Goal: Task Accomplishment & Management: Contribute content

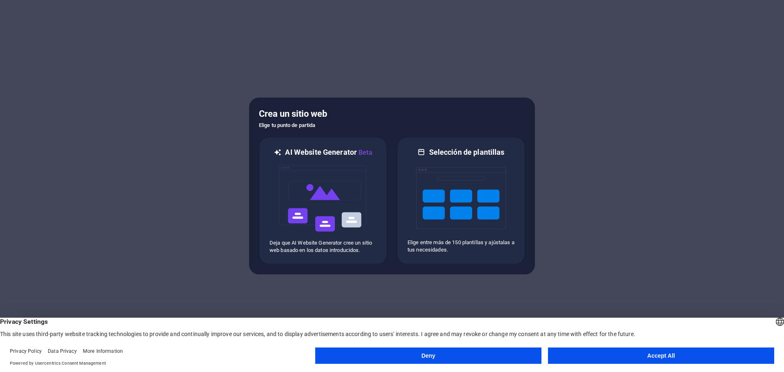
click at [607, 352] on button "Accept All" at bounding box center [661, 355] width 226 height 16
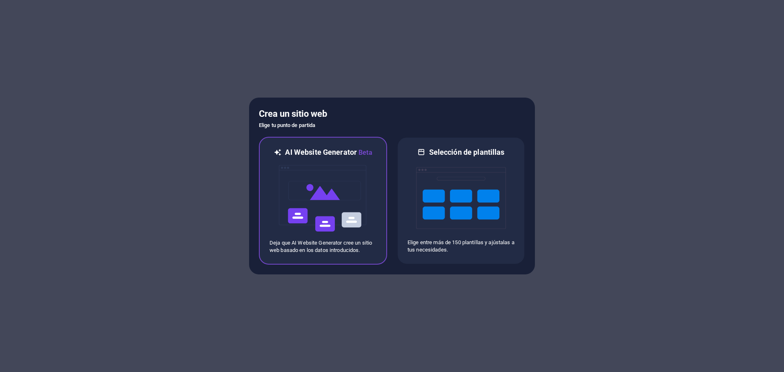
click at [311, 191] on img at bounding box center [323, 199] width 90 height 82
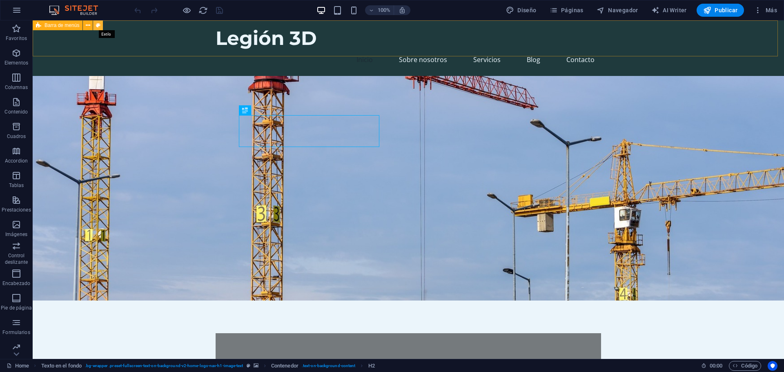
click at [97, 24] on icon at bounding box center [98, 25] width 4 height 9
select select "rem"
select select "preset-menu-v2-home-logo-nav-h1-image-text-menu"
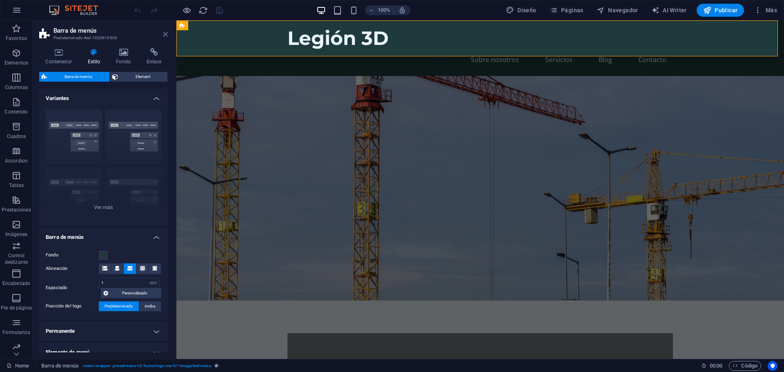
click at [164, 33] on icon at bounding box center [165, 34] width 5 height 7
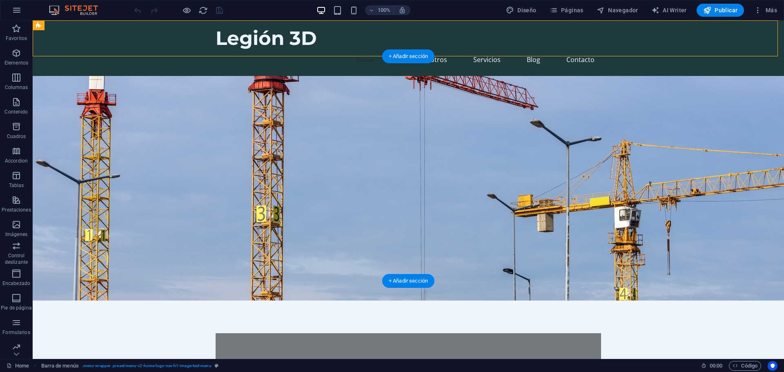
click at [543, 132] on figure at bounding box center [408, 188] width 751 height 224
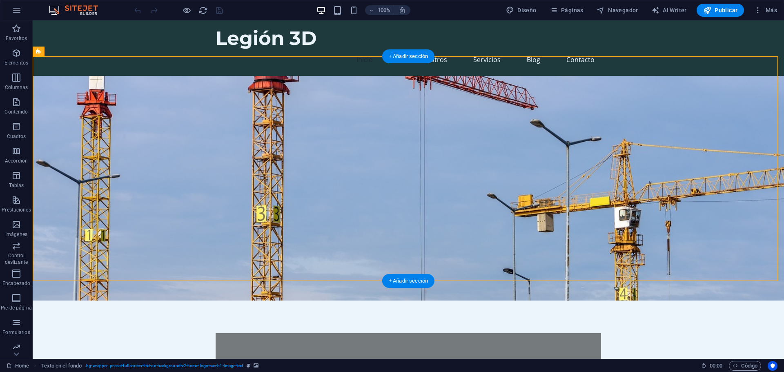
click at [616, 150] on figure at bounding box center [408, 188] width 751 height 224
click at [542, 122] on figure at bounding box center [408, 188] width 751 height 224
click at [300, 359] on div "Bienvenido a Legión 3D" at bounding box center [408, 367] width 333 height 16
click at [266, 359] on div "Bienvenido a Legión 3D" at bounding box center [408, 367] width 333 height 16
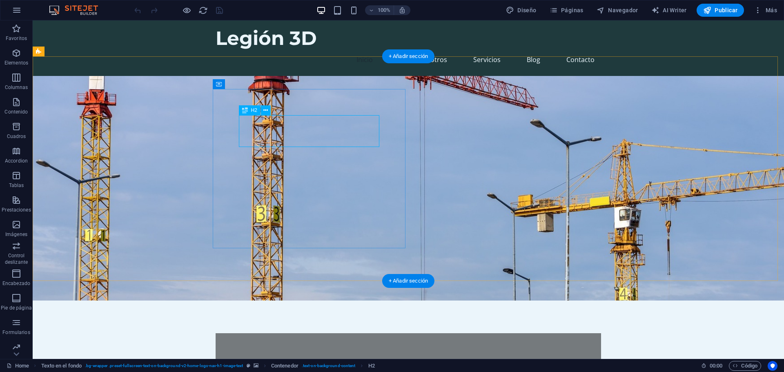
click at [267, 359] on div "Bienvenido a Legión 3D" at bounding box center [408, 367] width 333 height 16
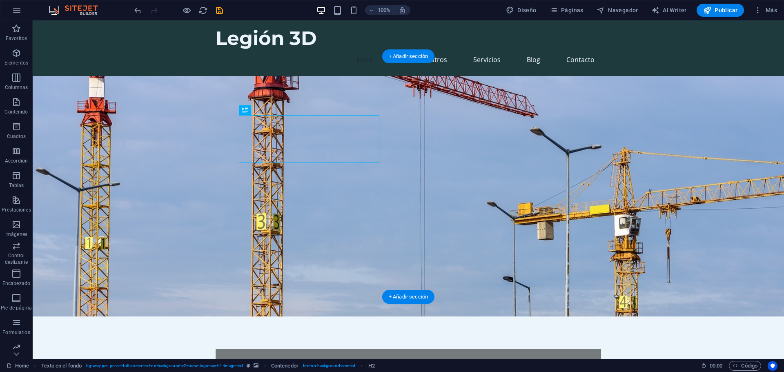
click at [433, 121] on figure at bounding box center [408, 196] width 751 height 240
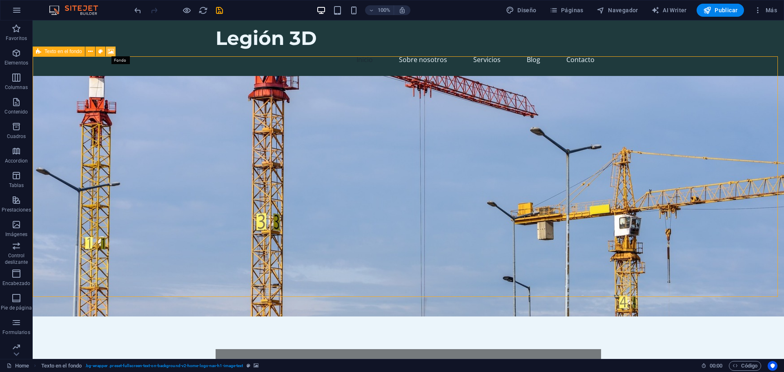
click at [110, 52] on icon at bounding box center [111, 51] width 6 height 9
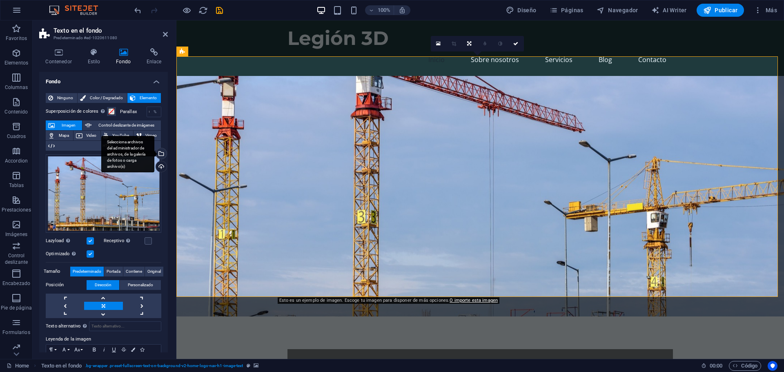
click at [162, 152] on div "Selecciona archivos del administrador de archivos, de la galería de fotos o car…" at bounding box center [160, 154] width 12 height 12
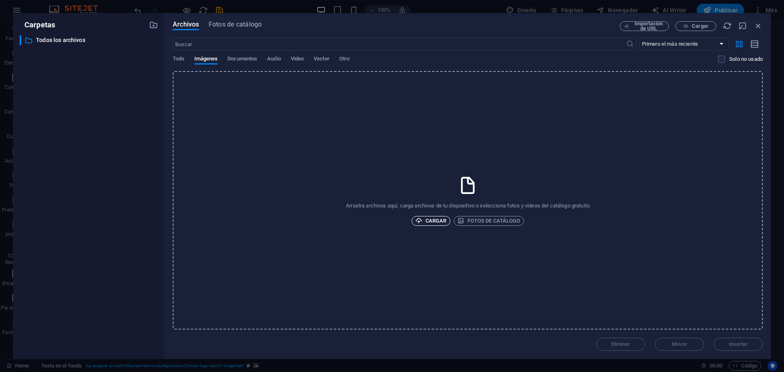
click at [428, 222] on span "Cargar" at bounding box center [430, 221] width 31 height 10
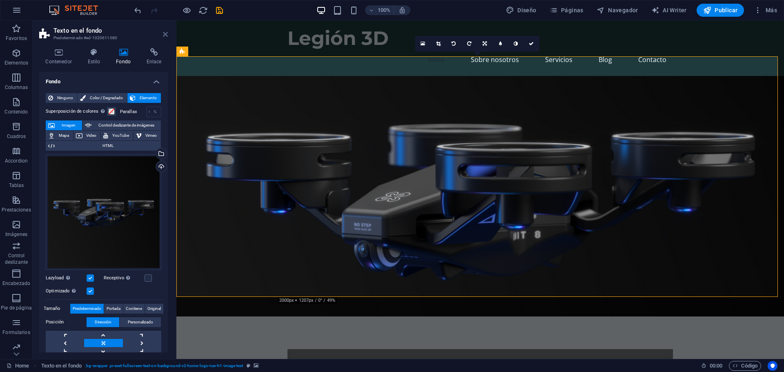
click at [166, 34] on icon at bounding box center [165, 34] width 5 height 7
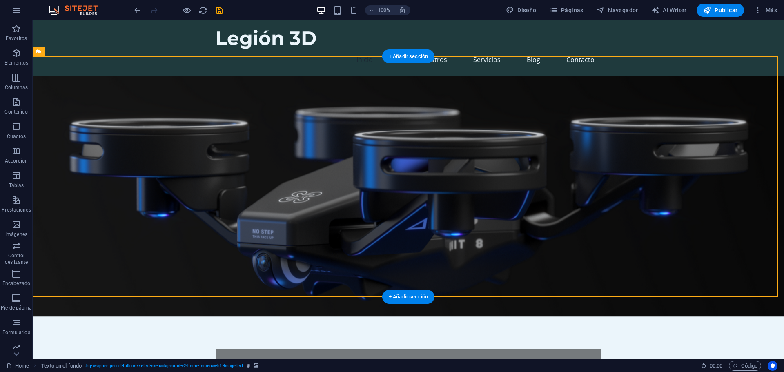
drag, startPoint x: 169, startPoint y: 151, endPoint x: 158, endPoint y: 149, distance: 11.1
click at [169, 151] on figure at bounding box center [408, 196] width 751 height 240
click at [490, 119] on figure at bounding box center [408, 196] width 751 height 240
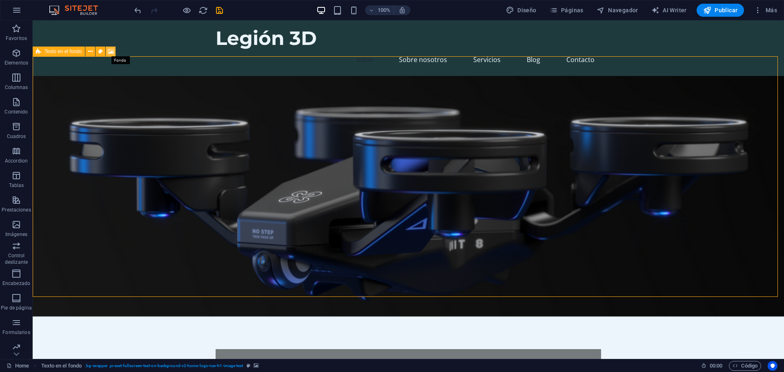
click at [112, 51] on icon at bounding box center [111, 51] width 6 height 9
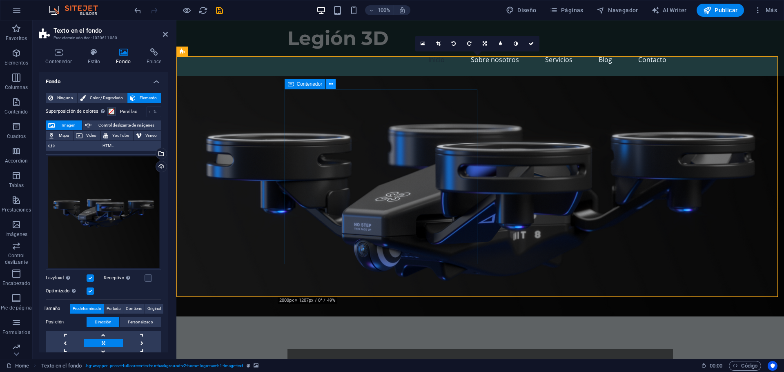
click at [333, 81] on icon at bounding box center [331, 84] width 4 height 9
click at [565, 93] on figure at bounding box center [479, 196] width 607 height 240
click at [539, 92] on figure at bounding box center [479, 196] width 607 height 240
click at [329, 84] on icon at bounding box center [331, 84] width 4 height 9
click at [547, 146] on figure at bounding box center [479, 196] width 607 height 240
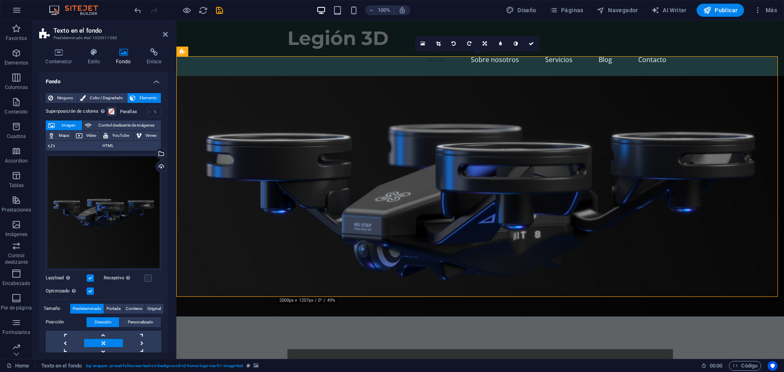
click at [261, 89] on figure at bounding box center [479, 196] width 607 height 240
click at [333, 84] on icon at bounding box center [331, 84] width 4 height 9
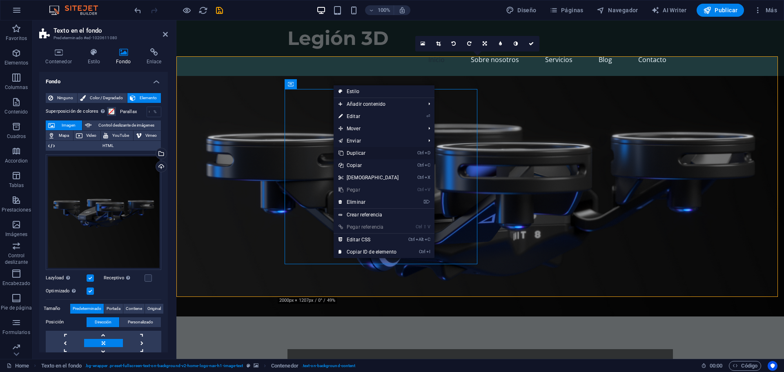
click at [362, 151] on link "Ctrl D Duplicar" at bounding box center [368, 153] width 70 height 12
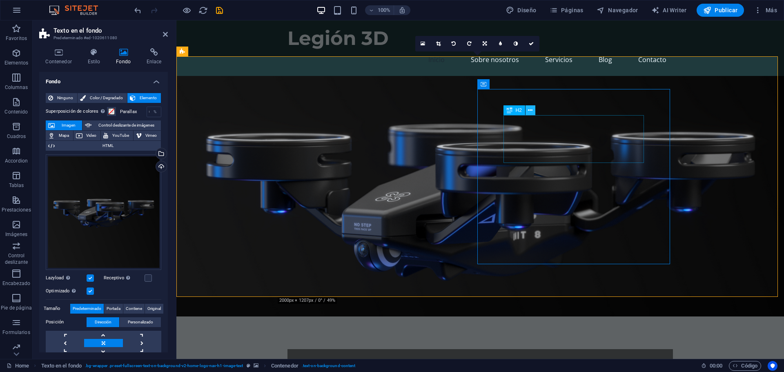
click at [530, 110] on icon at bounding box center [530, 110] width 4 height 9
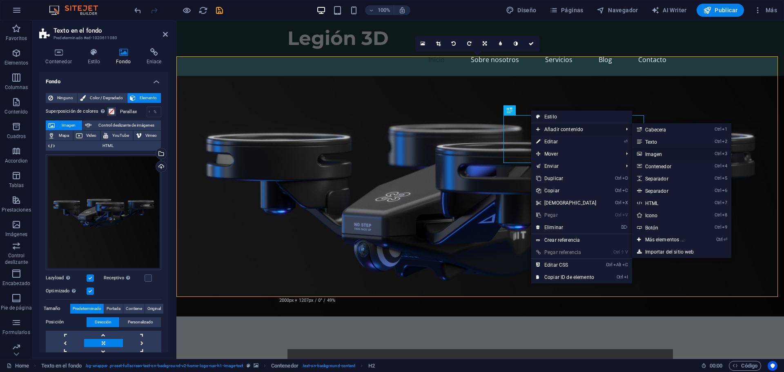
click at [651, 155] on link "Ctrl 3 Imagen" at bounding box center [666, 154] width 69 height 12
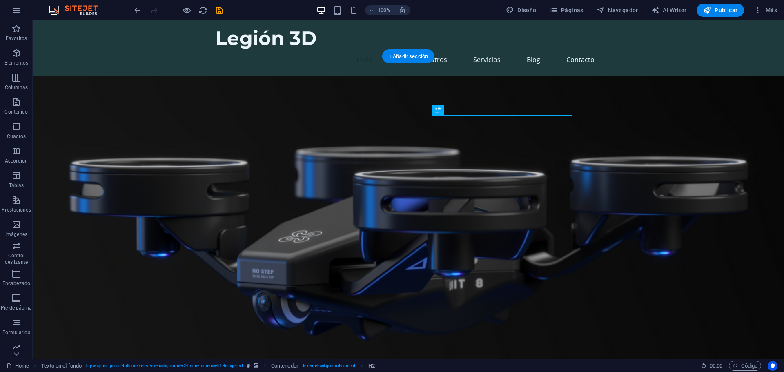
click at [665, 130] on figure at bounding box center [408, 236] width 751 height 320
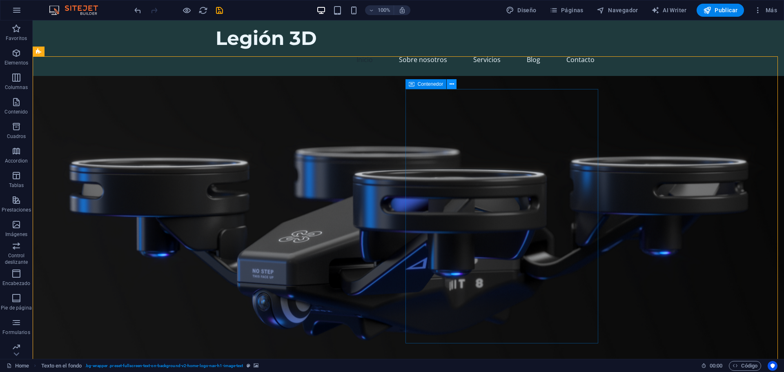
click at [452, 81] on icon at bounding box center [451, 84] width 4 height 9
click at [460, 109] on icon at bounding box center [458, 110] width 4 height 9
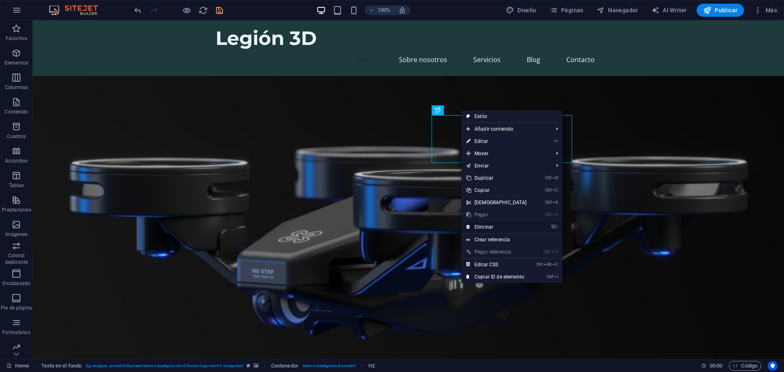
click at [487, 223] on link "⌦ Eliminar" at bounding box center [496, 227] width 70 height 12
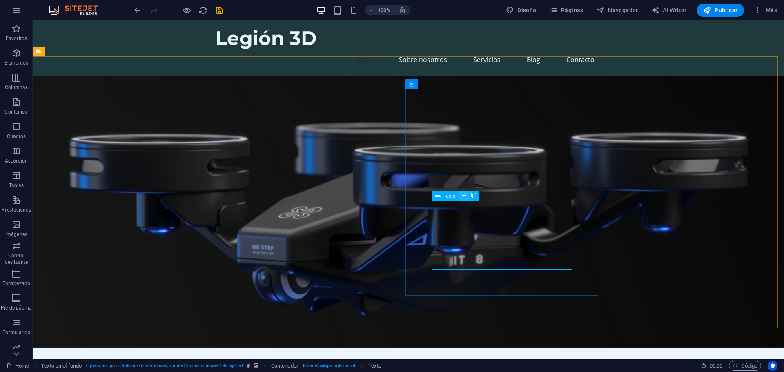
click at [464, 195] on icon at bounding box center [464, 195] width 4 height 9
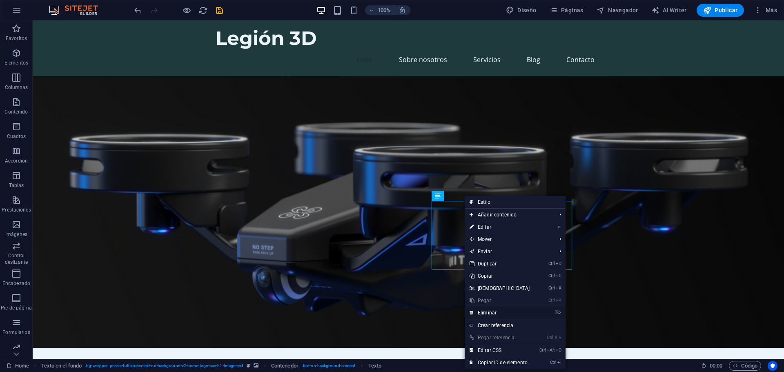
click at [489, 310] on link "⌦ Eliminar" at bounding box center [500, 313] width 70 height 12
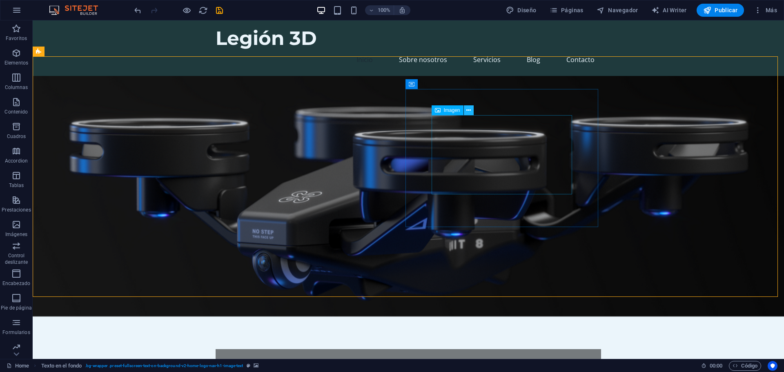
click at [470, 109] on icon at bounding box center [468, 110] width 4 height 9
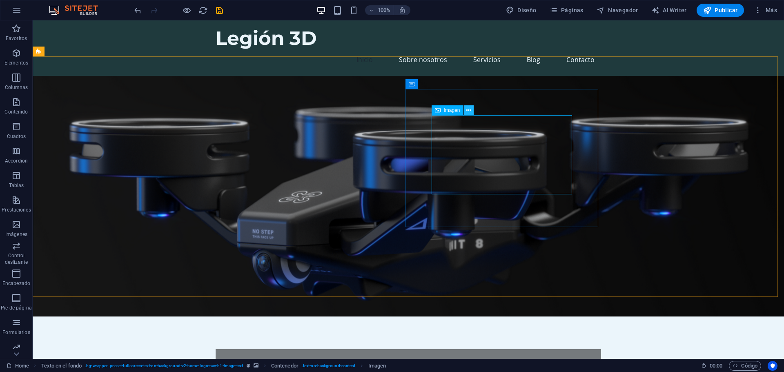
click at [471, 110] on button at bounding box center [469, 110] width 10 height 10
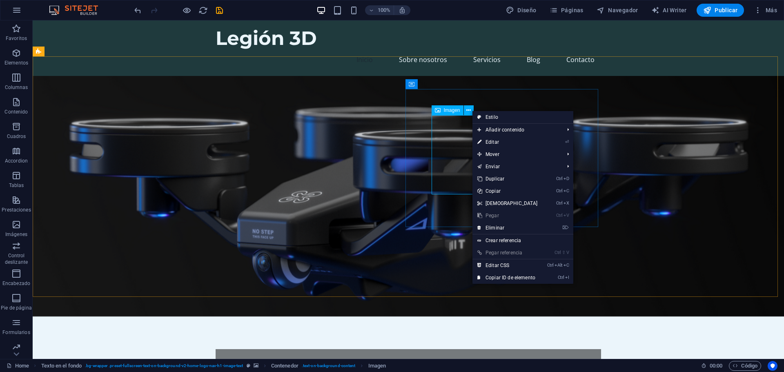
click at [450, 111] on span "Imagen" at bounding box center [452, 110] width 16 height 5
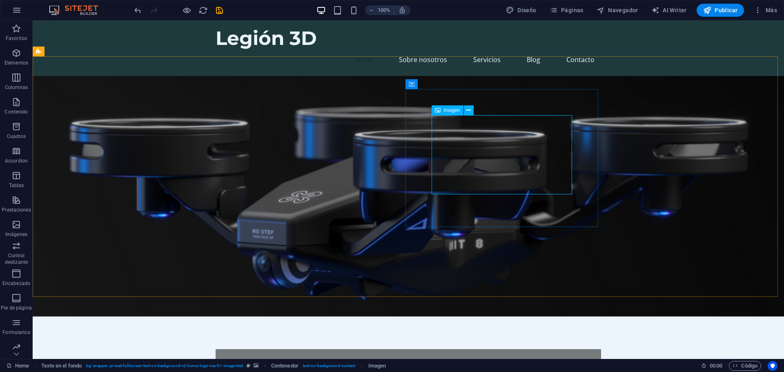
click at [450, 111] on span "Imagen" at bounding box center [452, 110] width 16 height 5
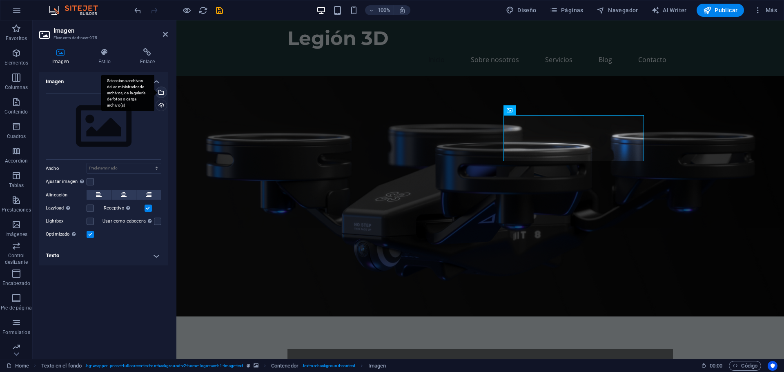
click at [160, 94] on div "Selecciona archivos del administrador de archivos, de la galería de fotos o car…" at bounding box center [160, 93] width 12 height 12
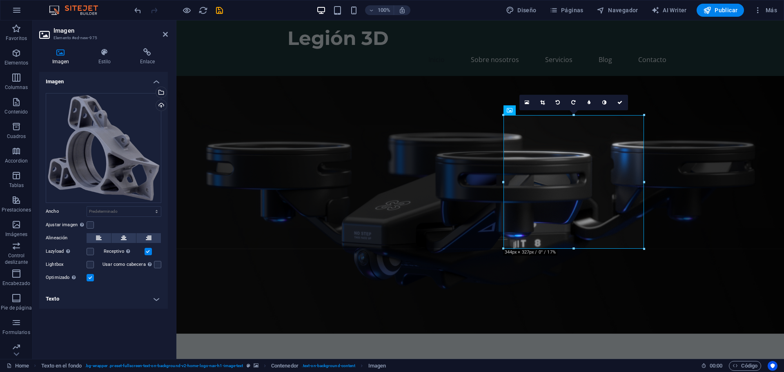
click at [689, 225] on figure at bounding box center [479, 205] width 607 height 258
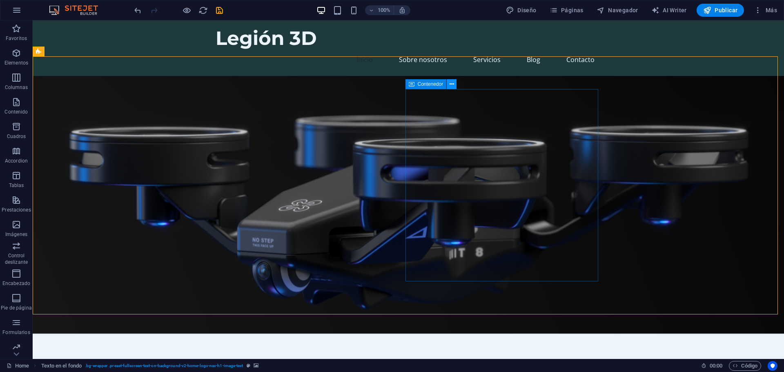
click at [452, 84] on icon at bounding box center [451, 84] width 4 height 9
click at [427, 84] on span "Contenedor" at bounding box center [431, 84] width 26 height 5
click at [452, 84] on icon at bounding box center [451, 84] width 4 height 9
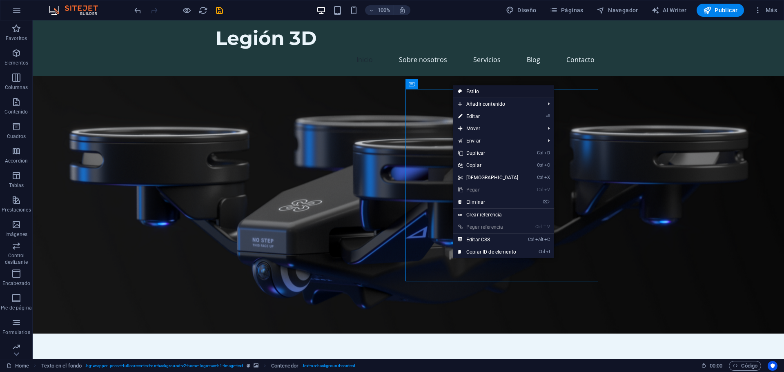
drag, startPoint x: 469, startPoint y: 87, endPoint x: 293, endPoint y: 68, distance: 177.8
click at [469, 87] on link "Estilo" at bounding box center [503, 91] width 101 height 12
select select "%"
select select "rem"
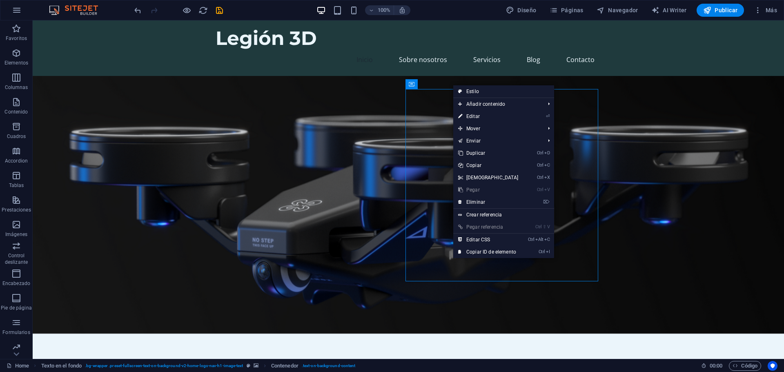
select select "px"
select select "preset-fullscreen-text-on-background-v2-home-logo-nav-h1-image-text"
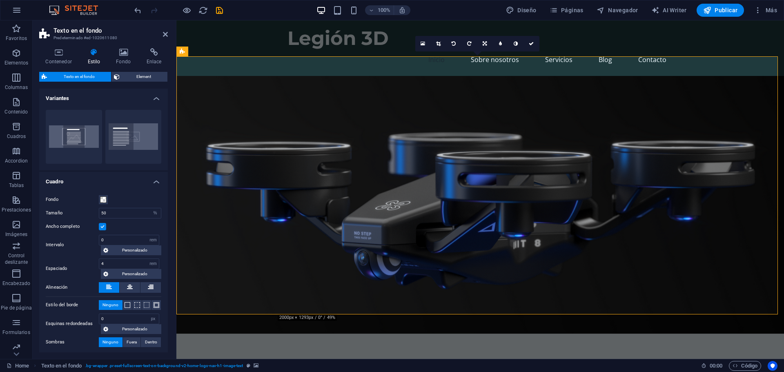
click at [162, 34] on header "Texto en el fondo Predeterminado #ed-1020611080" at bounding box center [103, 30] width 129 height 21
click at [163, 33] on icon at bounding box center [165, 34] width 5 height 7
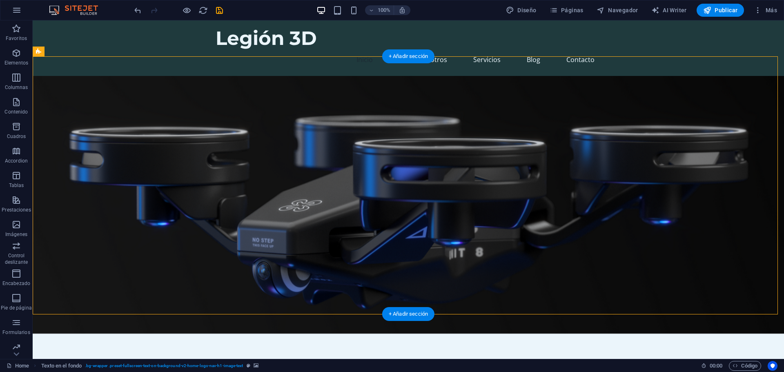
click at [702, 152] on figure at bounding box center [408, 205] width 751 height 258
click at [640, 132] on figure at bounding box center [408, 205] width 751 height 258
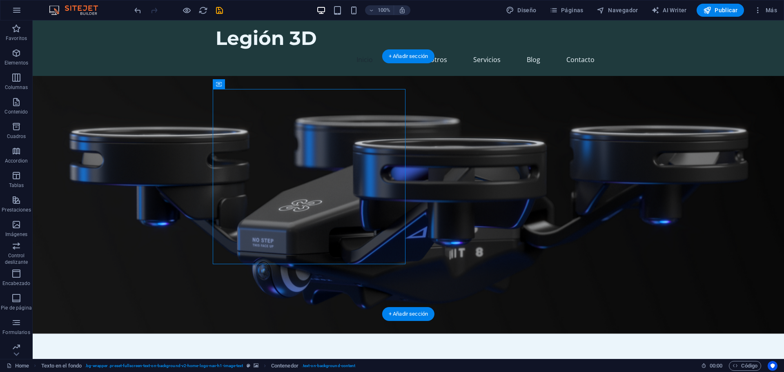
drag, startPoint x: 628, startPoint y: 238, endPoint x: 613, endPoint y: 235, distance: 15.0
click at [627, 238] on figure at bounding box center [408, 205] width 751 height 258
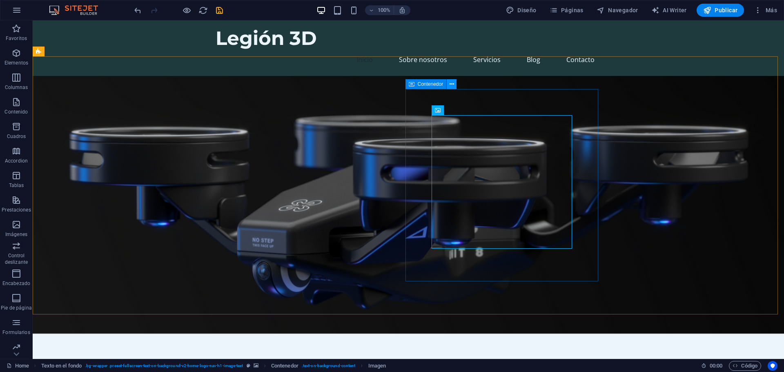
click at [453, 83] on icon at bounding box center [451, 84] width 4 height 9
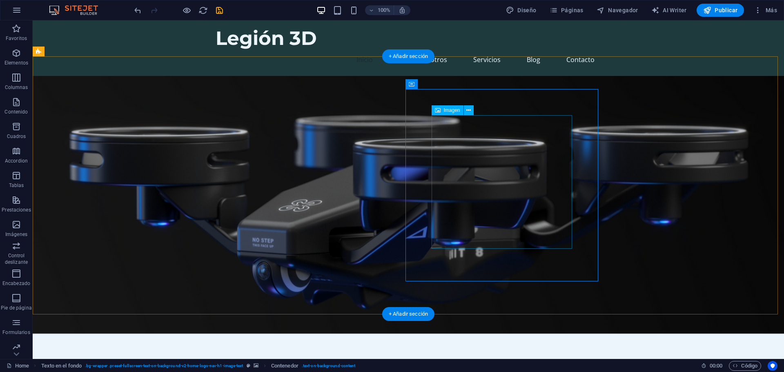
click at [468, 107] on icon at bounding box center [468, 110] width 4 height 9
click at [631, 222] on figure at bounding box center [408, 205] width 751 height 258
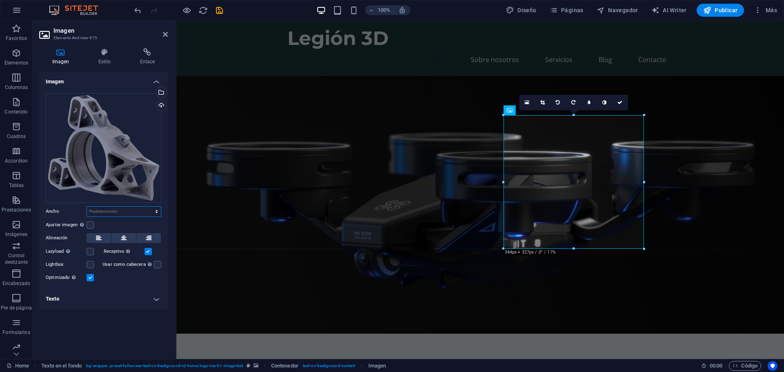
click at [104, 213] on select "Predeterminado automático px rem % em vh vw" at bounding box center [124, 212] width 74 height 10
click at [134, 212] on select "Predeterminado automático px rem % em vh vw" at bounding box center [124, 212] width 74 height 10
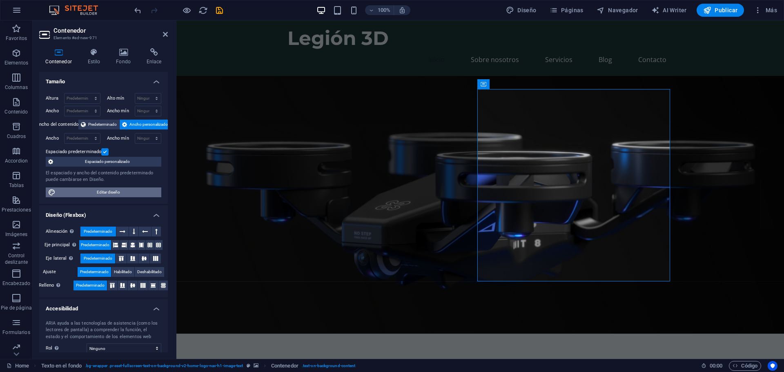
click at [122, 193] on span "Editar diseño" at bounding box center [108, 192] width 101 height 10
select select "rem"
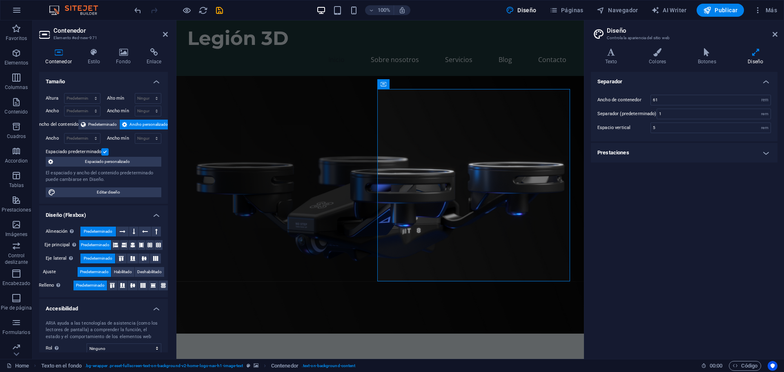
click at [630, 151] on h4 "Prestaciones" at bounding box center [684, 153] width 187 height 20
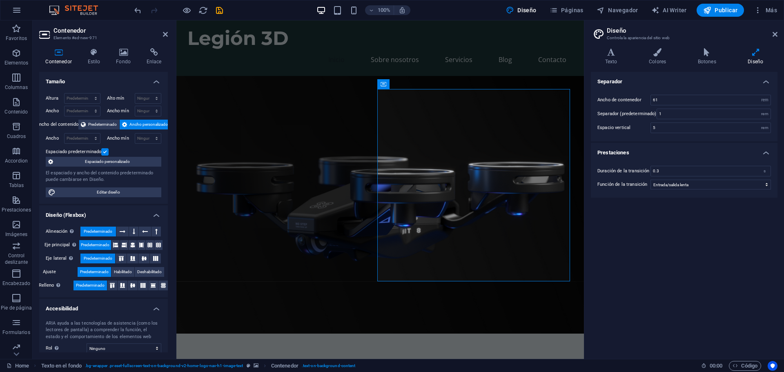
click at [625, 149] on h4 "Prestaciones" at bounding box center [684, 150] width 187 height 15
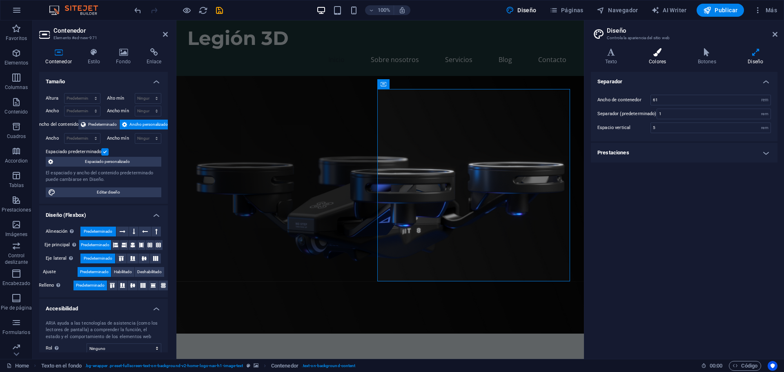
click at [651, 55] on icon at bounding box center [657, 52] width 46 height 8
click at [631, 192] on h4 "Colores personales" at bounding box center [684, 193] width 187 height 20
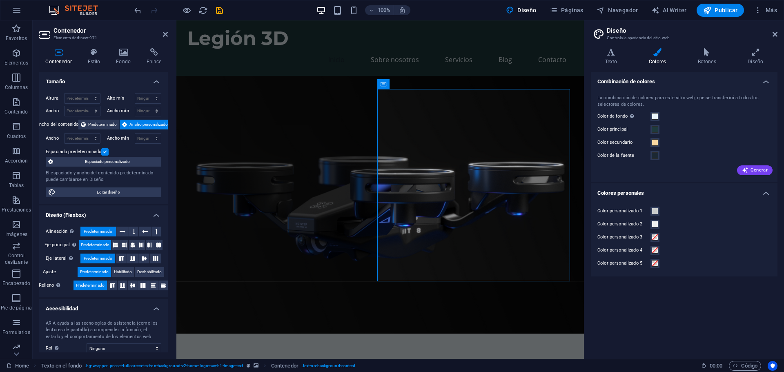
click at [637, 193] on h4 "Colores personales" at bounding box center [684, 190] width 187 height 15
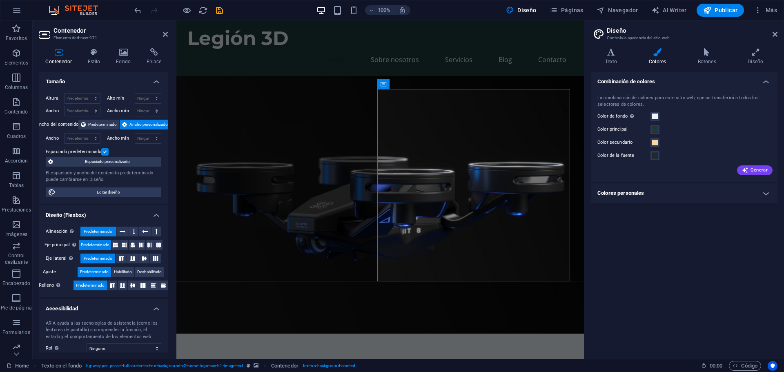
click at [775, 31] on h2 "Diseño" at bounding box center [692, 30] width 171 height 7
click at [772, 32] on icon at bounding box center [774, 34] width 5 height 7
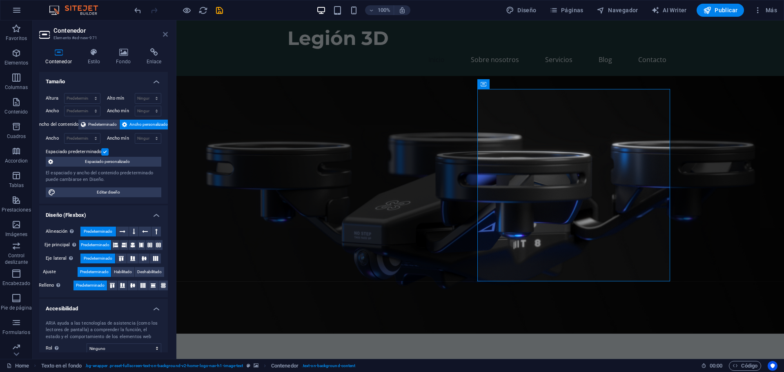
click at [163, 33] on icon at bounding box center [165, 34] width 5 height 7
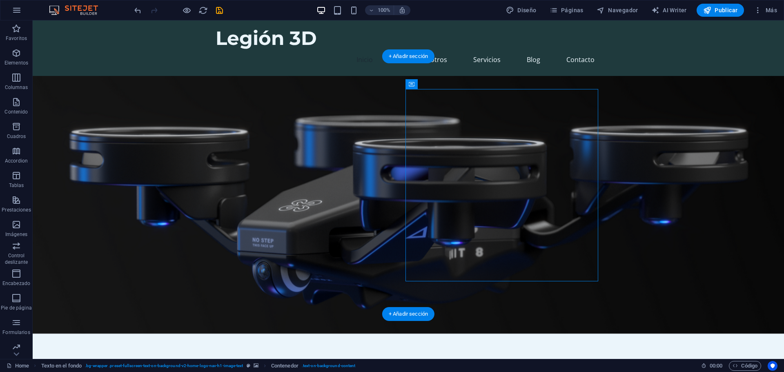
click at [674, 191] on figure at bounding box center [408, 205] width 751 height 258
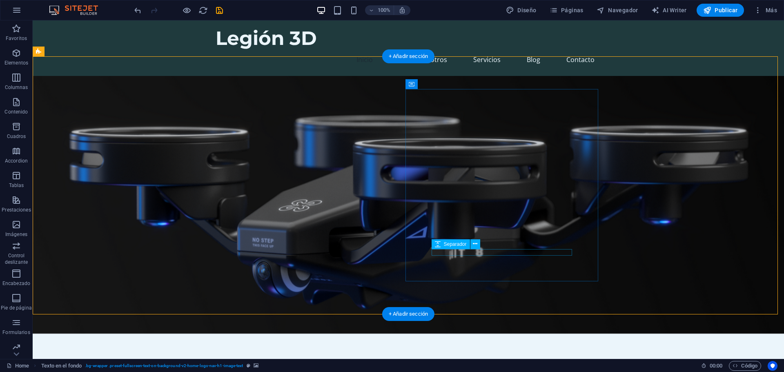
click at [477, 244] on icon at bounding box center [475, 244] width 4 height 9
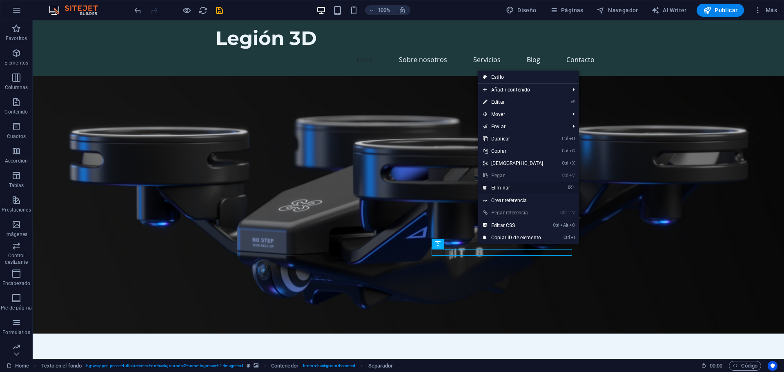
click at [505, 186] on link "⌦ Eliminar" at bounding box center [513, 188] width 70 height 12
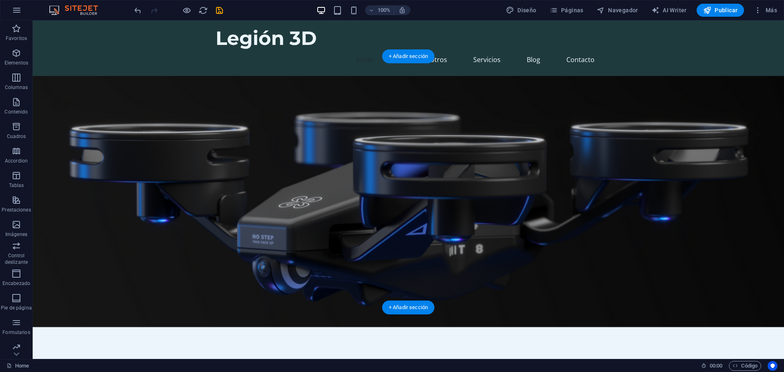
click at [381, 276] on figure at bounding box center [408, 201] width 751 height 251
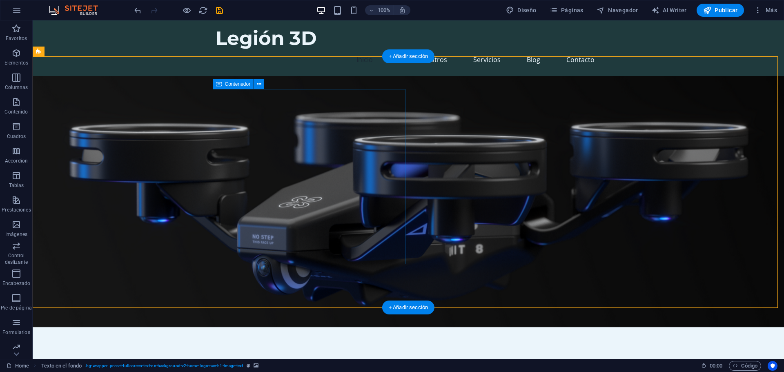
drag, startPoint x: 317, startPoint y: 138, endPoint x: 321, endPoint y: 139, distance: 4.4
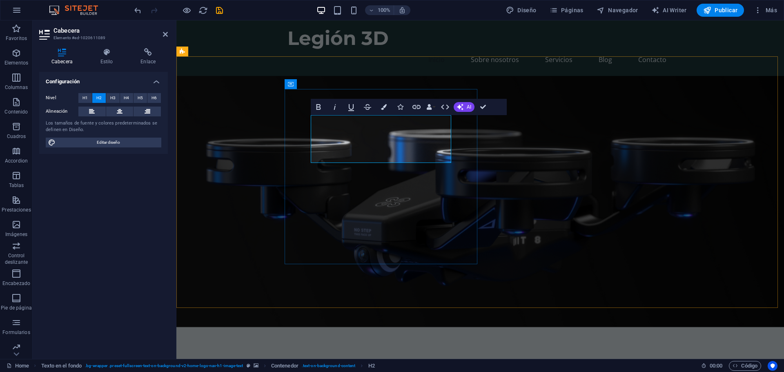
drag, startPoint x: 356, startPoint y: 126, endPoint x: 366, endPoint y: 126, distance: 9.8
drag, startPoint x: 385, startPoint y: 158, endPoint x: 337, endPoint y: 118, distance: 61.8
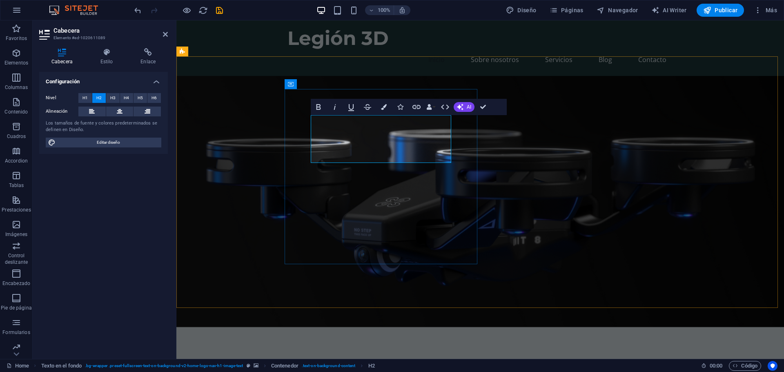
drag, startPoint x: 360, startPoint y: 138, endPoint x: 369, endPoint y: 141, distance: 9.3
drag, startPoint x: 383, startPoint y: 139, endPoint x: 372, endPoint y: 139, distance: 11.0
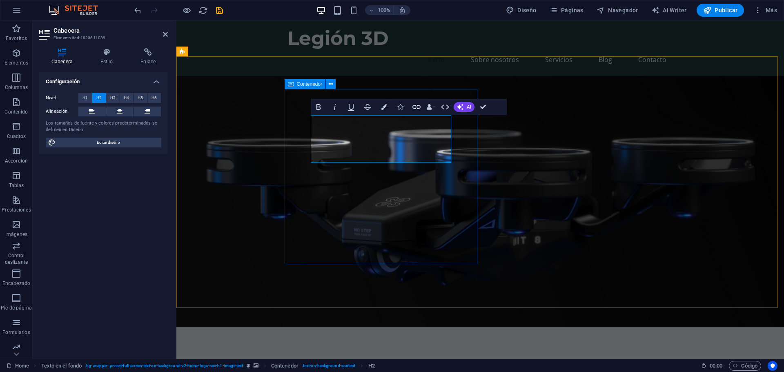
drag, startPoint x: 389, startPoint y: 160, endPoint x: 297, endPoint y: 120, distance: 100.2
drag, startPoint x: 385, startPoint y: 157, endPoint x: 293, endPoint y: 119, distance: 98.8
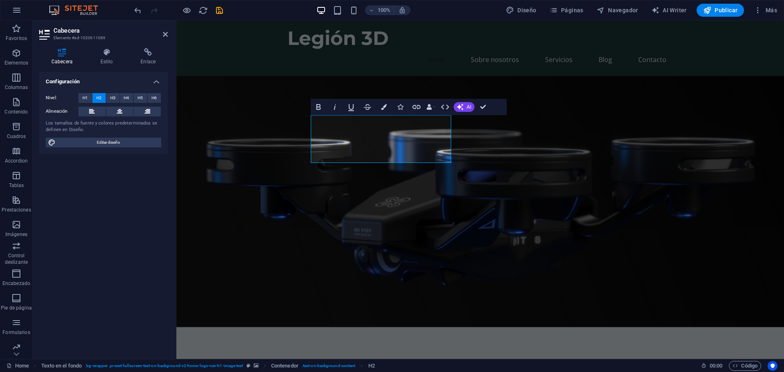
click at [251, 140] on figure at bounding box center [479, 201] width 607 height 251
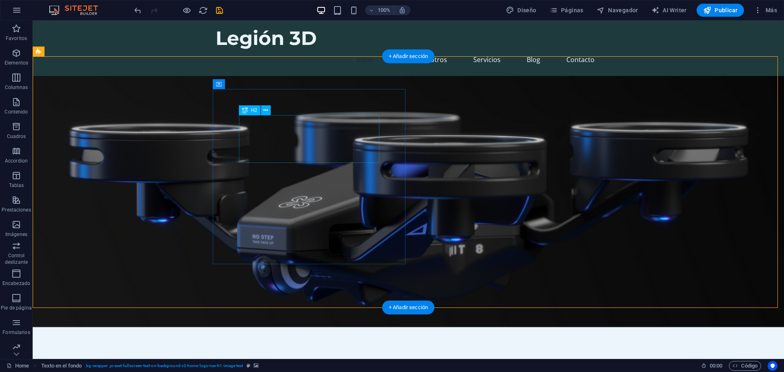
drag, startPoint x: 292, startPoint y: 138, endPoint x: 156, endPoint y: 136, distance: 135.9
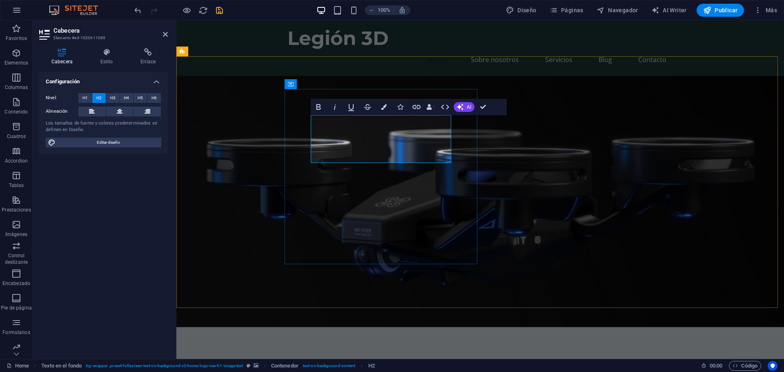
drag, startPoint x: 362, startPoint y: 133, endPoint x: 367, endPoint y: 133, distance: 4.9
drag, startPoint x: 324, startPoint y: 123, endPoint x: 301, endPoint y: 114, distance: 24.2
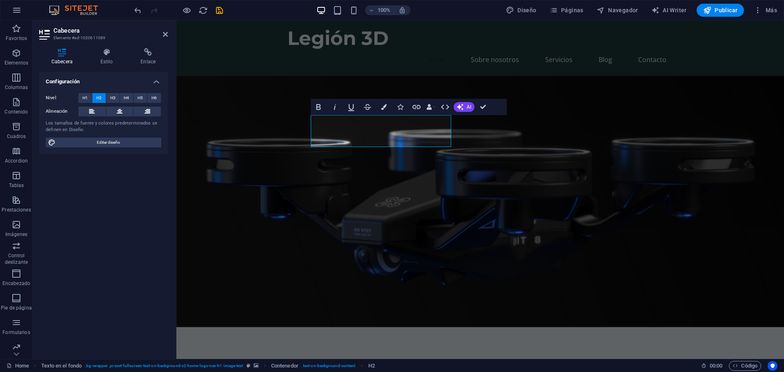
click at [262, 126] on figure at bounding box center [479, 201] width 607 height 251
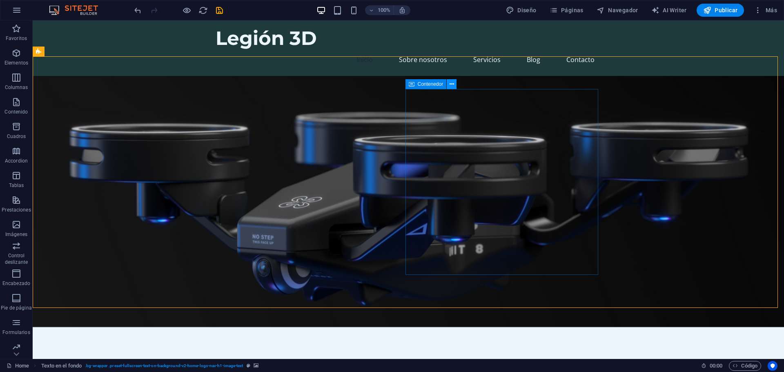
click at [453, 86] on icon at bounding box center [451, 84] width 4 height 9
drag, startPoint x: 433, startPoint y: 244, endPoint x: 453, endPoint y: 256, distance: 23.1
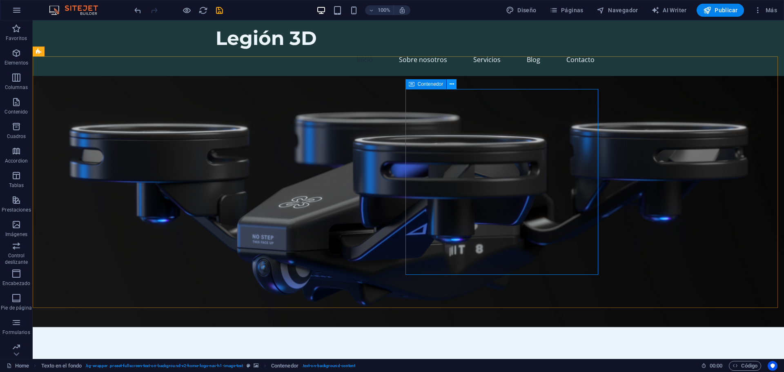
click at [451, 82] on icon at bounding box center [451, 84] width 4 height 9
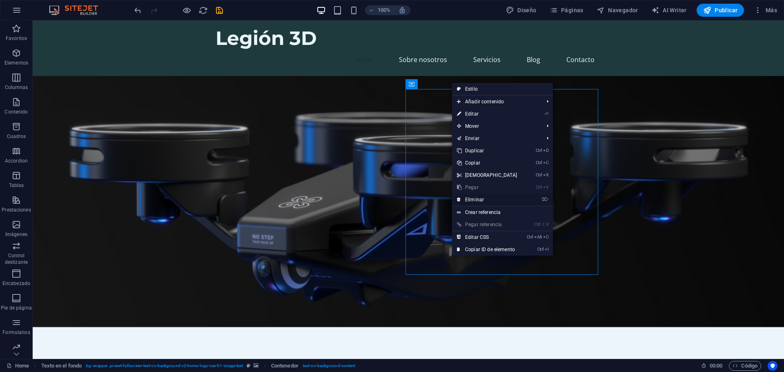
click at [475, 200] on link "⌦ Eliminar" at bounding box center [487, 199] width 70 height 12
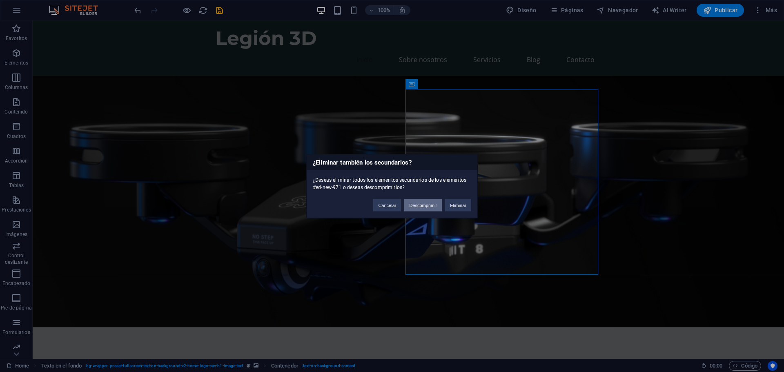
click at [431, 206] on button "Descomprimir" at bounding box center [423, 205] width 38 height 12
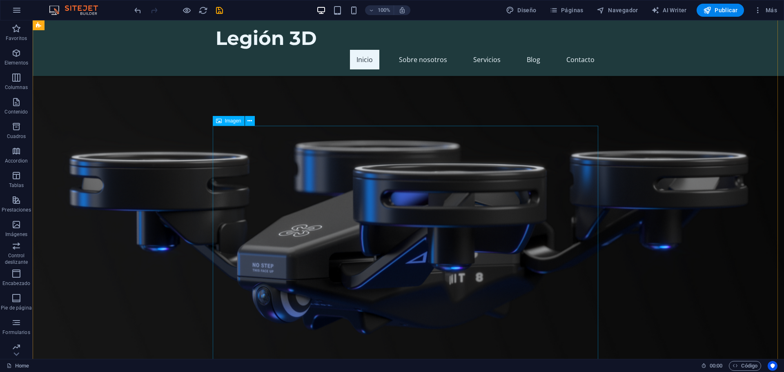
scroll to position [122, 0]
click at [251, 119] on icon at bounding box center [249, 121] width 4 height 9
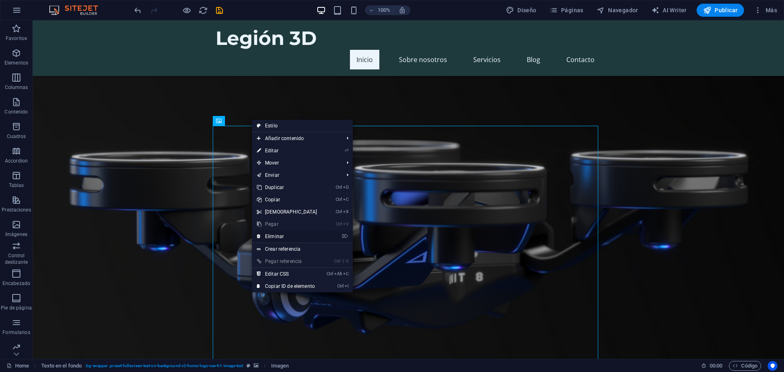
click at [281, 236] on link "⌦ Eliminar" at bounding box center [287, 236] width 70 height 12
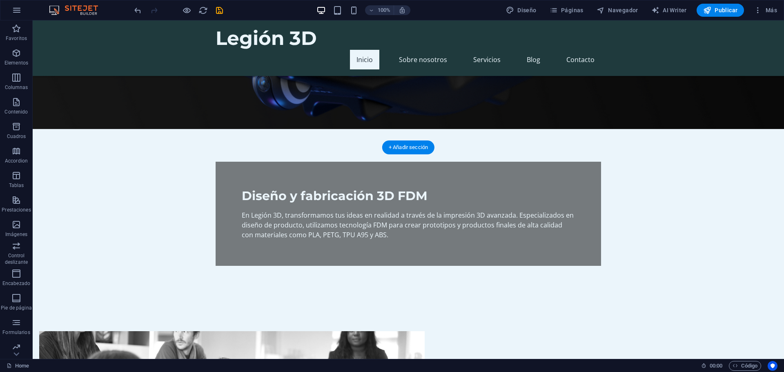
scroll to position [163, 0]
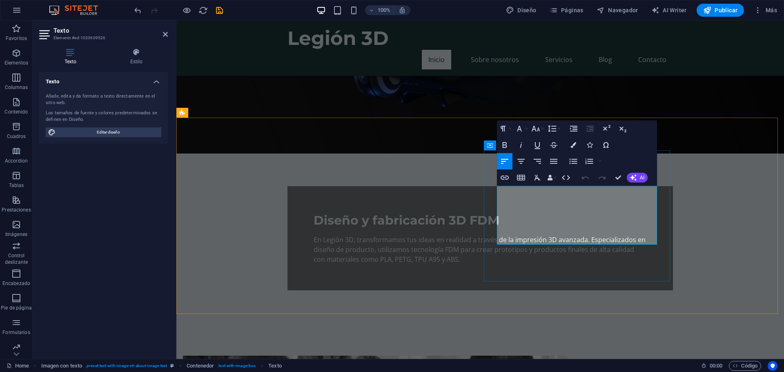
drag, startPoint x: 498, startPoint y: 209, endPoint x: 495, endPoint y: 186, distance: 23.4
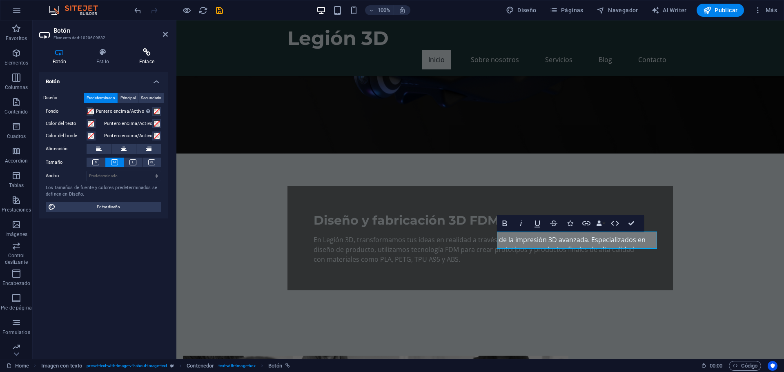
click at [147, 56] on h4 "Enlace" at bounding box center [147, 56] width 42 height 17
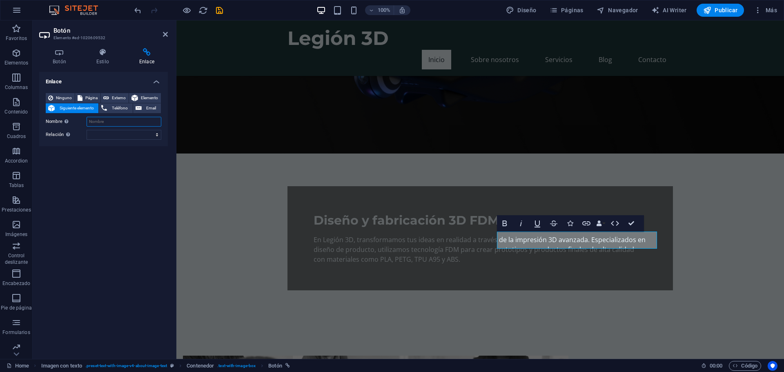
click at [117, 122] on input "Nombre Una descripción adicional del enlace no debería ser igual al texto del e…" at bounding box center [124, 122] width 75 height 10
type input "Instagram Legión 3D"
click at [129, 135] on select "alternativo autor marcador externo ayuda licencia siguiente nofollow noreferrer…" at bounding box center [124, 135] width 75 height 10
click at [113, 136] on select "alternativo autor marcador externo ayuda licencia siguiente nofollow noreferrer…" at bounding box center [124, 135] width 75 height 10
click at [113, 134] on select "alternativo autor marcador externo ayuda licencia siguiente nofollow noreferrer…" at bounding box center [124, 135] width 75 height 10
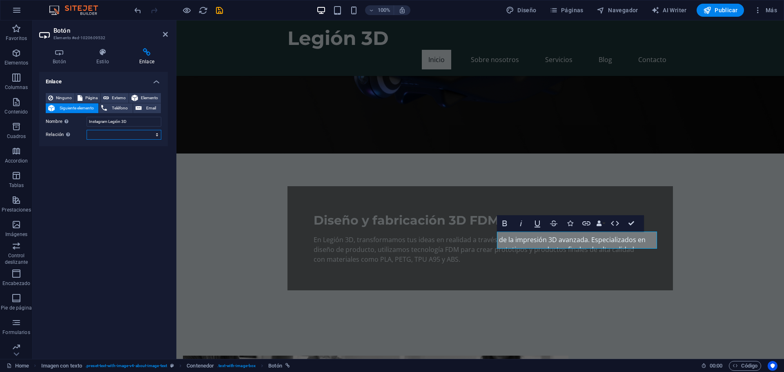
click at [113, 133] on select "alternativo autor marcador externo ayuda licencia siguiente nofollow noreferrer…" at bounding box center [124, 135] width 75 height 10
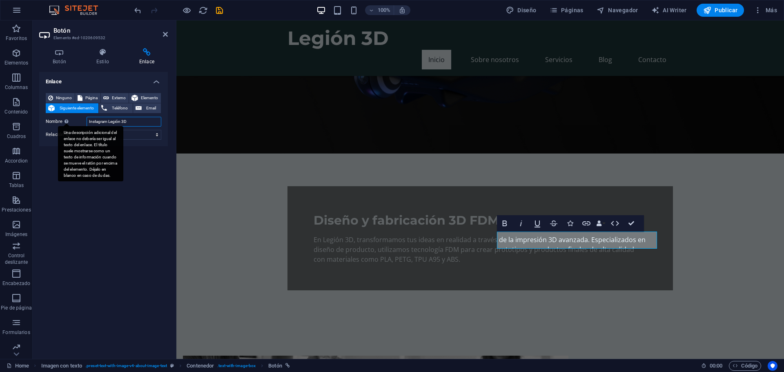
click at [56, 123] on div "Nombre Una descripción adicional del enlace no debería ser igual al texto del e…" at bounding box center [104, 122] width 116 height 10
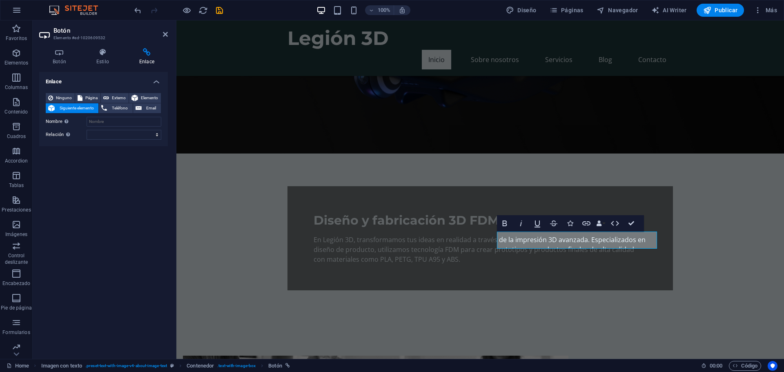
click at [110, 158] on div "Enlace Ninguno Página Externo Elemento Siguiente elemento Teléfono Email Página…" at bounding box center [103, 212] width 129 height 280
click at [109, 95] on button "Externo" at bounding box center [115, 98] width 28 height 10
select select "blank"
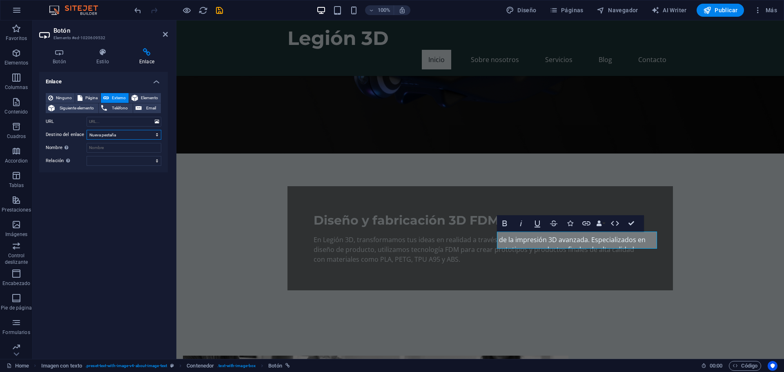
click at [132, 137] on select "Nueva pestaña Misma pestaña Superposición" at bounding box center [124, 135] width 75 height 10
click at [122, 132] on select "Nueva pestaña Misma pestaña Superposición" at bounding box center [124, 135] width 75 height 10
click at [118, 132] on select "Nueva pestaña Misma pestaña Superposición" at bounding box center [124, 135] width 75 height 10
click at [117, 133] on select "Nueva pestaña Misma pestaña Superposición" at bounding box center [124, 135] width 75 height 10
click at [129, 122] on input "URL" at bounding box center [124, 122] width 75 height 10
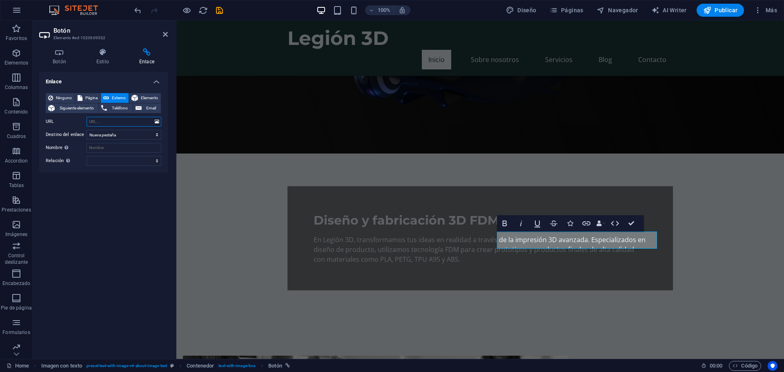
paste input "[URL][DOMAIN_NAME][DOMAIN_NAME]"
type input "[URL][DOMAIN_NAME][DOMAIN_NAME]"
click at [111, 143] on input "Nombre Una descripción adicional del enlace no debería ser igual al texto del e…" at bounding box center [124, 148] width 75 height 10
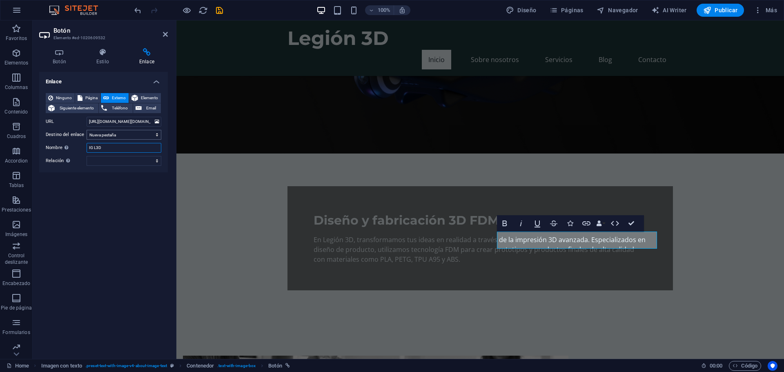
type input "IG L3D"
click at [111, 135] on select "Nueva pestaña Misma pestaña Superposición" at bounding box center [124, 135] width 75 height 10
click at [112, 135] on select "Nueva pestaña Misma pestaña Superposición" at bounding box center [124, 135] width 75 height 10
click at [107, 164] on select "alternativo autor marcador externo ayuda licencia siguiente nofollow noreferrer…" at bounding box center [124, 161] width 75 height 10
drag, startPoint x: 113, startPoint y: 162, endPoint x: 122, endPoint y: 164, distance: 8.9
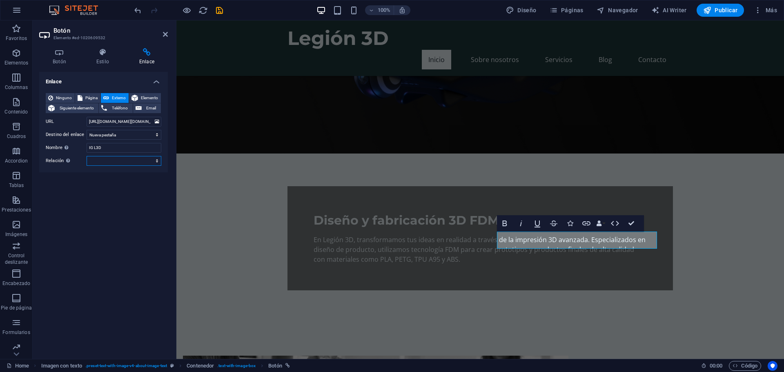
click at [114, 162] on select "alternativo autor marcador externo ayuda licencia siguiente nofollow noreferrer…" at bounding box center [124, 161] width 75 height 10
click at [165, 33] on icon at bounding box center [165, 34] width 5 height 7
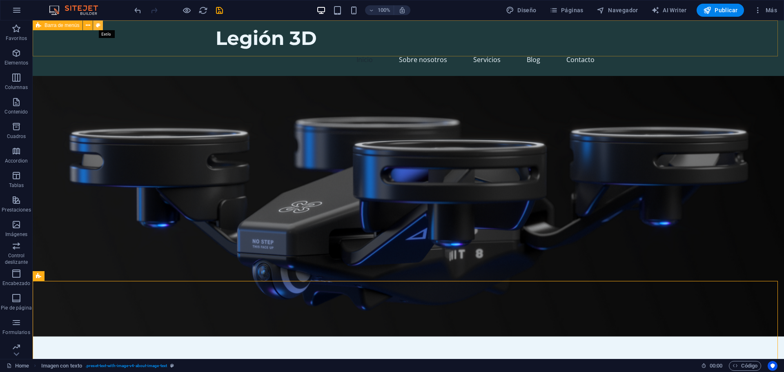
click at [100, 26] on button at bounding box center [98, 25] width 10 height 10
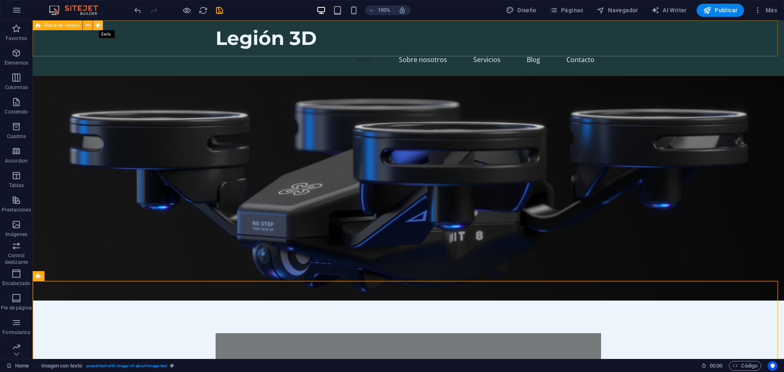
select select "rem"
select select "preset-menu-v2-home-logo-nav-h1-image-text-menu"
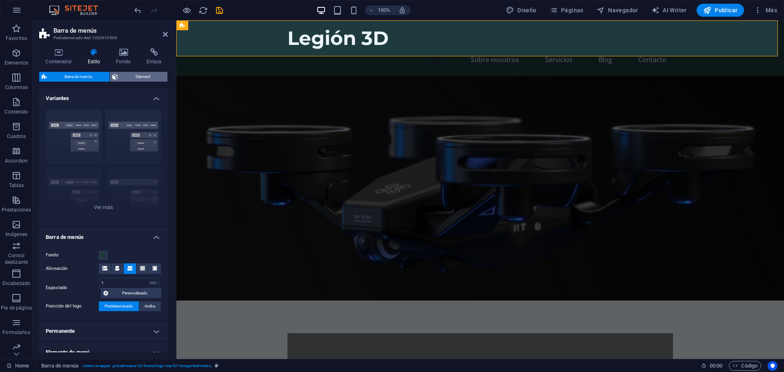
click at [132, 76] on span "Element" at bounding box center [142, 77] width 44 height 10
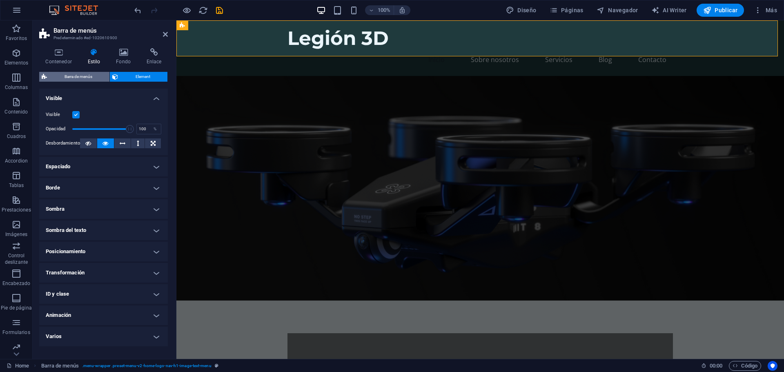
click at [72, 77] on span "Barra de menús" at bounding box center [78, 77] width 58 height 10
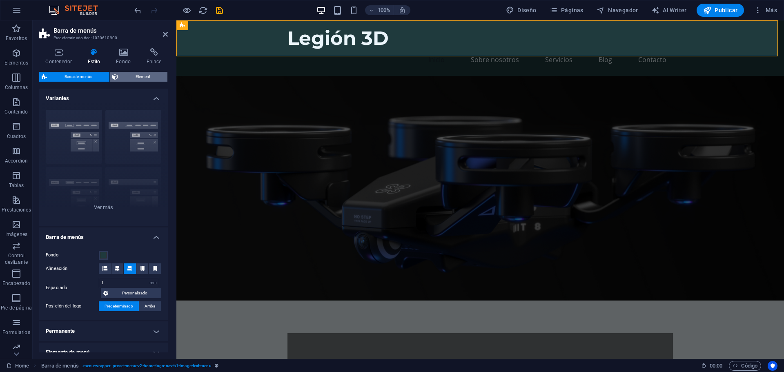
click at [128, 75] on span "Element" at bounding box center [142, 77] width 44 height 10
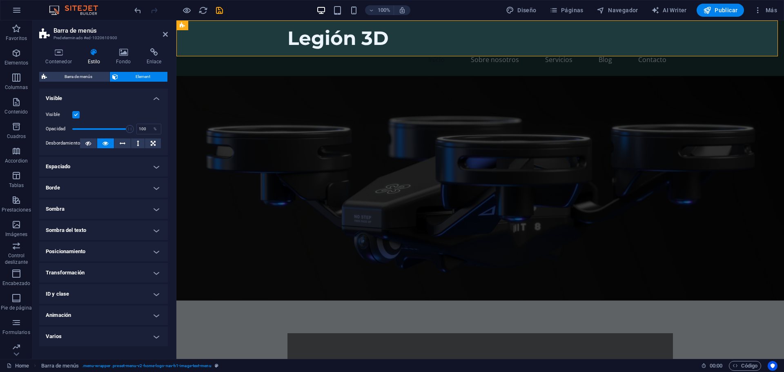
drag, startPoint x: 100, startPoint y: 190, endPoint x: 95, endPoint y: 187, distance: 5.5
click at [100, 189] on h4 "Borde" at bounding box center [103, 188] width 129 height 20
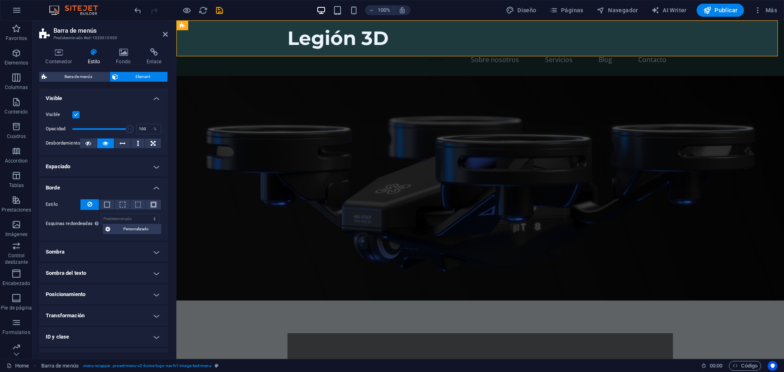
click at [89, 187] on h4 "Borde" at bounding box center [103, 185] width 129 height 15
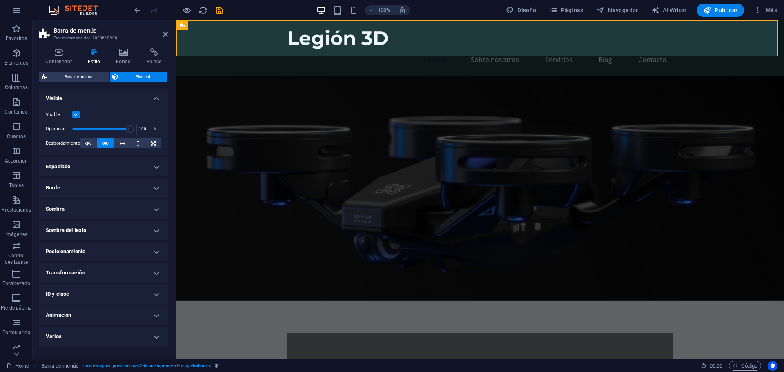
click at [89, 272] on h4 "Transformación" at bounding box center [103, 273] width 129 height 20
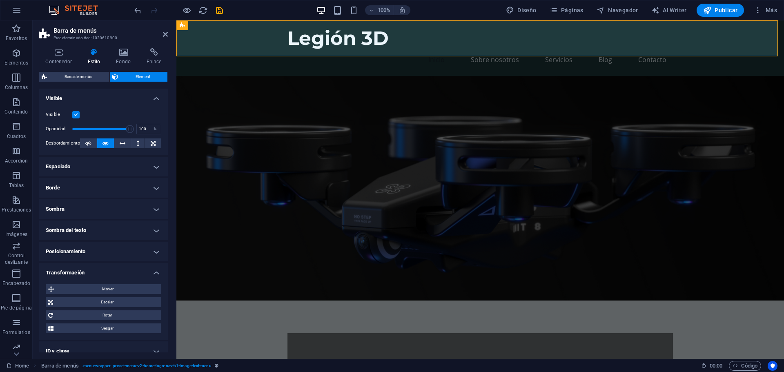
click at [76, 270] on h4 "Transformación" at bounding box center [103, 270] width 129 height 15
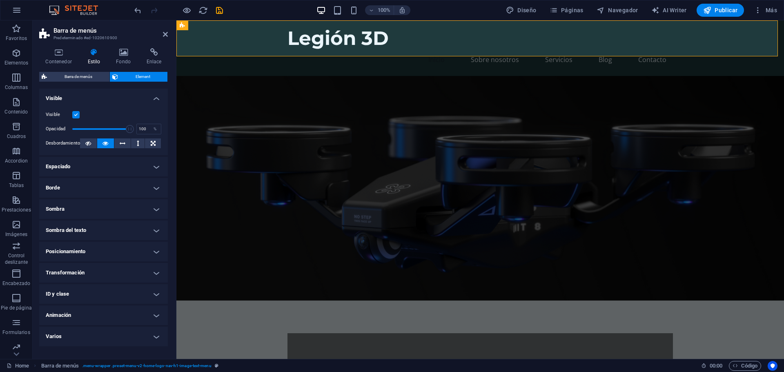
click at [84, 332] on h4 "Varios" at bounding box center [103, 337] width 129 height 20
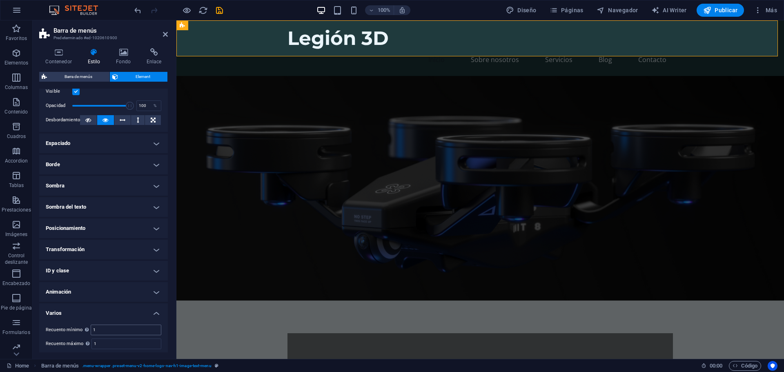
scroll to position [44, 0]
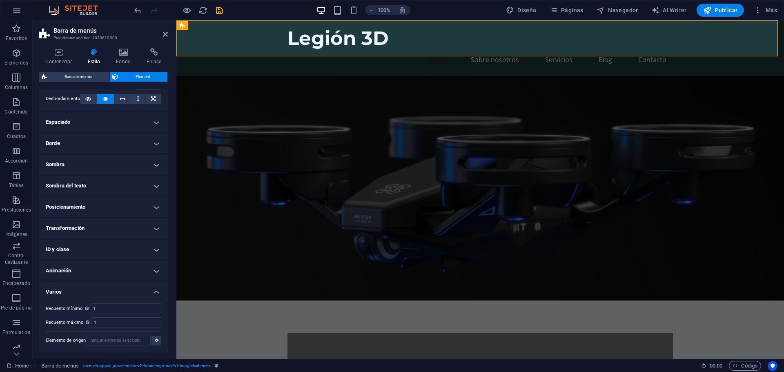
click at [74, 290] on h4 "Varios" at bounding box center [103, 289] width 129 height 15
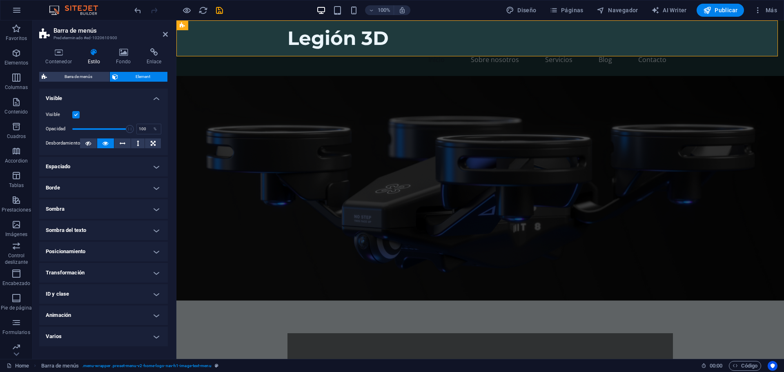
scroll to position [0, 0]
click at [81, 76] on span "Barra de menús" at bounding box center [78, 77] width 58 height 10
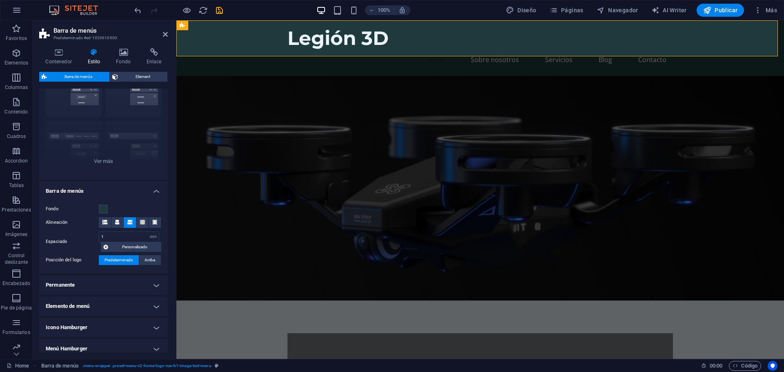
scroll to position [106, 0]
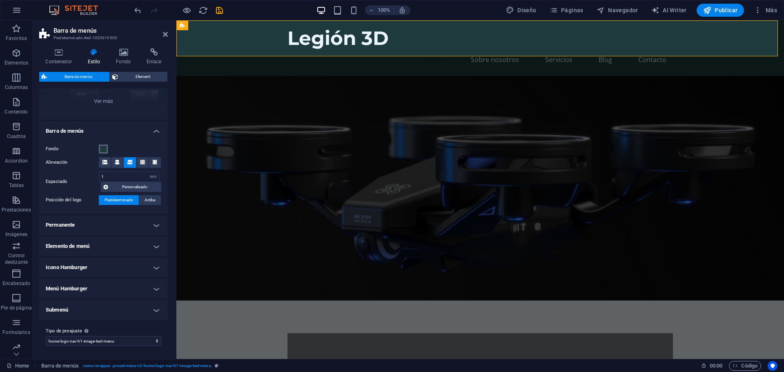
click at [102, 148] on span at bounding box center [103, 149] width 7 height 7
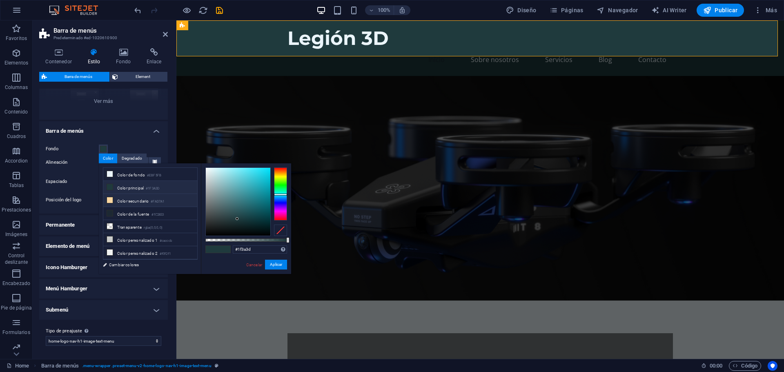
click at [130, 199] on li "Color secundario #FAD7A1" at bounding box center [150, 200] width 94 height 13
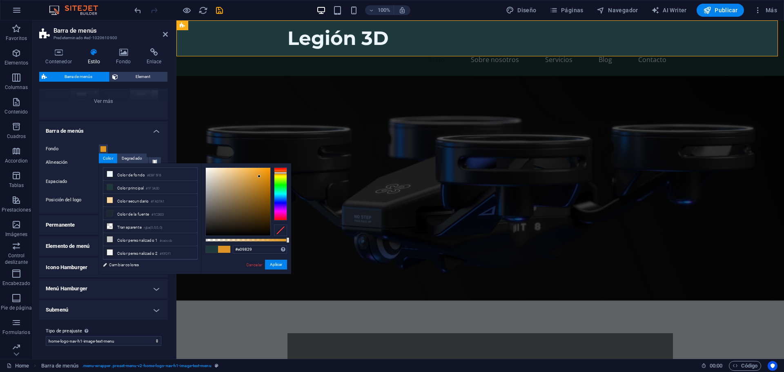
type input "#e19929"
drag, startPoint x: 249, startPoint y: 174, endPoint x: 258, endPoint y: 175, distance: 9.4
click at [258, 175] on div at bounding box center [238, 202] width 64 height 68
click at [276, 265] on button "Aplicar" at bounding box center [276, 265] width 22 height 10
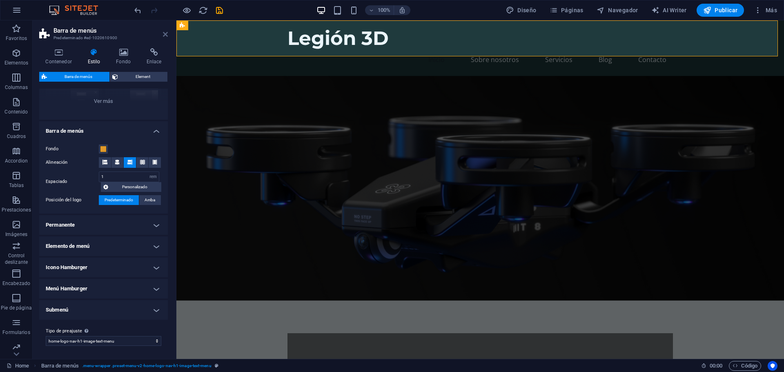
click at [163, 33] on icon at bounding box center [165, 34] width 5 height 7
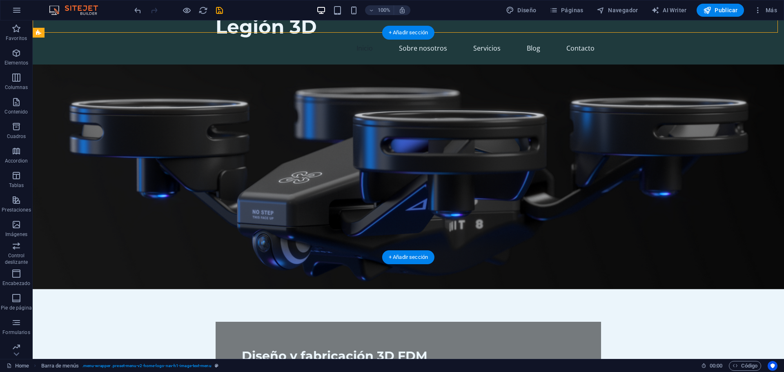
scroll to position [0, 0]
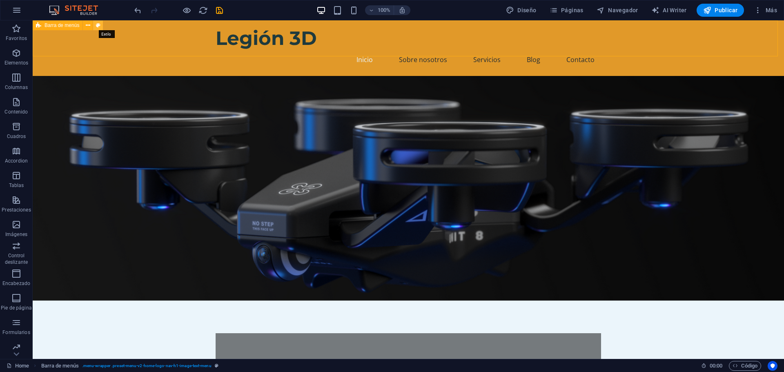
click at [97, 24] on icon at bounding box center [98, 25] width 4 height 9
select select "rem"
select select "preset-menu-v2-home-logo-nav-h1-image-text-menu"
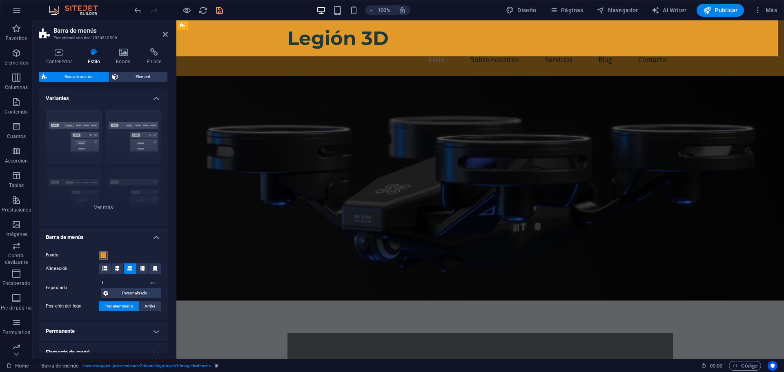
click at [100, 254] on button "Fondo" at bounding box center [103, 255] width 9 height 9
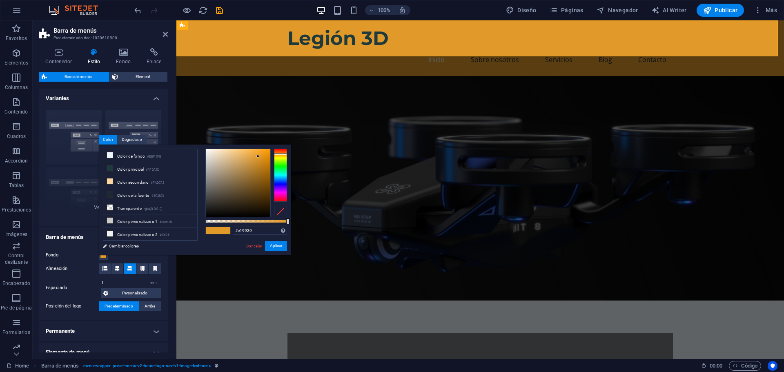
click at [253, 247] on link "Cancelar" at bounding box center [254, 246] width 18 height 6
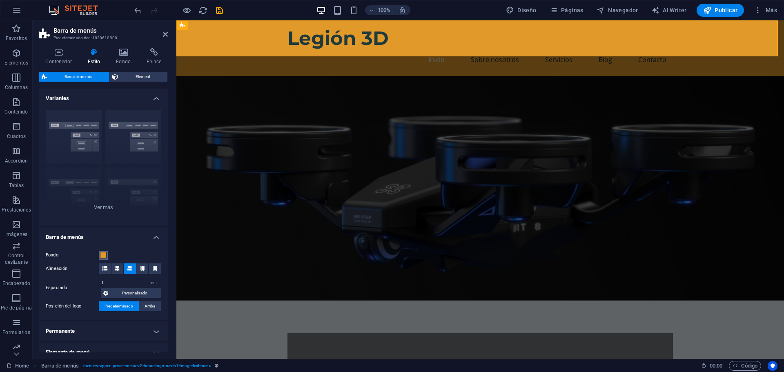
click at [103, 255] on span at bounding box center [103, 255] width 7 height 7
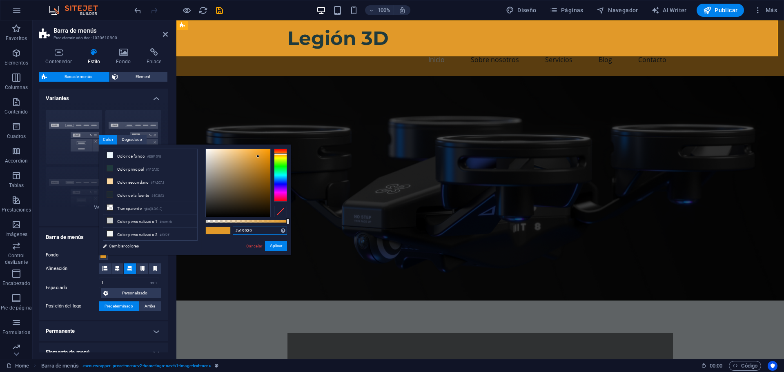
click at [250, 230] on input "#e19929" at bounding box center [260, 231] width 54 height 8
click at [213, 230] on div "#e19929 Formatos soportados #0852ed rgb(8, 82, 237) rgba(8, 82, 237, 90%) hsv(2…" at bounding box center [246, 258] width 90 height 229
paste input "E9B56"
type input "#e9b569"
click at [278, 247] on button "Aplicar" at bounding box center [276, 246] width 22 height 10
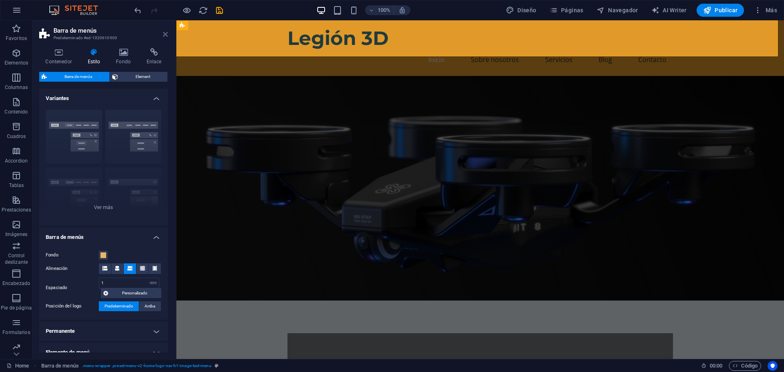
click at [166, 34] on icon at bounding box center [165, 34] width 5 height 7
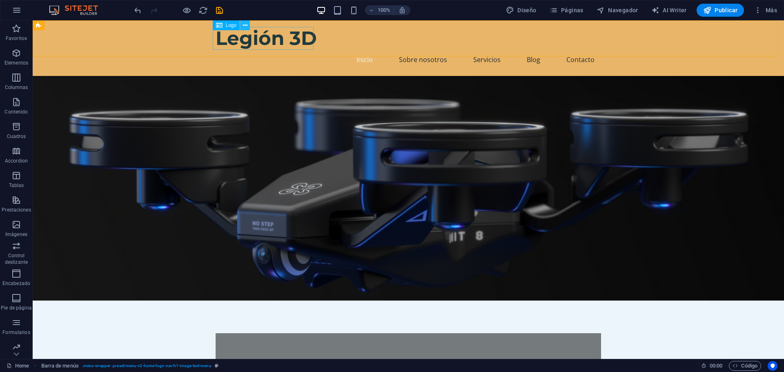
click at [243, 24] on icon at bounding box center [245, 25] width 4 height 9
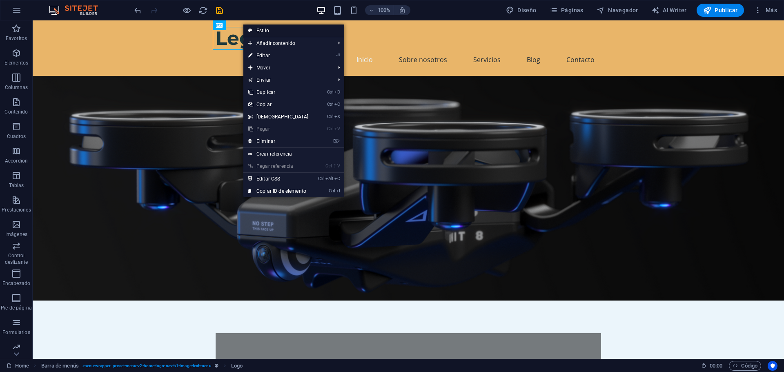
click at [262, 31] on link "Estilo" at bounding box center [293, 30] width 101 height 12
select select "rem"
select select "preset-menu-v2-home-logo-nav-h1-image-text-menu"
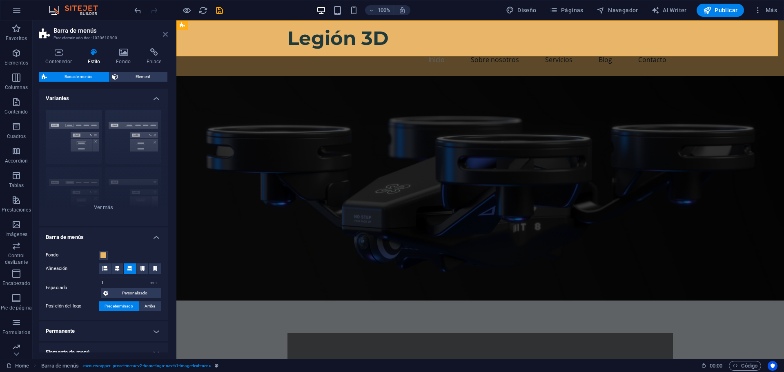
click at [166, 33] on icon at bounding box center [165, 34] width 5 height 7
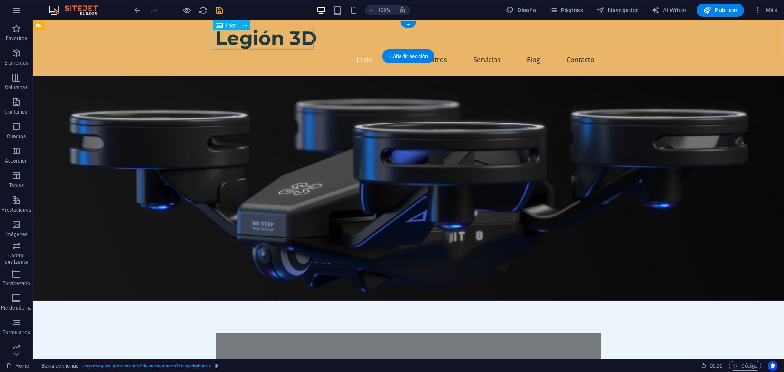
click at [247, 43] on div "Legión 3D" at bounding box center [408, 38] width 385 height 23
click at [245, 40] on div "Legión 3D" at bounding box center [408, 38] width 385 height 23
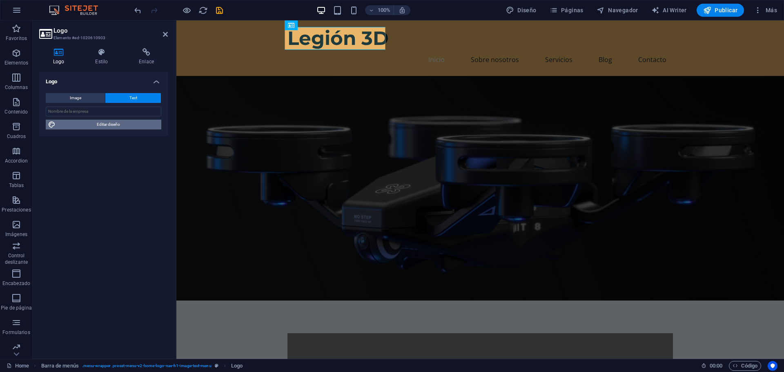
click at [116, 127] on span "Editar diseño" at bounding box center [108, 125] width 101 height 10
select select "px"
select select "200"
select select "px"
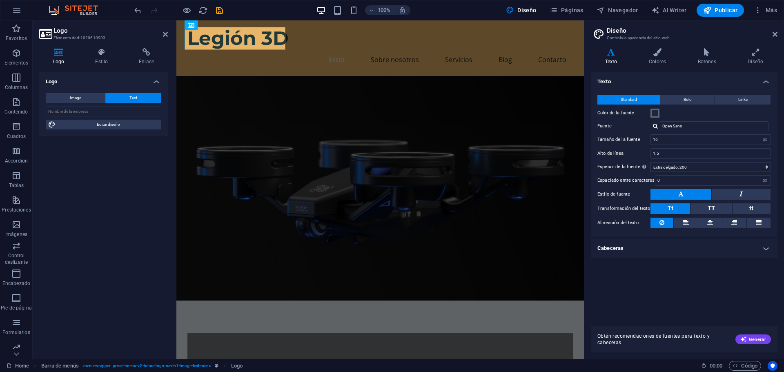
click at [652, 112] on span at bounding box center [654, 113] width 7 height 7
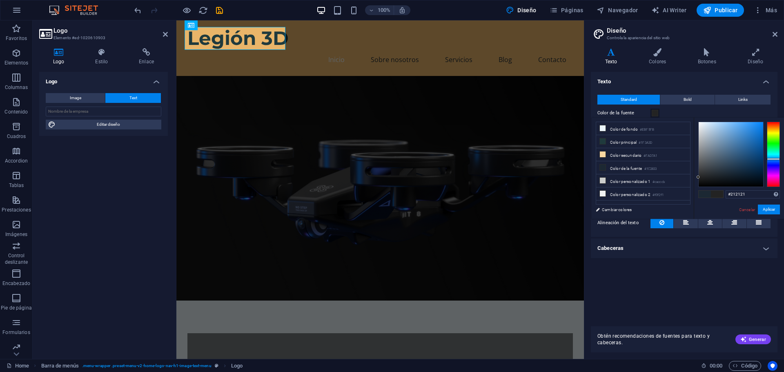
type input "#202020"
drag, startPoint x: 712, startPoint y: 175, endPoint x: 692, endPoint y: 178, distance: 19.8
click at [692, 178] on div "less Color de fondo #EBF5FB Color principal #1F3A3D Color secundario #FAD7A1 Co…" at bounding box center [687, 168] width 192 height 101
click at [770, 209] on button "Aplicar" at bounding box center [769, 209] width 22 height 10
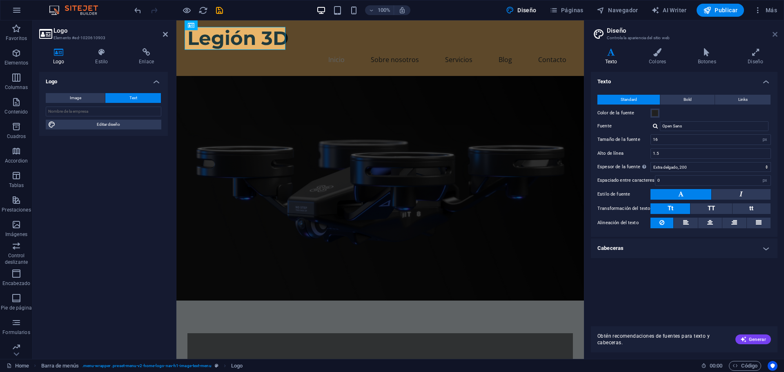
click at [773, 33] on icon at bounding box center [774, 34] width 5 height 7
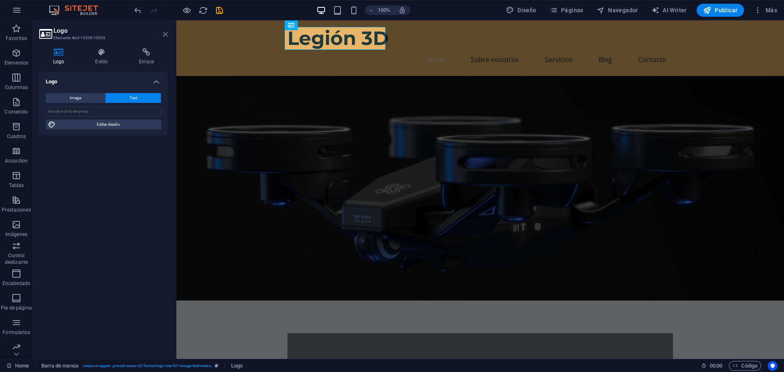
click at [163, 33] on icon at bounding box center [165, 34] width 5 height 7
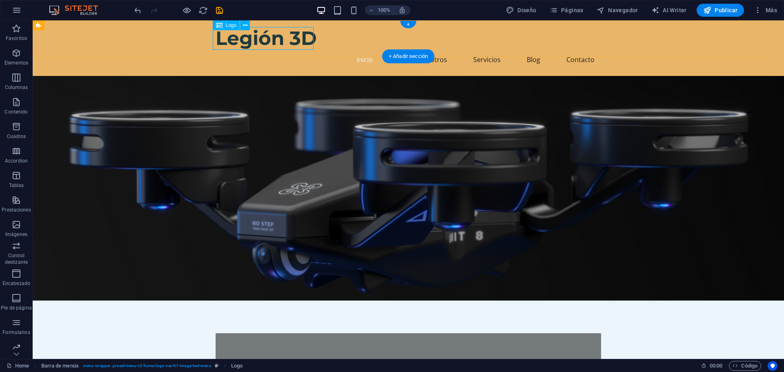
click at [245, 33] on div "Legión 3D" at bounding box center [408, 38] width 385 height 23
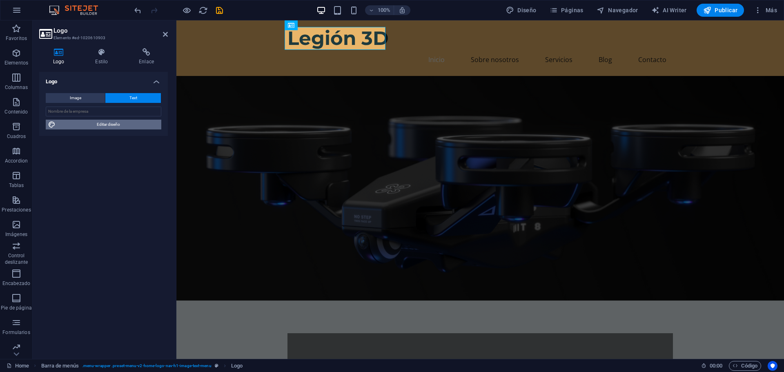
click at [109, 126] on span "Editar diseño" at bounding box center [108, 125] width 101 height 10
select select "px"
select select "200"
select select "px"
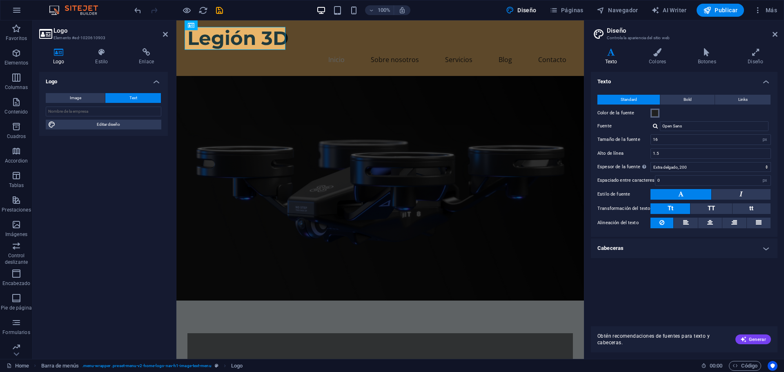
click at [656, 112] on span at bounding box center [654, 113] width 7 height 7
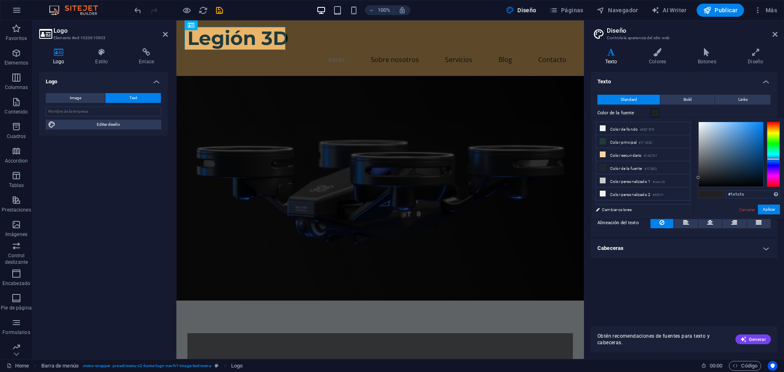
type input "#1b1b1b"
click at [696, 179] on div "#1b1b1b Formatos soportados #0852ed rgb(8, 82, 237) rgba(8, 82, 237, 90%) hsv(2…" at bounding box center [738, 228] width 90 height 220
click at [769, 207] on button "Aplicar" at bounding box center [769, 209] width 22 height 10
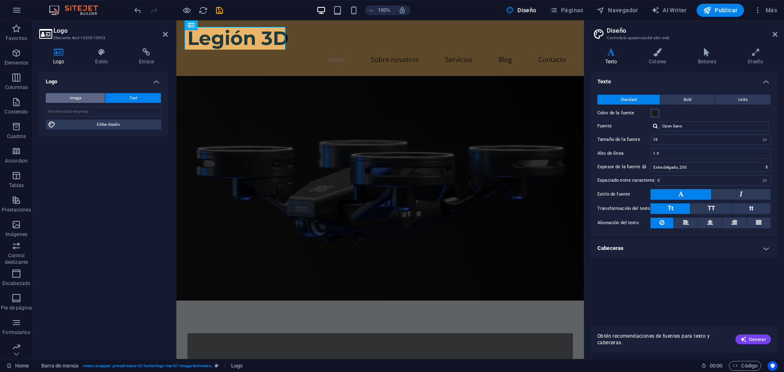
click at [80, 97] on span "Image" at bounding box center [75, 98] width 11 height 10
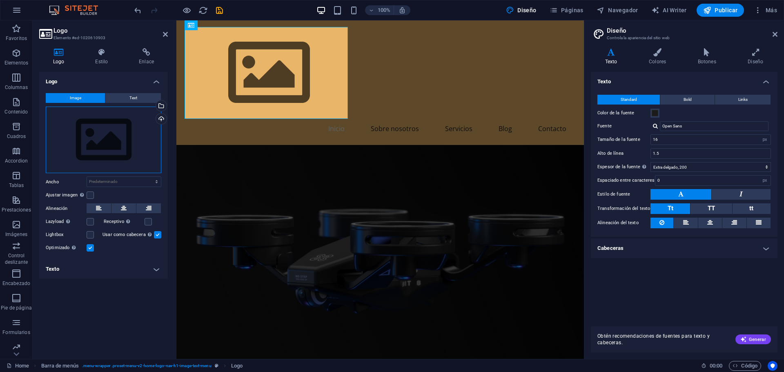
click at [129, 152] on div "Arrastra archivos aquí, haz clic para escoger archivos o selecciona archivos de…" at bounding box center [104, 140] width 116 height 67
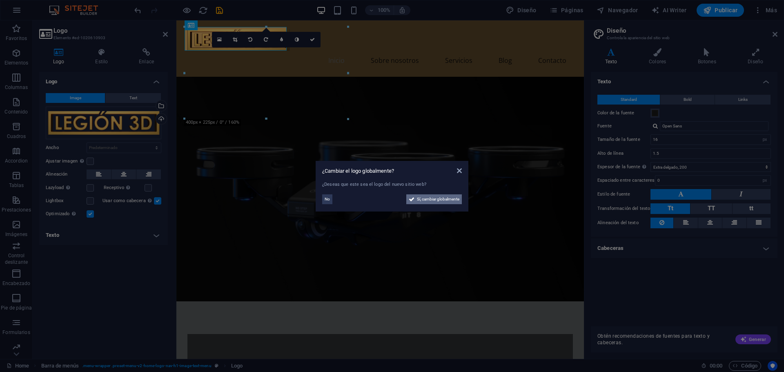
click at [433, 200] on span "Sí, cambiar globalmente" at bounding box center [438, 199] width 42 height 10
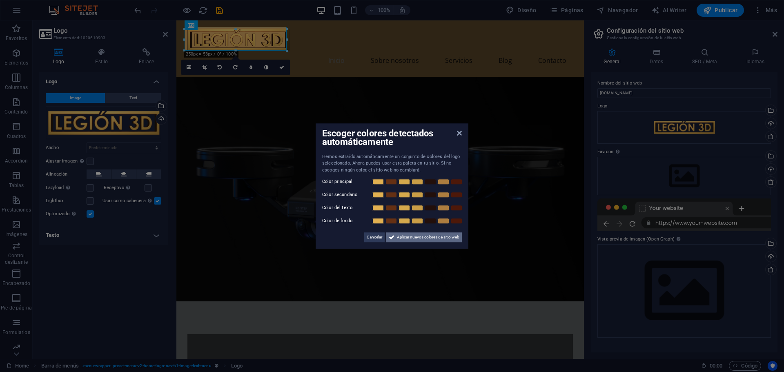
click at [415, 235] on span "Aplicar nuevos colores de sitio web" at bounding box center [428, 237] width 62 height 10
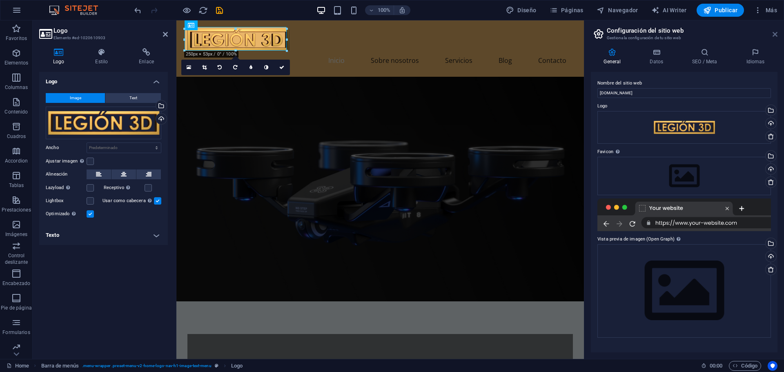
drag, startPoint x: 775, startPoint y: 33, endPoint x: 453, endPoint y: 2, distance: 323.1
click at [775, 33] on icon at bounding box center [774, 34] width 5 height 7
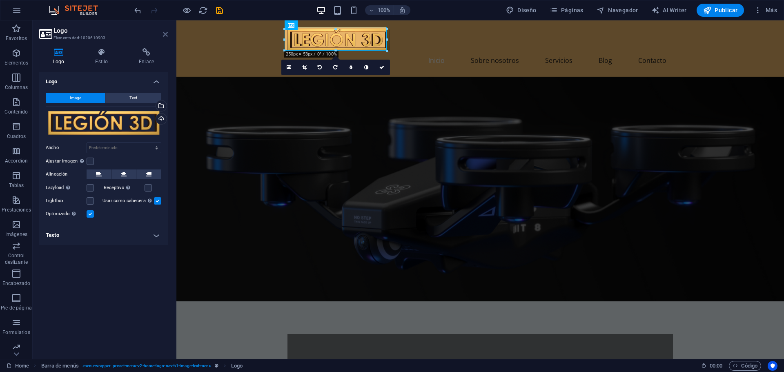
click at [164, 34] on icon at bounding box center [165, 34] width 5 height 7
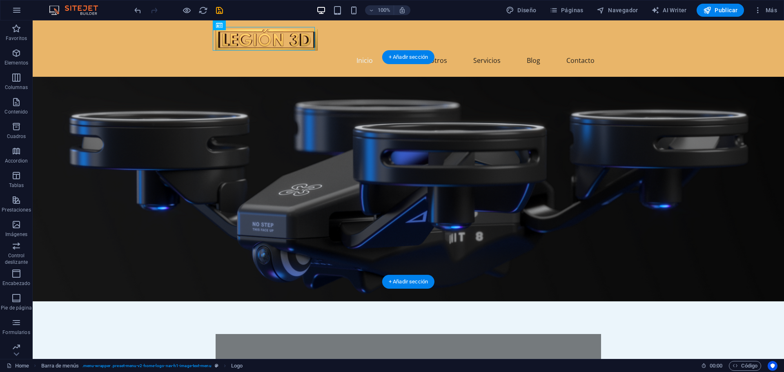
click at [107, 107] on figure at bounding box center [408, 189] width 751 height 224
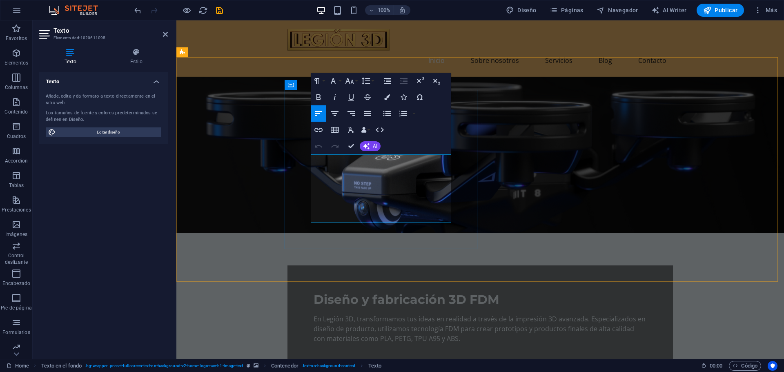
click at [373, 314] on p "En Legión 3D, transformamos tus ideas en realidad a través de la impresión 3D a…" at bounding box center [479, 328] width 333 height 29
click at [340, 314] on p "En Legión 3D, transformamos tus ideas en realidad a través de la impresión 3D a…" at bounding box center [479, 328] width 333 height 29
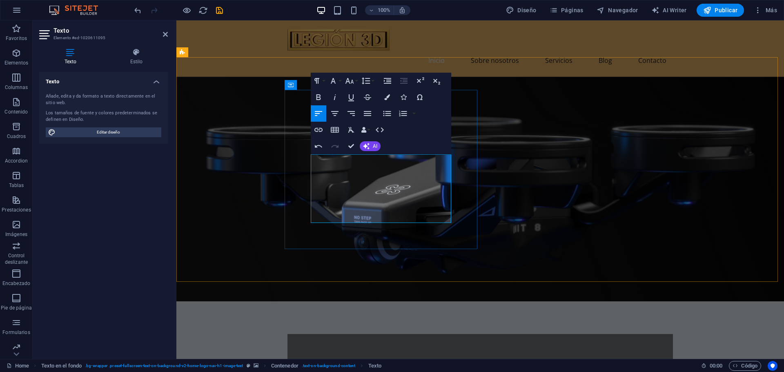
click at [507, 183] on figure at bounding box center [479, 189] width 607 height 224
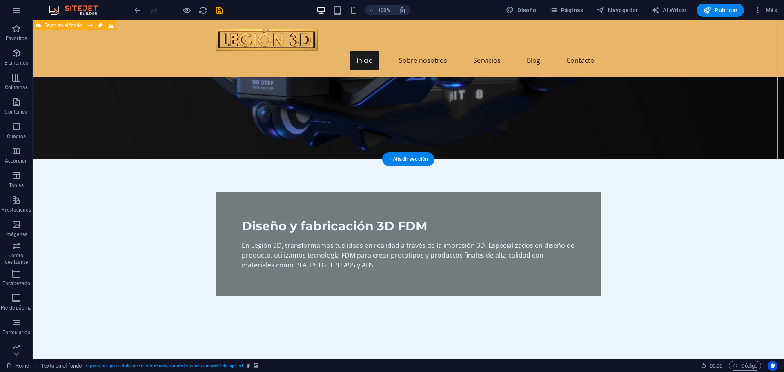
scroll to position [163, 0]
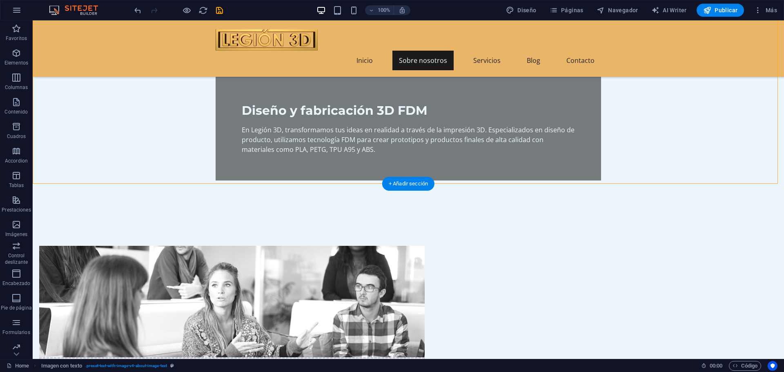
scroll to position [286, 0]
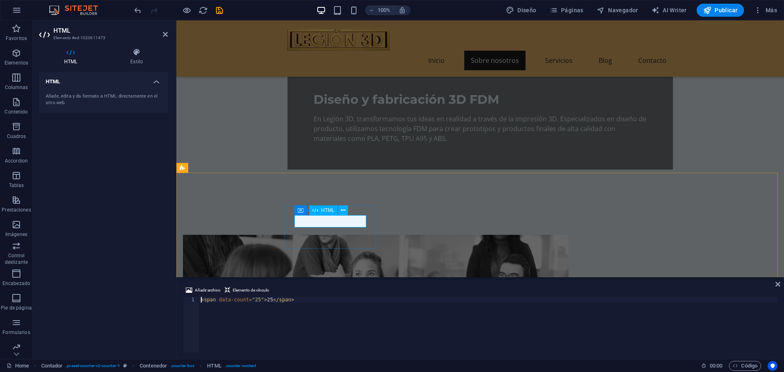
click at [125, 212] on div "HTML Añade, edita y da formato a HTML directamente en el sitio web." at bounding box center [103, 212] width 129 height 280
click at [163, 214] on div "HTML Añade, edita y da formato a HTML directamente en el sitio web." at bounding box center [103, 212] width 129 height 280
click at [134, 166] on div "HTML Añade, edita y da formato a HTML directamente en el sitio web." at bounding box center [103, 212] width 129 height 280
click at [163, 33] on icon at bounding box center [165, 34] width 5 height 7
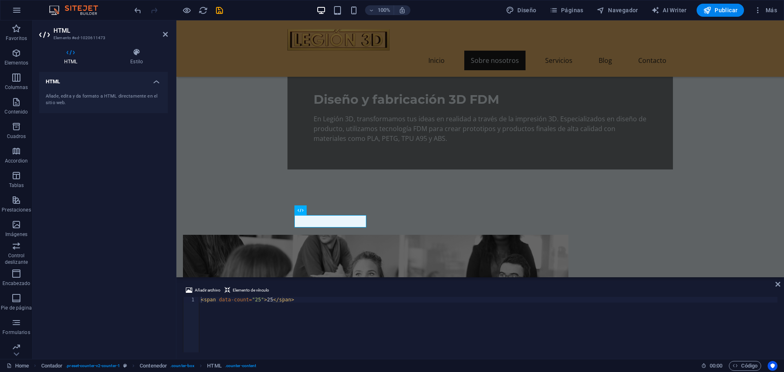
click at [109, 99] on div "Añade, edita y da formato a HTML directamente en el sitio web." at bounding box center [104, 99] width 116 height 13
click at [68, 56] on h4 "HTML" at bounding box center [72, 56] width 66 height 17
click at [72, 56] on h4 "HTML" at bounding box center [72, 56] width 66 height 17
click at [130, 57] on h4 "Estilo" at bounding box center [136, 56] width 62 height 17
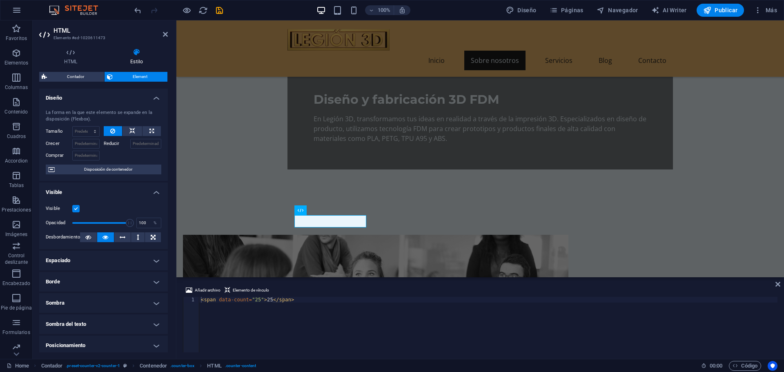
scroll to position [0, 0]
click at [66, 54] on icon at bounding box center [70, 52] width 63 height 8
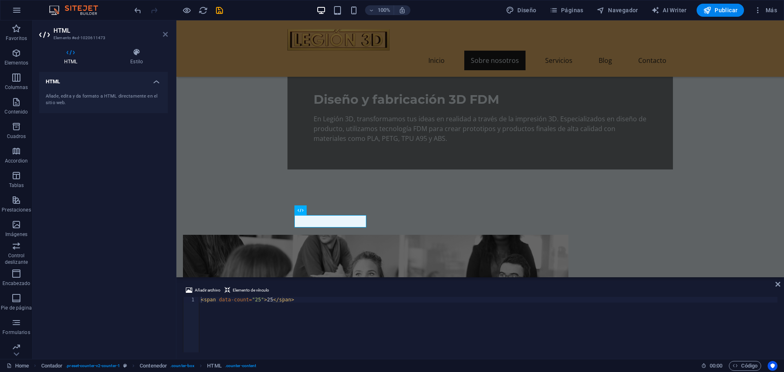
click at [163, 35] on icon at bounding box center [165, 34] width 5 height 7
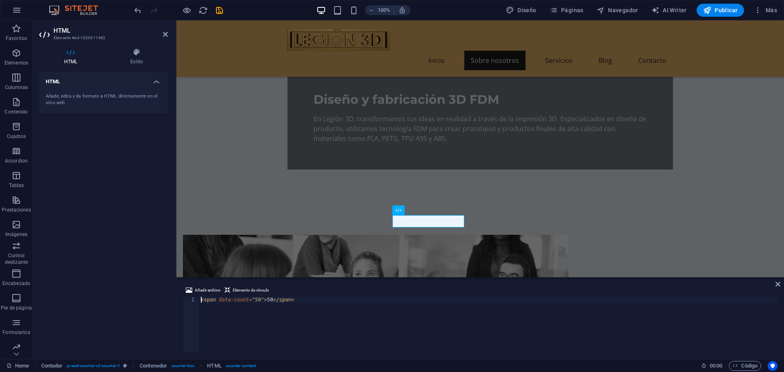
click at [74, 182] on div "HTML Añade, edita y da formato a HTML directamente en el sitio web." at bounding box center [103, 212] width 129 height 280
click at [165, 36] on icon at bounding box center [165, 34] width 5 height 7
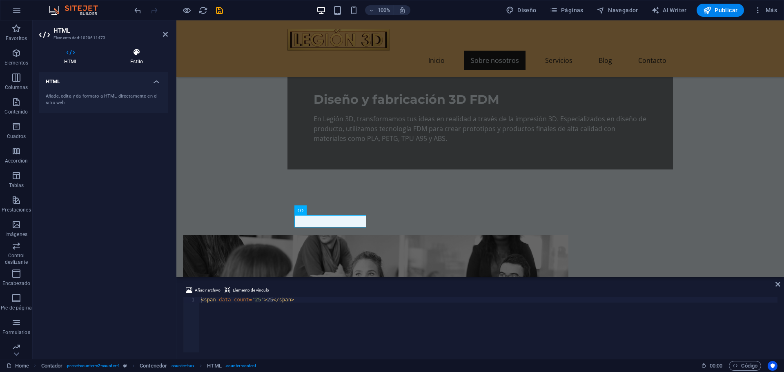
click at [129, 56] on h4 "Estilo" at bounding box center [136, 56] width 62 height 17
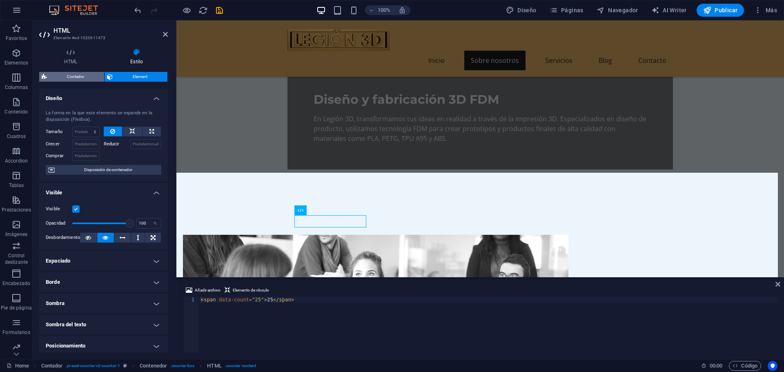
click at [76, 76] on span "Contador" at bounding box center [75, 77] width 52 height 10
select select "rem"
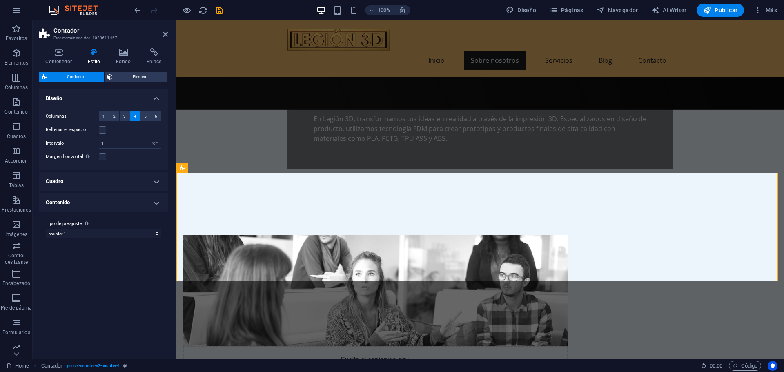
click at [84, 234] on select "counter-1 Añadir tipo de preajuste" at bounding box center [104, 234] width 116 height 10
click at [74, 233] on select "counter-1 Añadir tipo de preajuste" at bounding box center [104, 234] width 116 height 10
click at [95, 271] on div "Variantes Predeterminado Diseño Columnas 1 2 3 4 5 6 Rellenar el espacio Interv…" at bounding box center [103, 221] width 129 height 264
click at [119, 179] on h4 "Cuadro" at bounding box center [103, 181] width 129 height 20
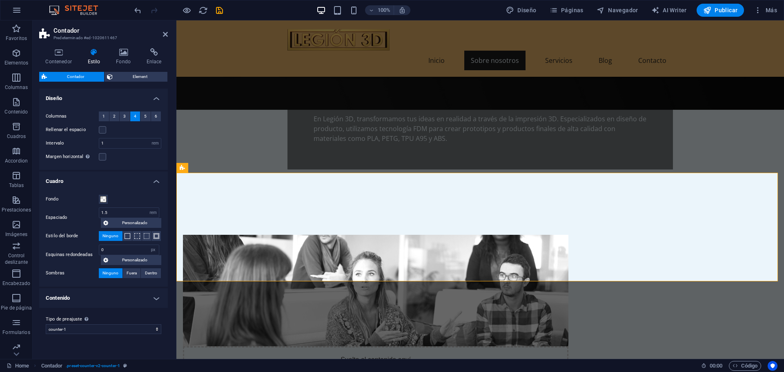
click at [115, 177] on h4 "Cuadro" at bounding box center [103, 178] width 129 height 15
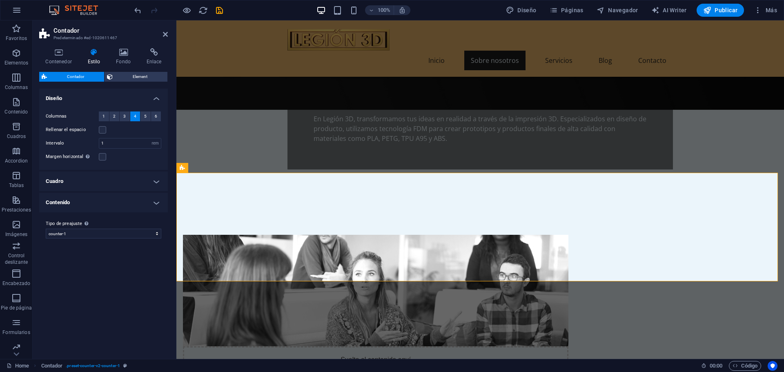
click at [106, 197] on h4 "Contenido" at bounding box center [103, 203] width 129 height 20
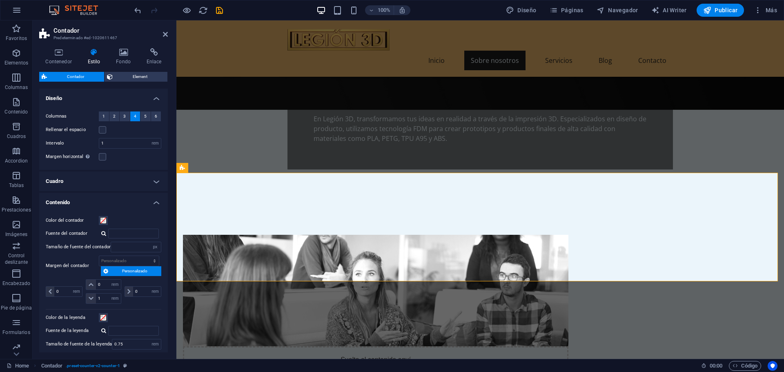
click at [162, 32] on h2 "Contador" at bounding box center [110, 30] width 114 height 7
drag, startPoint x: 165, startPoint y: 35, endPoint x: 133, endPoint y: 14, distance: 38.2
click at [165, 35] on icon at bounding box center [165, 34] width 5 height 7
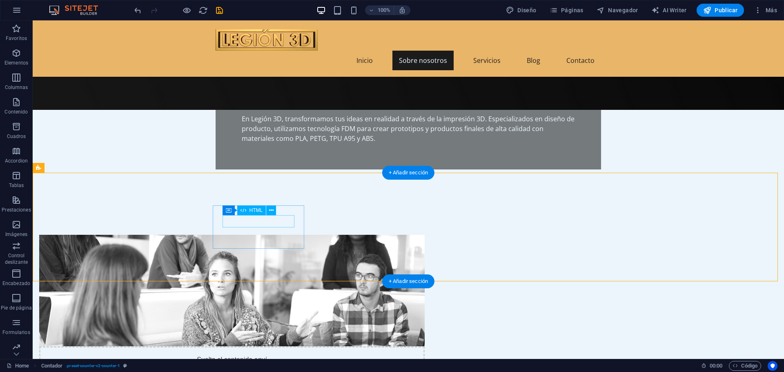
click at [269, 213] on icon at bounding box center [271, 210] width 4 height 9
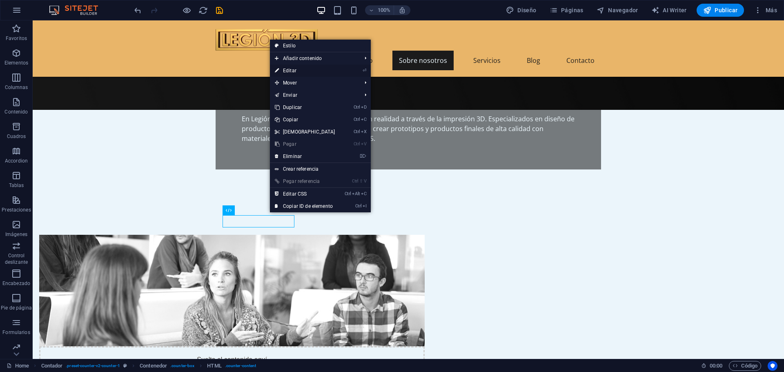
click at [339, 69] on li "⏎ Editar" at bounding box center [320, 70] width 101 height 12
drag, startPoint x: 296, startPoint y: 69, endPoint x: 120, endPoint y: 49, distance: 177.5
click at [296, 69] on link "⏎ Editar" at bounding box center [305, 70] width 70 height 12
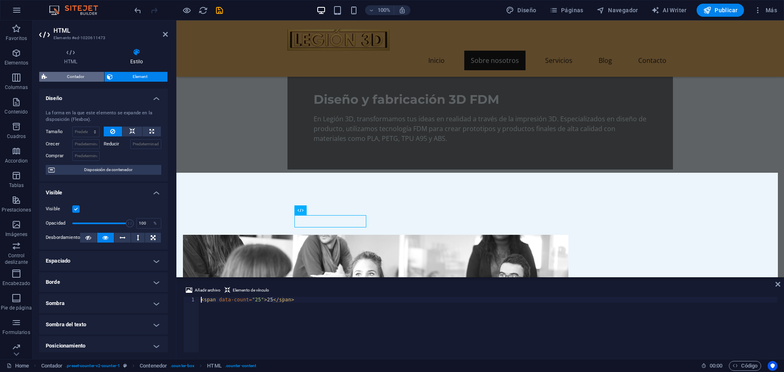
click at [85, 75] on span "Contador" at bounding box center [75, 77] width 52 height 10
select select "rem"
select select "px"
select select "rem"
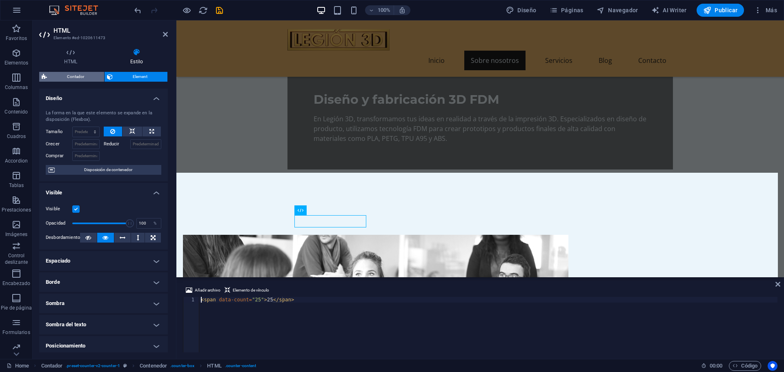
select select "rem"
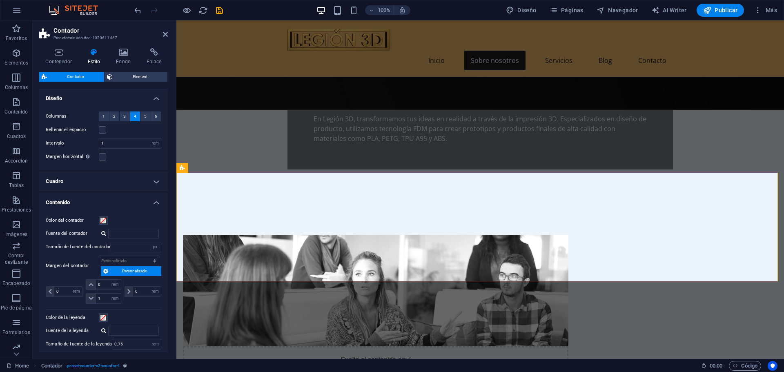
scroll to position [38, 0]
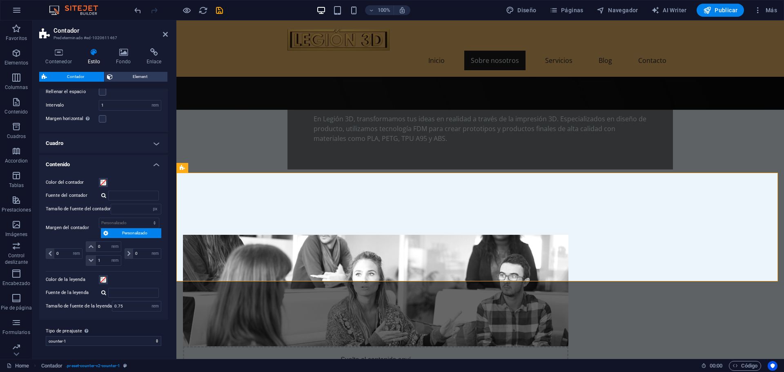
click at [142, 142] on h4 "Cuadro" at bounding box center [103, 143] width 129 height 20
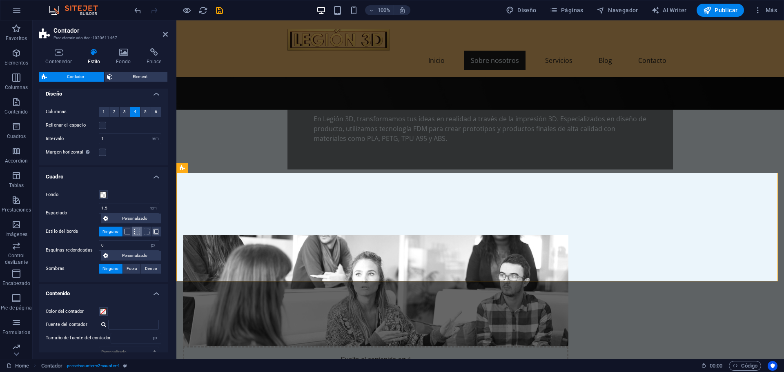
scroll to position [0, 0]
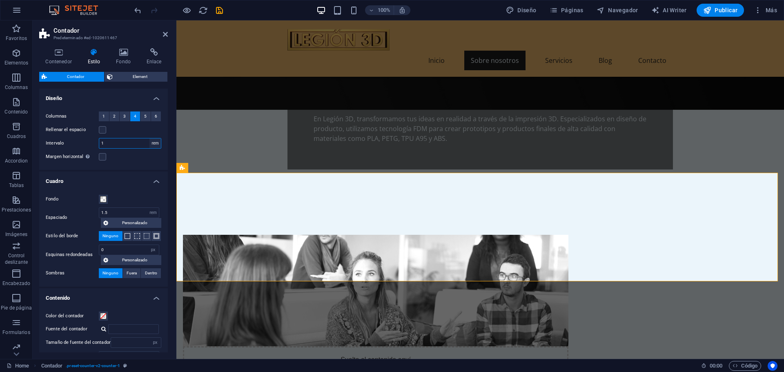
click at [154, 143] on select "px rem % vh vw" at bounding box center [154, 143] width 11 height 10
click at [153, 143] on select "px rem % vh vw" at bounding box center [154, 143] width 11 height 10
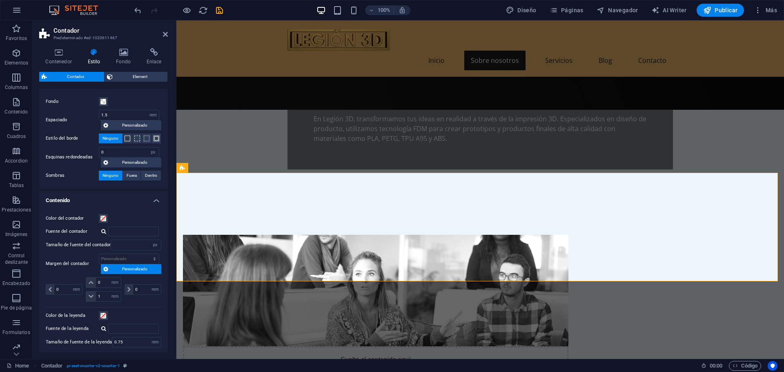
scroll to position [122, 0]
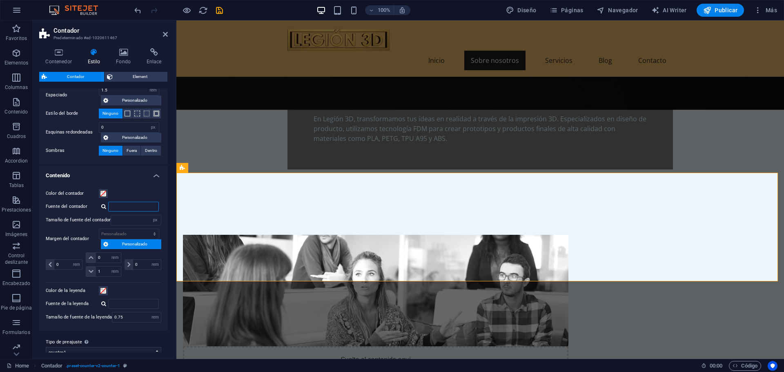
click at [118, 206] on input "Fuente del contador" at bounding box center [133, 207] width 51 height 10
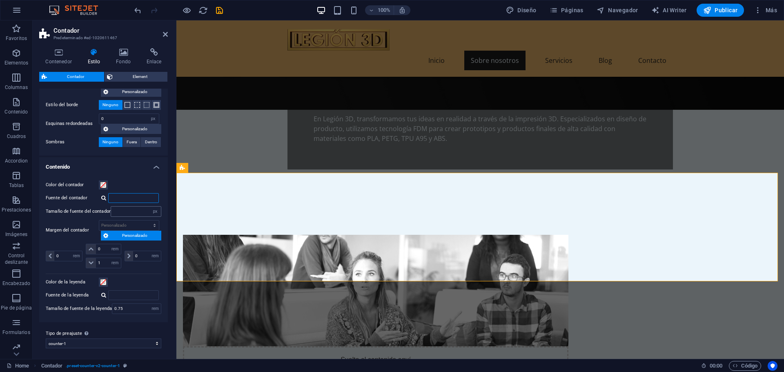
scroll to position [133, 0]
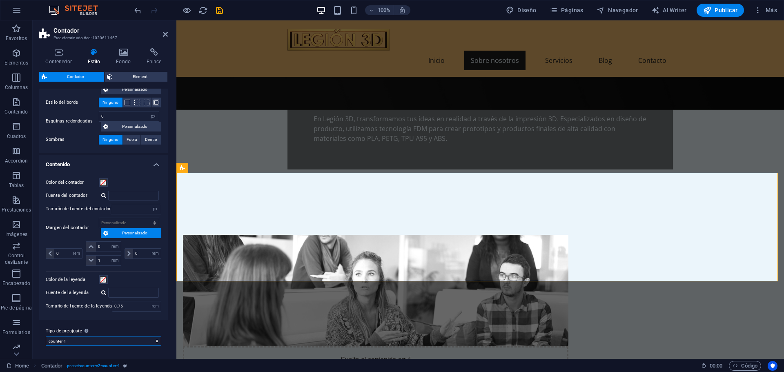
click at [116, 342] on select "counter-1 Añadir tipo de preajuste" at bounding box center [104, 341] width 116 height 10
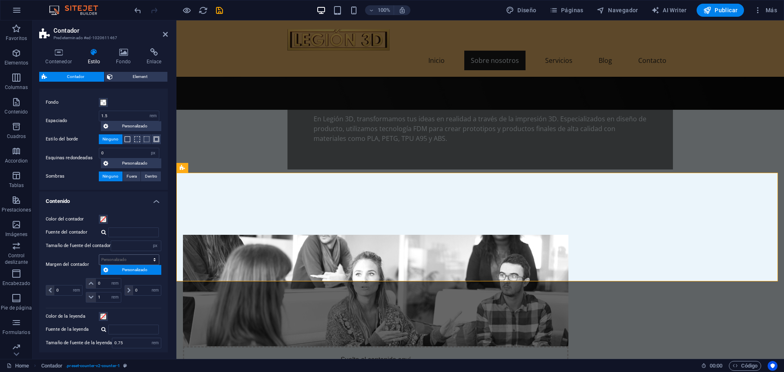
scroll to position [52, 0]
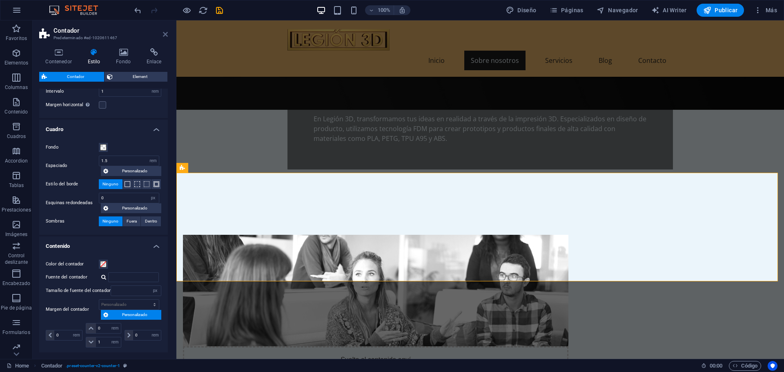
click at [163, 35] on icon at bounding box center [165, 34] width 5 height 7
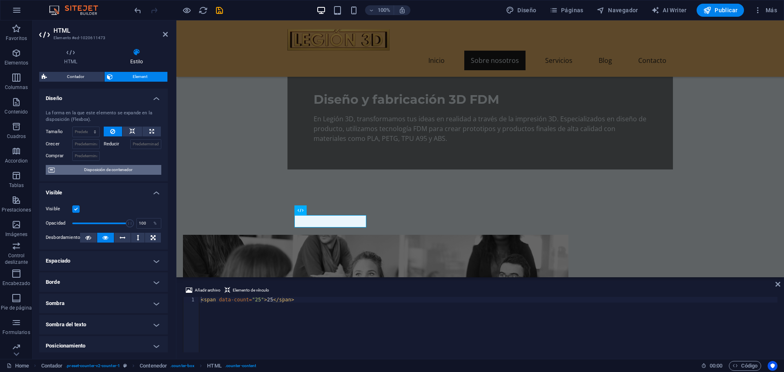
click at [116, 169] on span "Disposición de contenedor" at bounding box center [108, 170] width 102 height 10
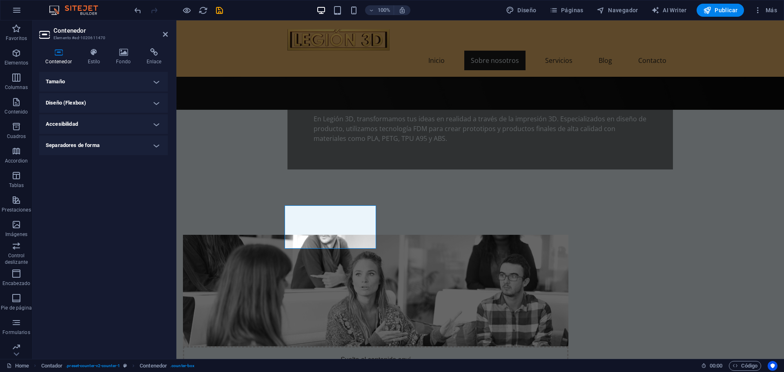
click at [72, 79] on h4 "Tamaño" at bounding box center [103, 82] width 129 height 20
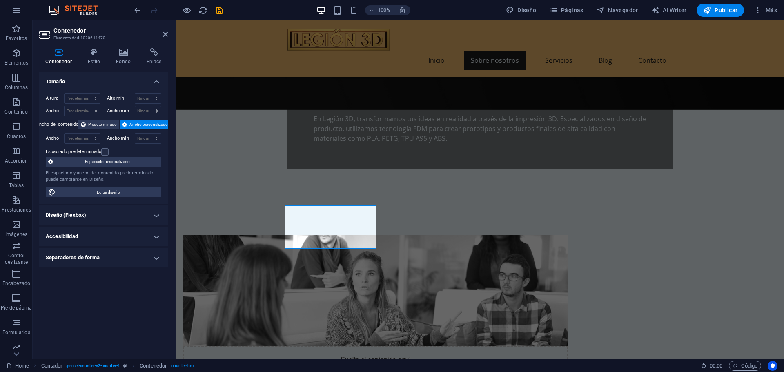
click at [69, 80] on h4 "Tamaño" at bounding box center [103, 79] width 129 height 15
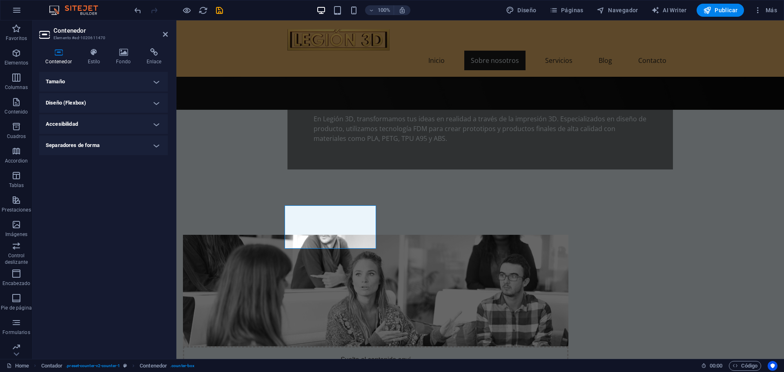
click at [76, 101] on h4 "Diseño (Flexbox)" at bounding box center [103, 103] width 129 height 20
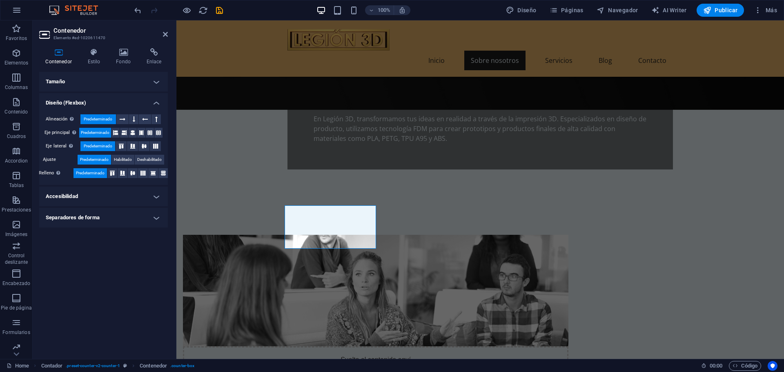
click at [86, 99] on h4 "Diseño (Flexbox)" at bounding box center [103, 100] width 129 height 15
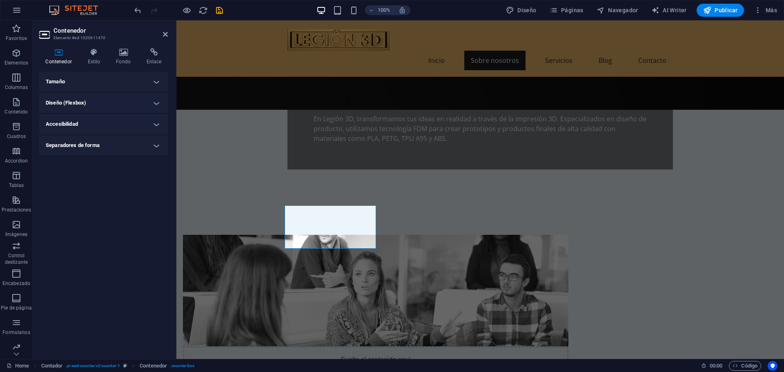
click at [74, 120] on h4 "Accesibilidad" at bounding box center [103, 124] width 129 height 20
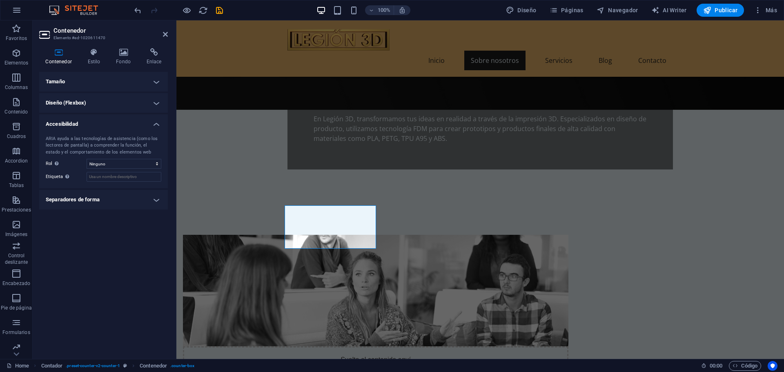
click at [74, 126] on h4 "Accesibilidad" at bounding box center [103, 121] width 129 height 15
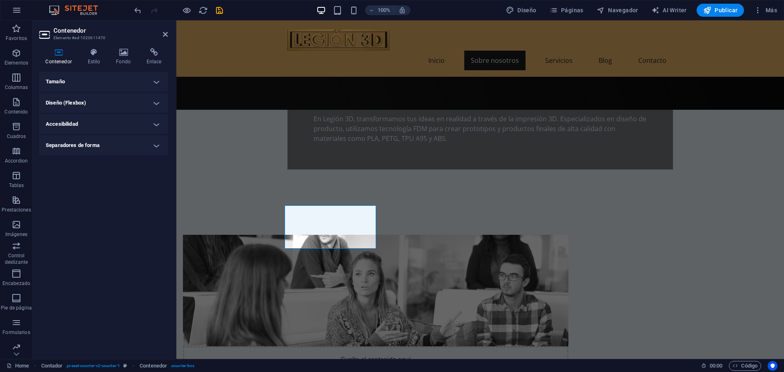
click at [76, 149] on h4 "Separadores de forma" at bounding box center [103, 146] width 129 height 20
click at [82, 147] on h4 "Separadores de forma" at bounding box center [103, 143] width 129 height 15
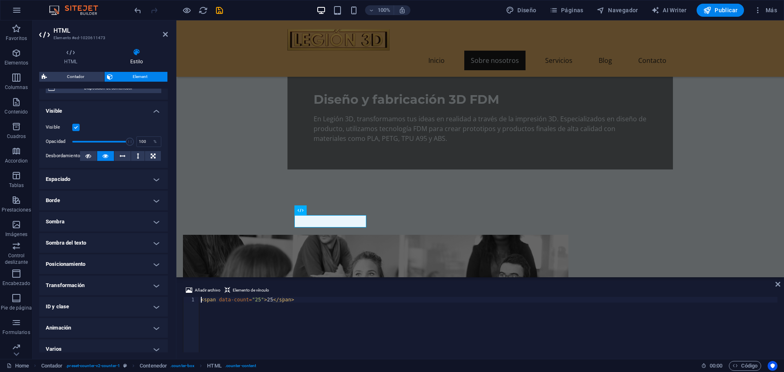
scroll to position [88, 0]
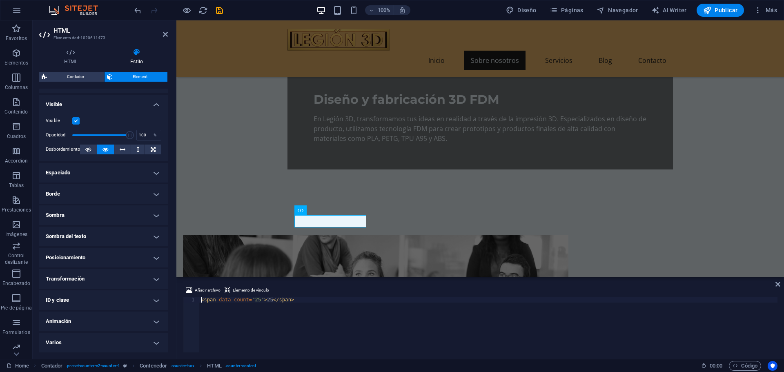
click at [92, 297] on h4 "ID y clase" at bounding box center [103, 300] width 129 height 20
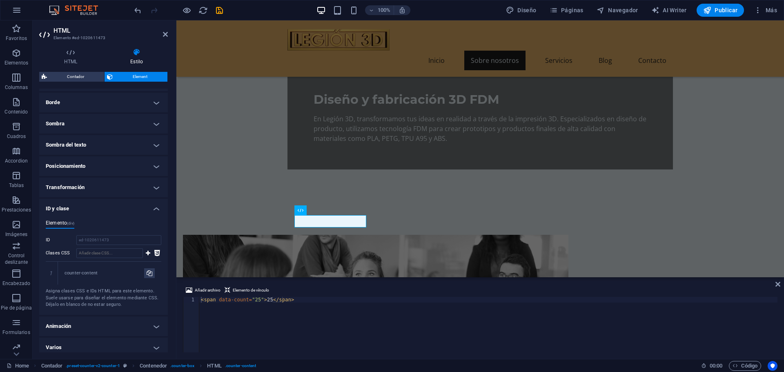
scroll to position [184, 0]
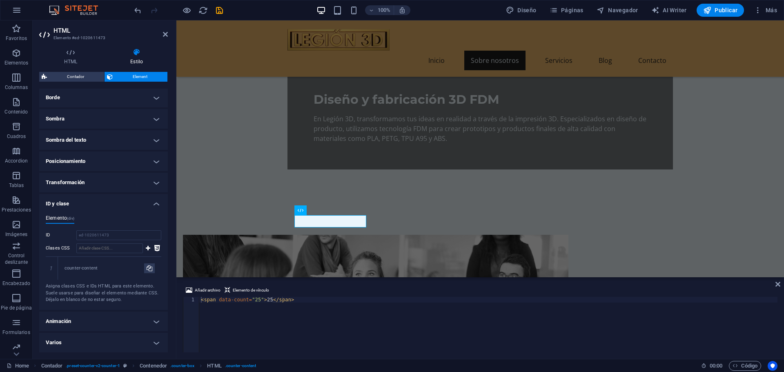
click at [112, 318] on h4 "Animación" at bounding box center [103, 321] width 129 height 20
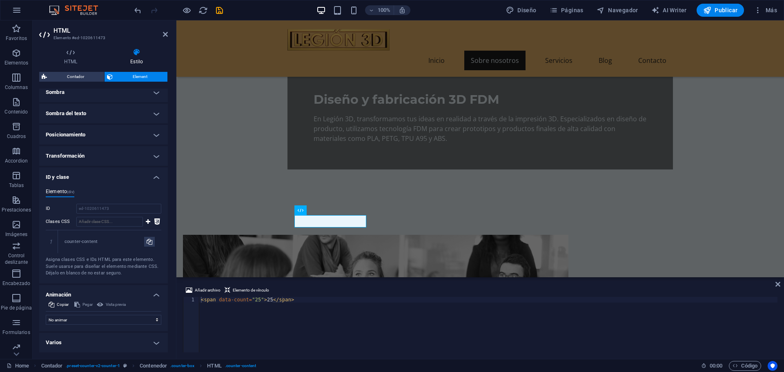
click at [102, 338] on h4 "Varios" at bounding box center [103, 343] width 129 height 20
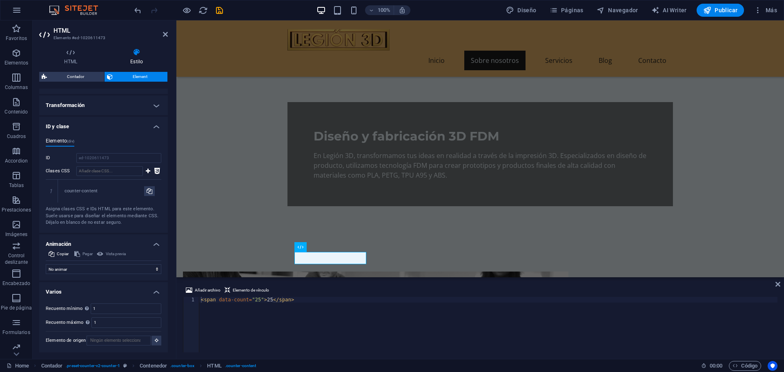
scroll to position [212, 0]
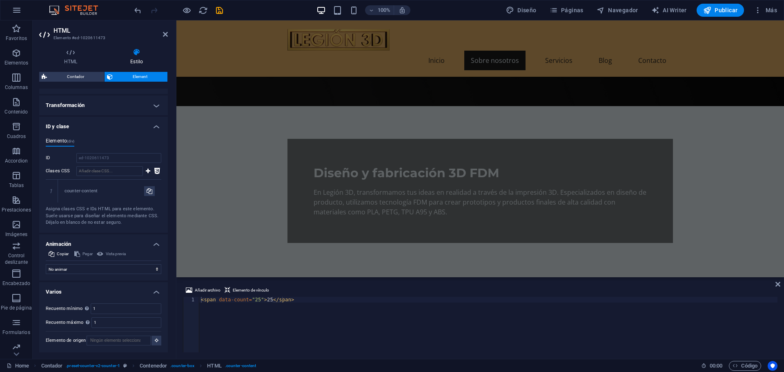
click at [169, 36] on aside "HTML Elemento #ed-1020611473 HTML Estilo HTML Añade, edita y da formato a HTML …" at bounding box center [105, 189] width 144 height 338
click at [166, 36] on icon at bounding box center [165, 34] width 5 height 7
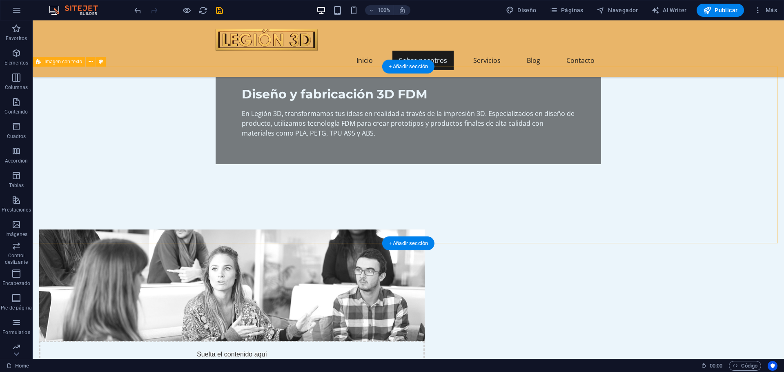
scroll to position [294, 0]
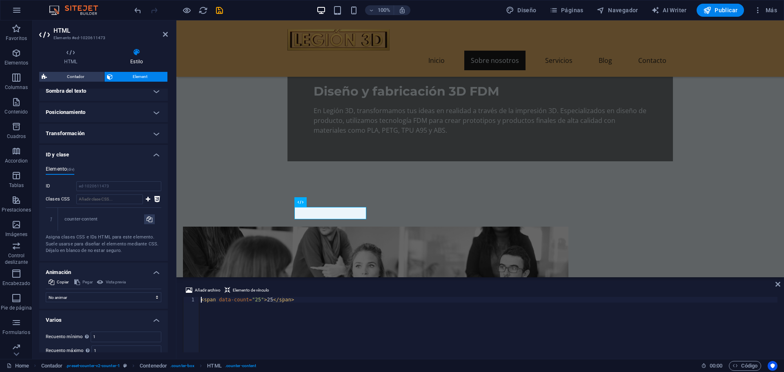
scroll to position [262, 0]
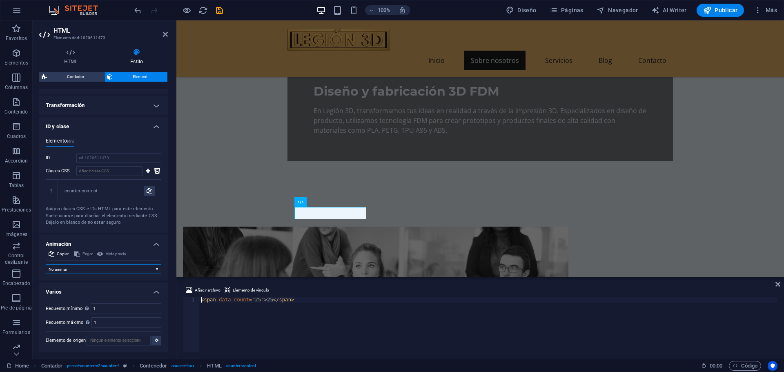
click at [89, 268] on select "No animar Mostrar / Ocultar Subir/bajar Acercar/alejar Deslizar de izquierda a …" at bounding box center [104, 269] width 116 height 10
click at [92, 268] on select "No animar Mostrar / Ocultar Subir/bajar Acercar/alejar Deslizar de izquierda a …" at bounding box center [104, 269] width 116 height 10
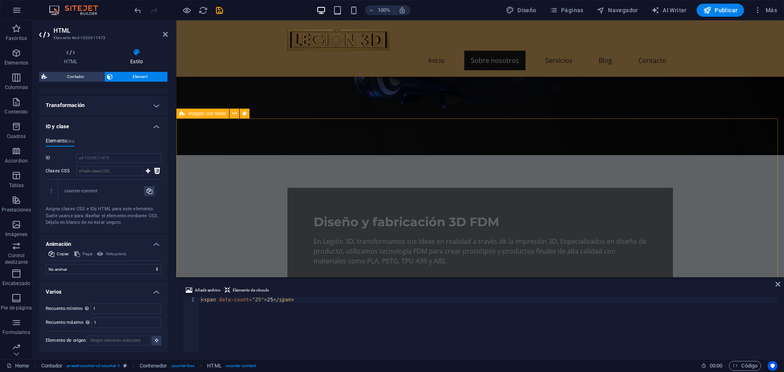
scroll to position [367, 0]
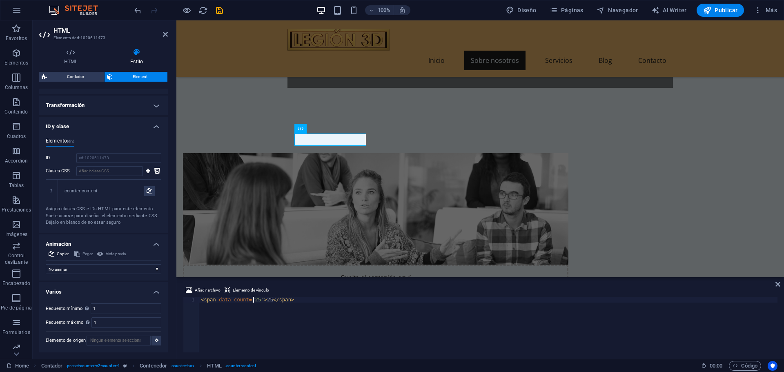
click at [253, 300] on div "< span data-count = "25" > 25 </ span >" at bounding box center [488, 330] width 578 height 67
type textarea "<span data-count="12">12</span>"
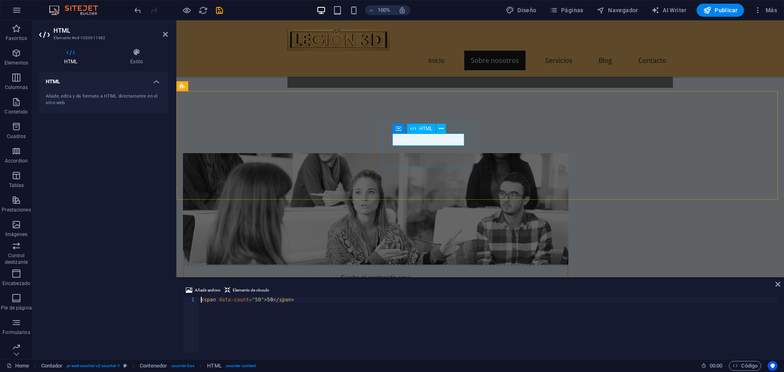
click at [254, 300] on div "< span data-count = "50" > 50 </ span >" at bounding box center [488, 330] width 578 height 67
click at [256, 301] on div "< span data-count = "50" > 50 </ span >" at bounding box center [488, 330] width 578 height 67
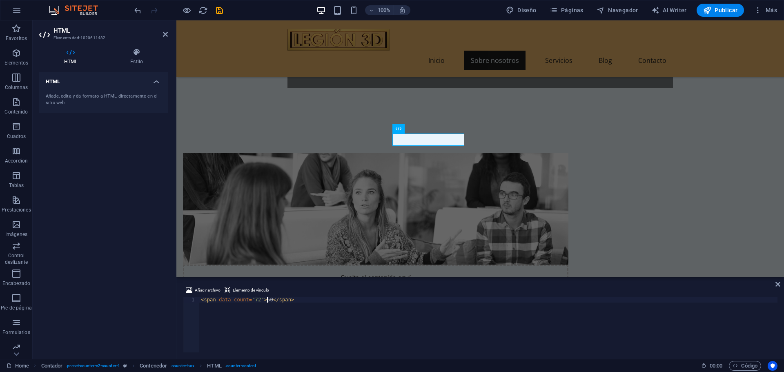
click at [267, 299] on div "< span data-count = "72" > 50 </ span >" at bounding box center [488, 330] width 578 height 67
type textarea "<span data-count="72">72</span>"
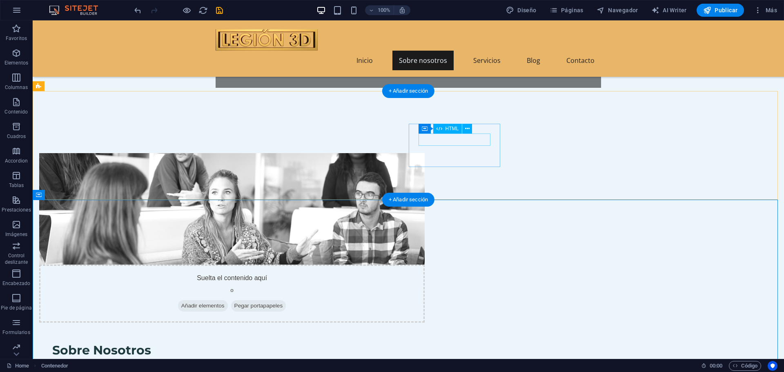
drag, startPoint x: 456, startPoint y: 139, endPoint x: 312, endPoint y: 139, distance: 143.7
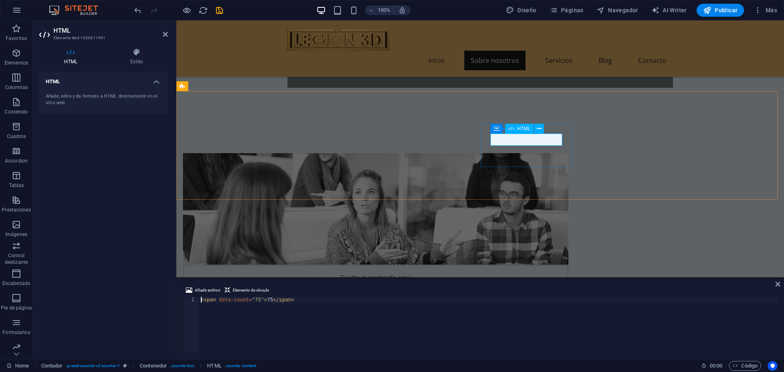
click at [256, 301] on div "< span data-count = "75" > 75 </ span >" at bounding box center [488, 330] width 578 height 67
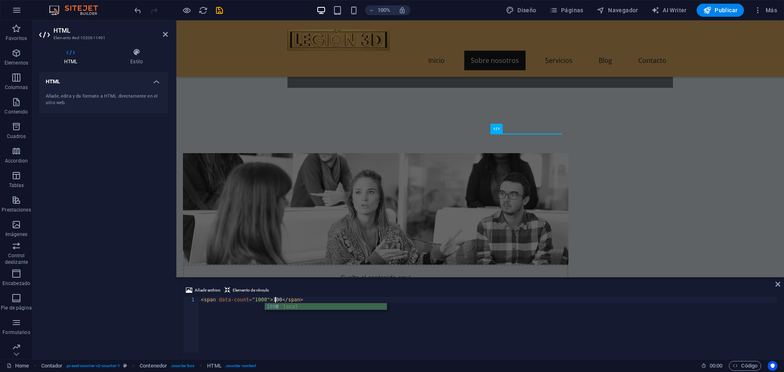
scroll to position [0, 6]
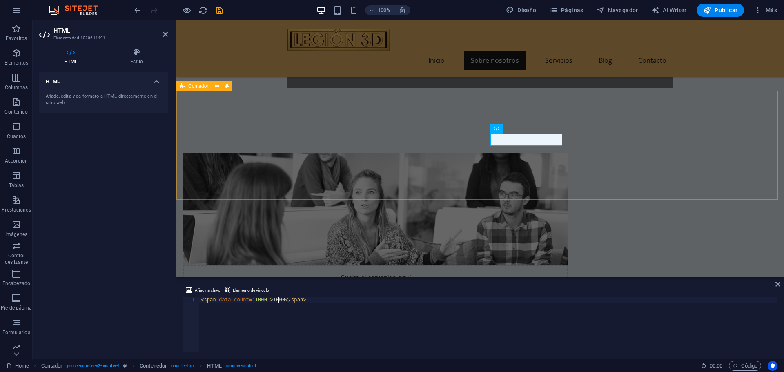
type textarea "<span data-count="1000">1000</span>"
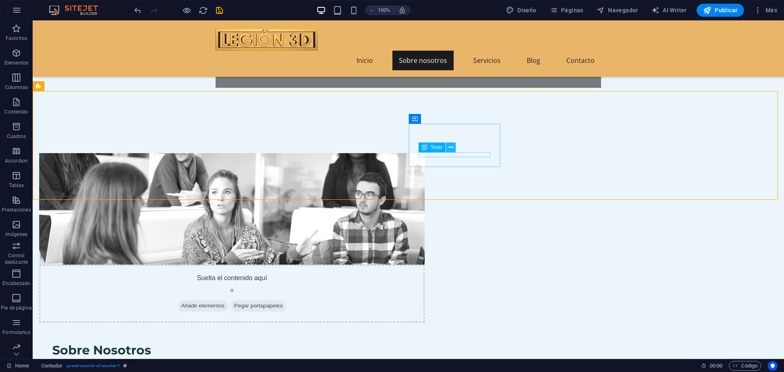
click at [449, 148] on icon at bounding box center [451, 147] width 4 height 9
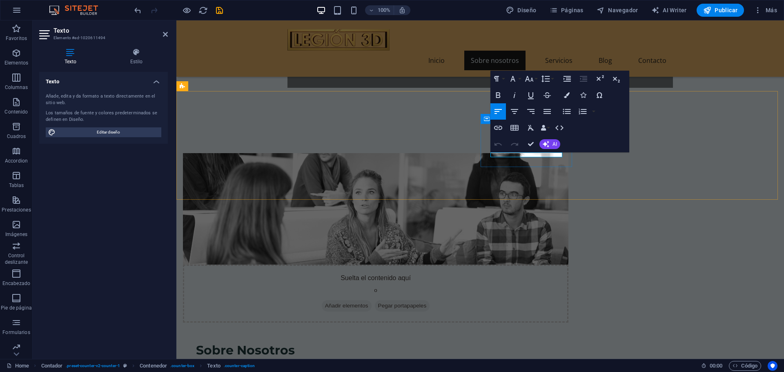
click at [514, 111] on icon "button" at bounding box center [514, 111] width 7 height 5
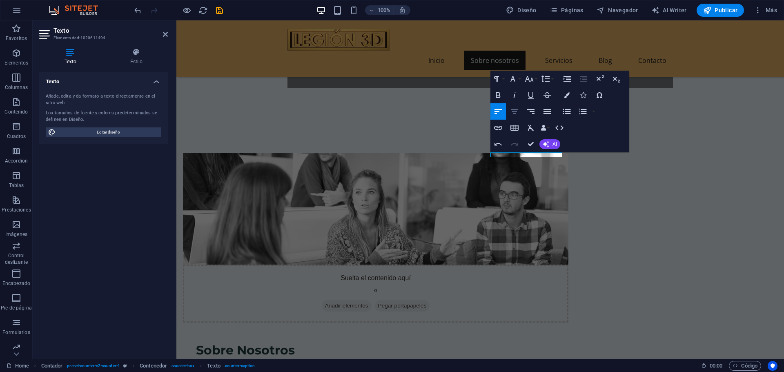
click at [513, 111] on icon "button" at bounding box center [514, 111] width 7 height 5
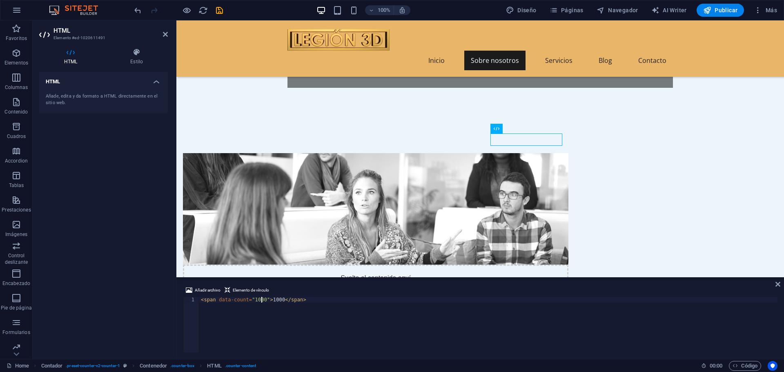
drag, startPoint x: 261, startPoint y: 298, endPoint x: 271, endPoint y: 299, distance: 10.3
click at [261, 298] on div "< span data-count = "1000" > 1000 </ span >" at bounding box center [488, 330] width 578 height 67
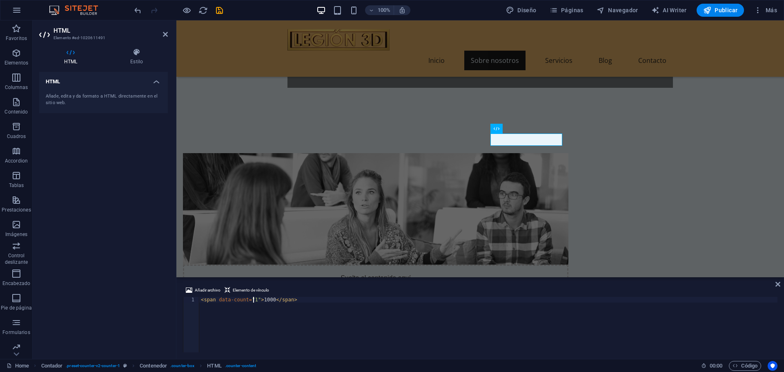
type textarea "<span data-count="">1000</span>"
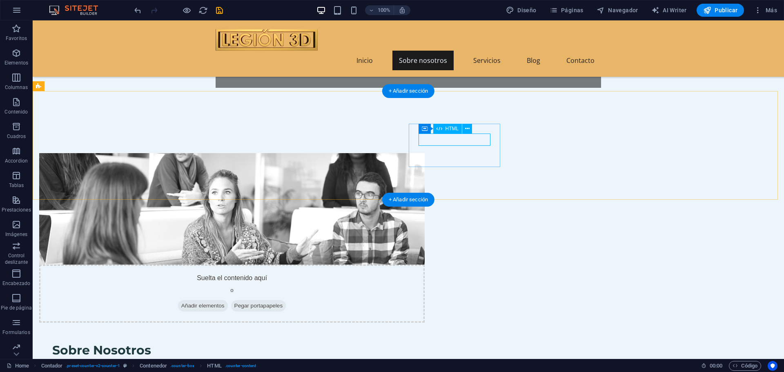
drag, startPoint x: 455, startPoint y: 142, endPoint x: 462, endPoint y: 140, distance: 7.6
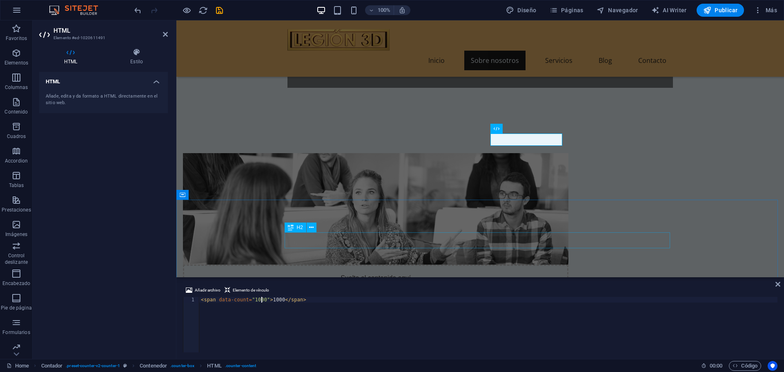
type textarea "<span data-count="1000">1000</span>"
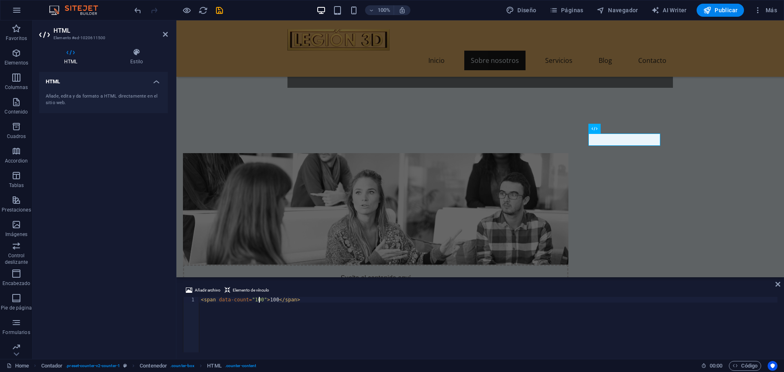
click at [258, 299] on div "< span data-count = "100" > 100 </ span >" at bounding box center [488, 330] width 578 height 67
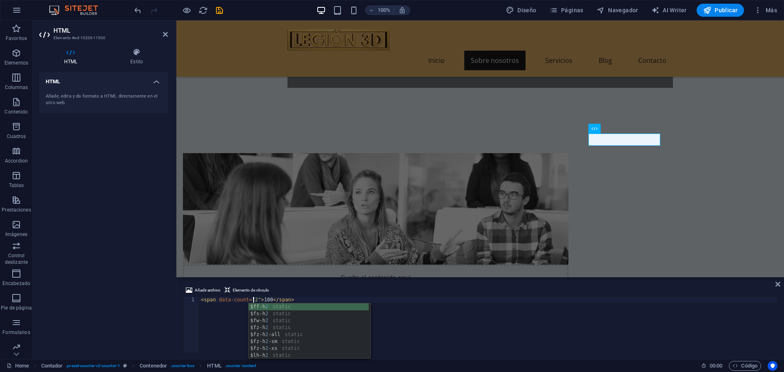
scroll to position [0, 4]
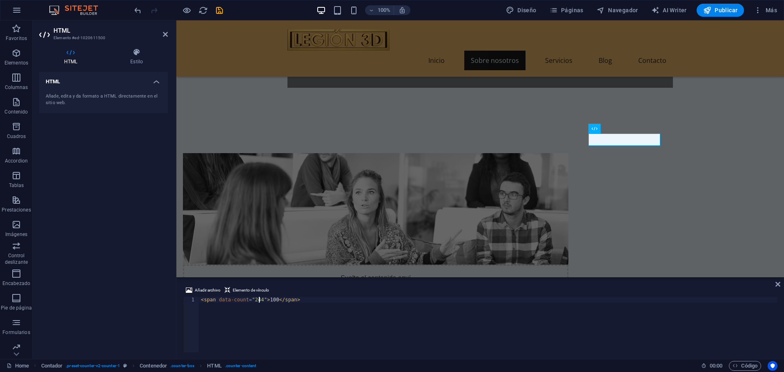
click at [271, 299] on div "< span data-count = "244" > 100 </ span >" at bounding box center [488, 330] width 578 height 67
type textarea "<span data-count="244">244</span>"
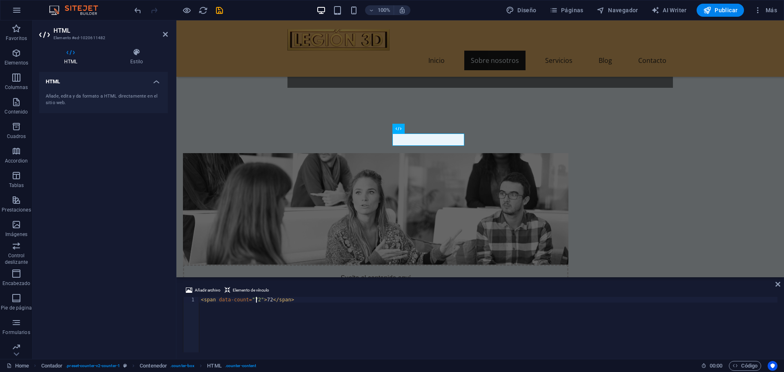
click at [255, 299] on div "< span data-count = "72" > 72 </ span >" at bounding box center [488, 330] width 578 height 67
click at [270, 300] on div "< span data-count = "240" > 72 </ span >" at bounding box center [488, 330] width 578 height 67
click at [296, 224] on div "H2" at bounding box center [295, 227] width 22 height 10
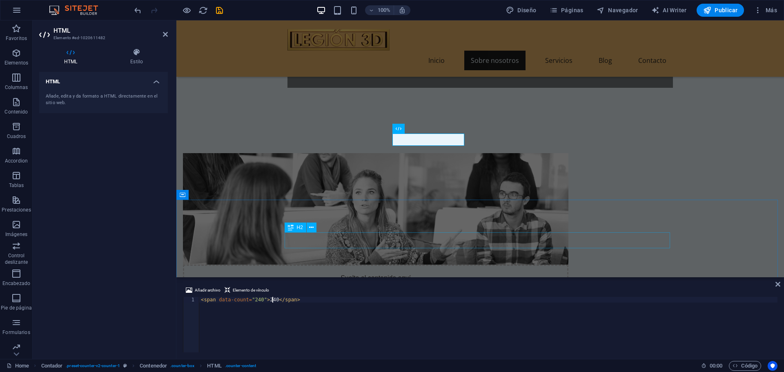
type textarea "<span data-count="240">240</span>"
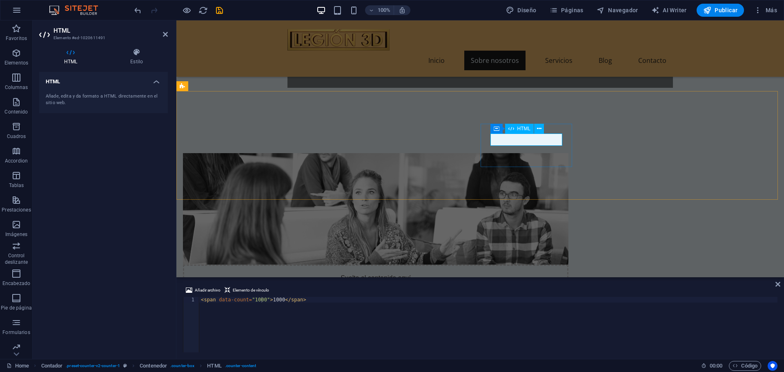
click at [274, 300] on div "< span data-count = "1000" > 1000 </ span >" at bounding box center [488, 330] width 578 height 67
click at [274, 299] on div "< span data-count = "1000" > 1000 </ span >" at bounding box center [488, 330] width 578 height 67
type textarea "<span data-count="1085">1085</span>"
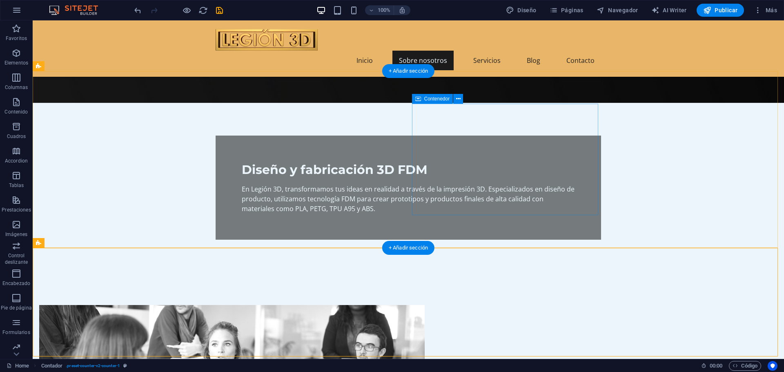
scroll to position [204, 0]
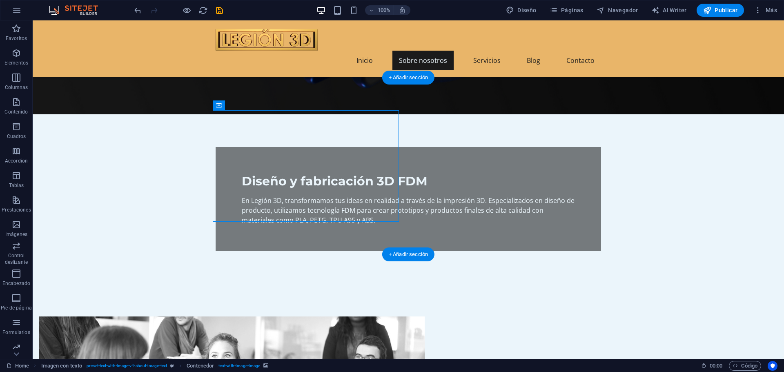
click at [258, 316] on figure at bounding box center [231, 371] width 385 height 111
click at [270, 316] on figure at bounding box center [231, 371] width 385 height 111
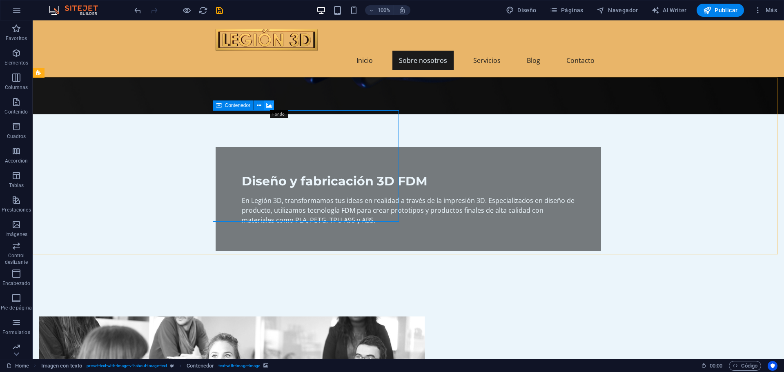
drag, startPoint x: 267, startPoint y: 104, endPoint x: 93, endPoint y: 84, distance: 175.5
click at [267, 104] on icon at bounding box center [269, 105] width 6 height 9
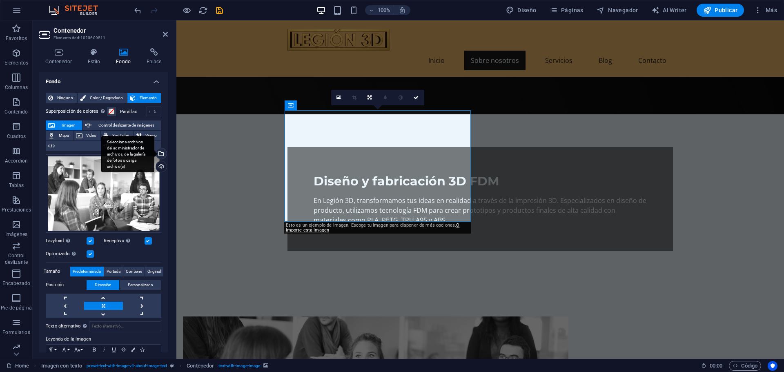
click at [161, 153] on div "Selecciona archivos del administrador de archivos, de la galería de fotos o car…" at bounding box center [160, 154] width 12 height 12
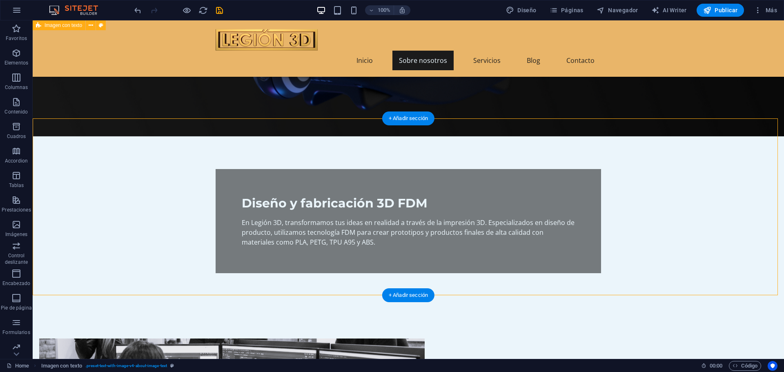
scroll to position [163, 0]
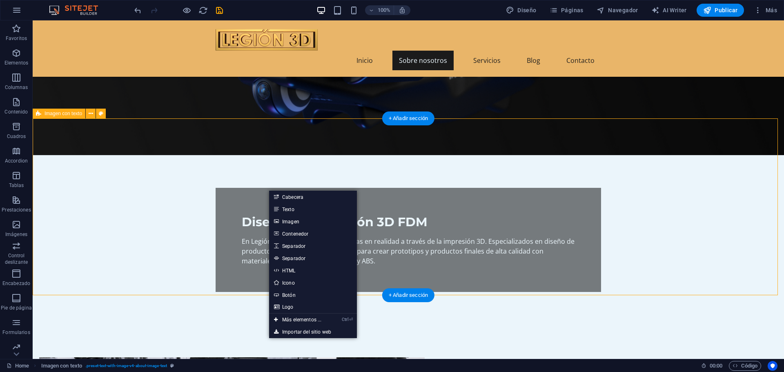
drag, startPoint x: 147, startPoint y: 216, endPoint x: 213, endPoint y: 212, distance: 65.9
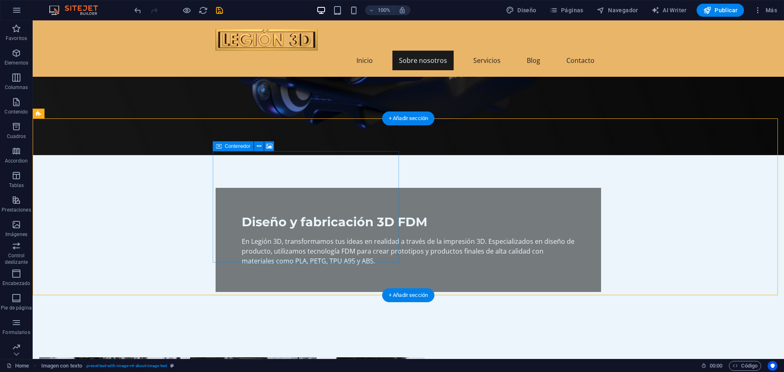
click at [262, 147] on button at bounding box center [259, 146] width 10 height 10
drag, startPoint x: 242, startPoint y: 169, endPoint x: 259, endPoint y: 156, distance: 21.9
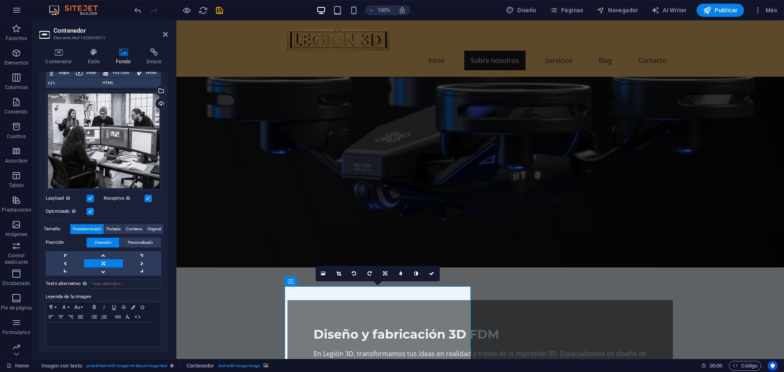
scroll to position [0, 0]
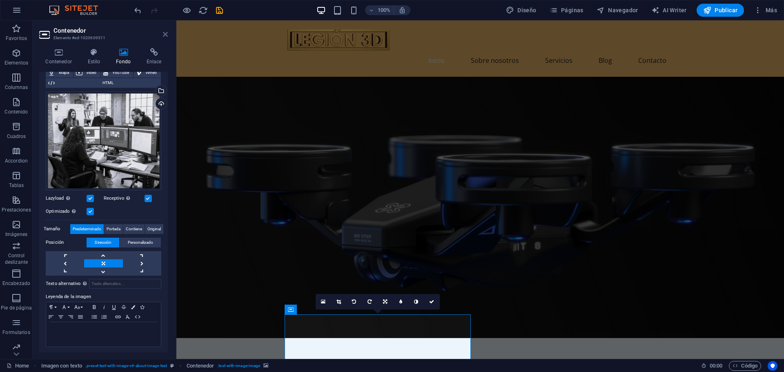
click at [165, 34] on icon at bounding box center [165, 34] width 5 height 7
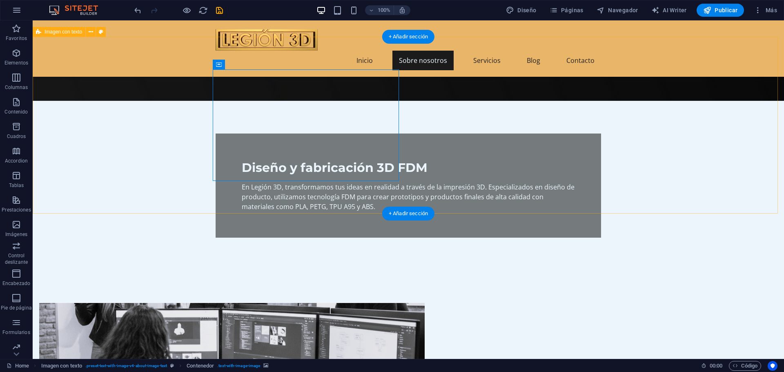
scroll to position [204, 0]
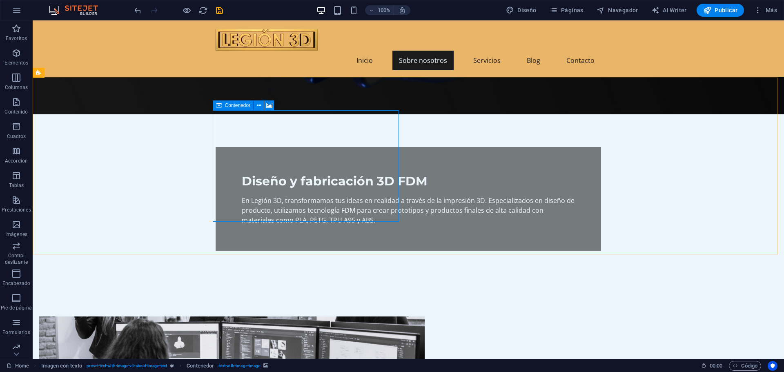
click at [221, 106] on icon at bounding box center [219, 105] width 6 height 10
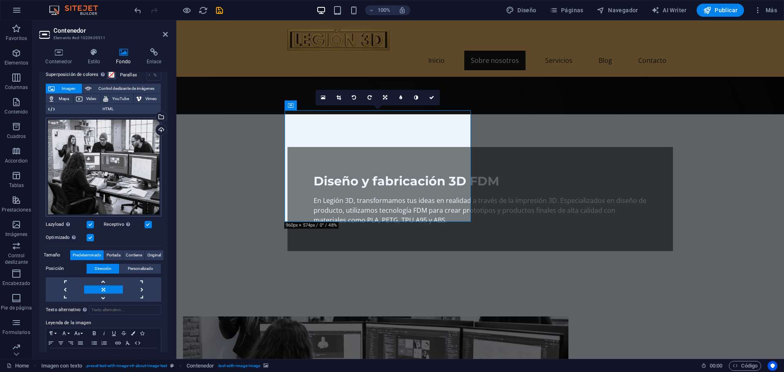
scroll to position [63, 0]
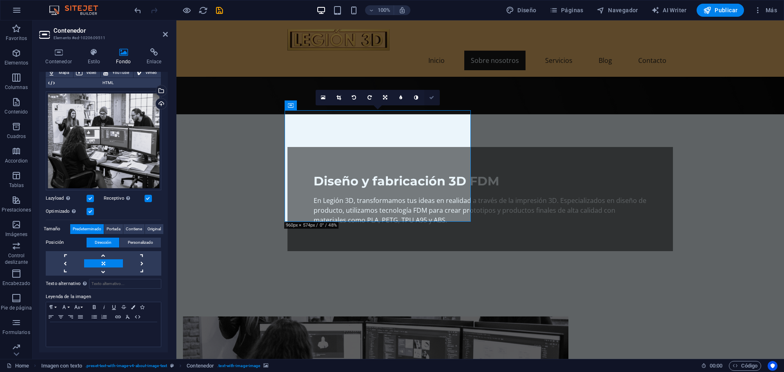
click at [435, 96] on link at bounding box center [432, 98] width 16 height 16
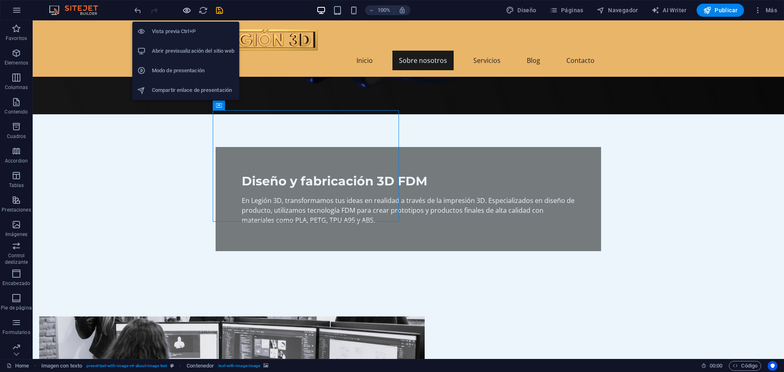
click at [187, 7] on icon "button" at bounding box center [186, 10] width 9 height 9
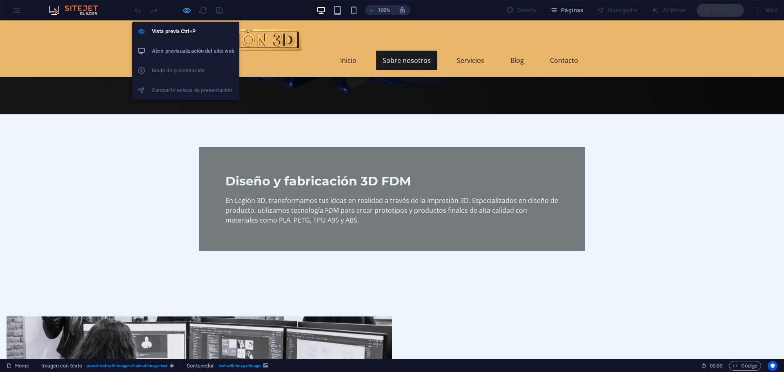
click at [187, 9] on icon "button" at bounding box center [186, 10] width 9 height 9
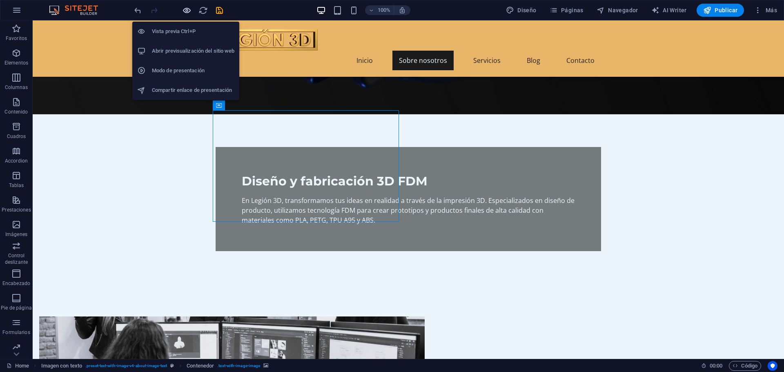
click at [186, 9] on icon "button" at bounding box center [186, 10] width 9 height 9
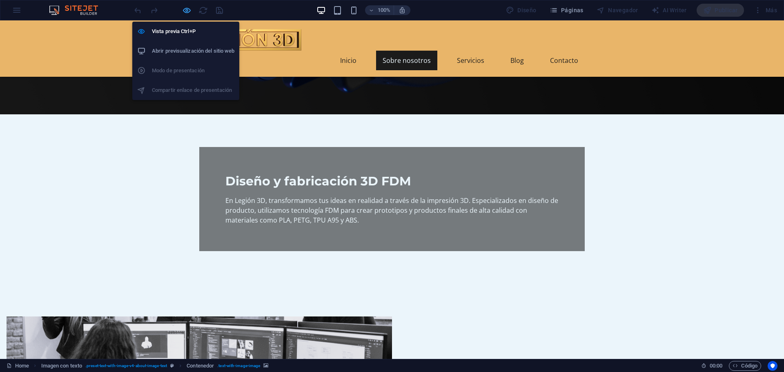
click at [186, 9] on icon "button" at bounding box center [186, 10] width 9 height 9
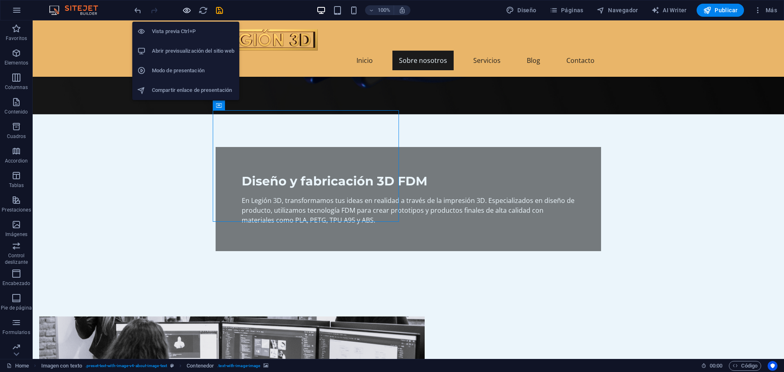
click at [187, 8] on icon "button" at bounding box center [186, 10] width 9 height 9
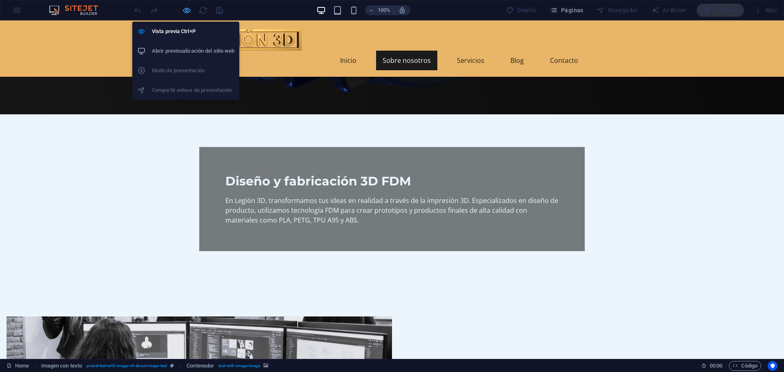
click at [187, 8] on icon "button" at bounding box center [186, 10] width 9 height 9
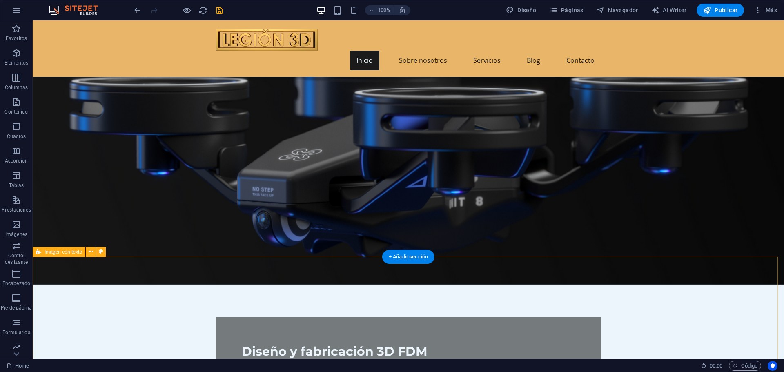
scroll to position [0, 0]
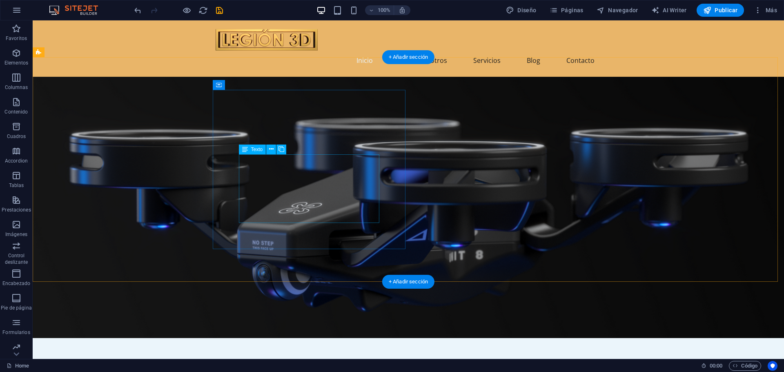
drag, startPoint x: 350, startPoint y: 178, endPoint x: 347, endPoint y: 173, distance: 5.0
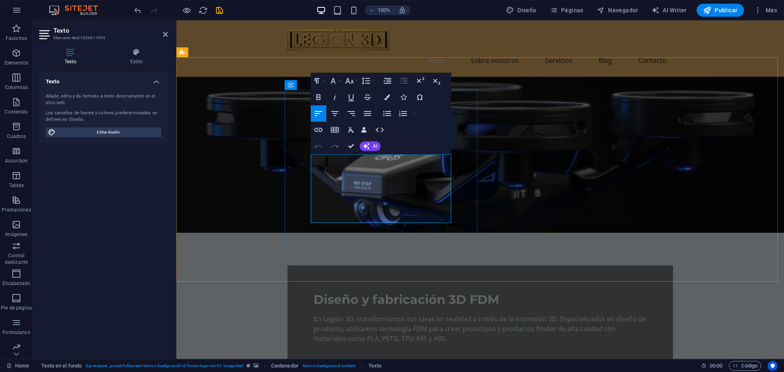
click at [426, 314] on p "En Legión 3D, transformamos tus ideas en realidad a través de la impresión 3D. …" at bounding box center [479, 328] width 333 height 29
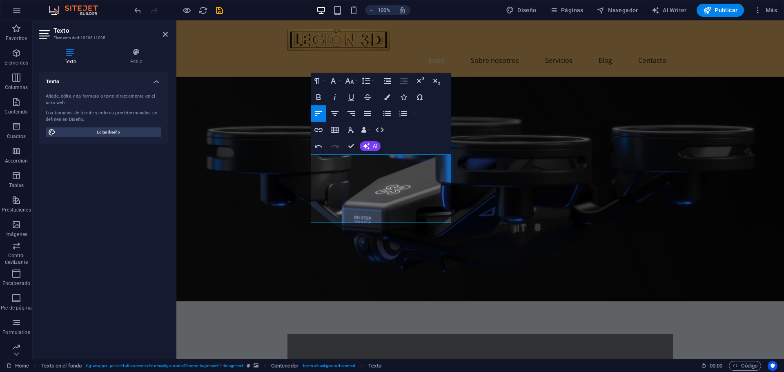
drag, startPoint x: 355, startPoint y: 158, endPoint x: 277, endPoint y: 160, distance: 78.0
click at [277, 160] on div "Diseño y fabricación 3D FDM En Legión 3D, transformamos tus ideas en realidad a…" at bounding box center [479, 274] width 607 height 394
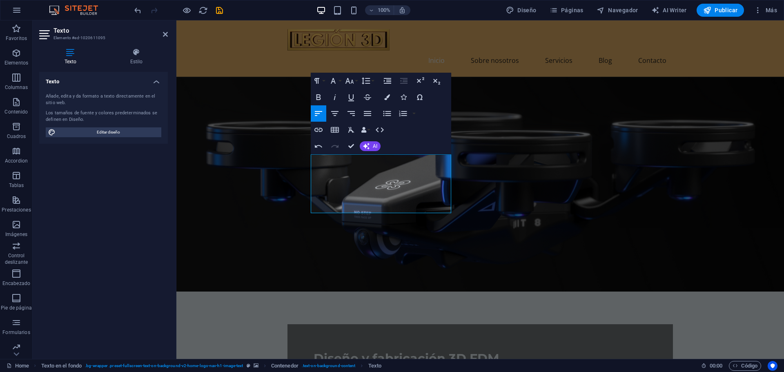
drag, startPoint x: 264, startPoint y: 137, endPoint x: 291, endPoint y: 142, distance: 27.5
click at [278, 139] on figure at bounding box center [479, 184] width 607 height 215
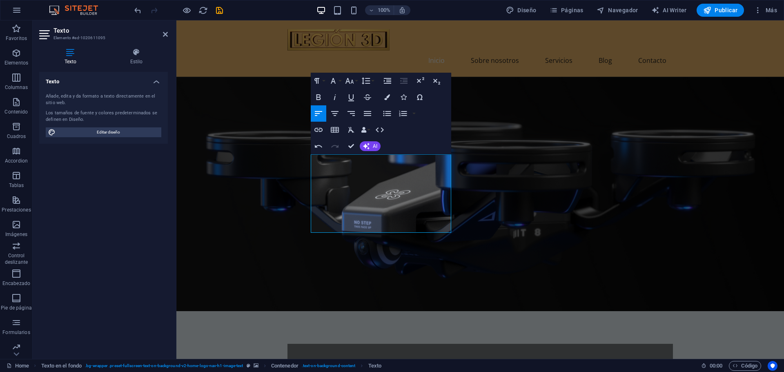
click at [524, 196] on figure at bounding box center [479, 194] width 607 height 234
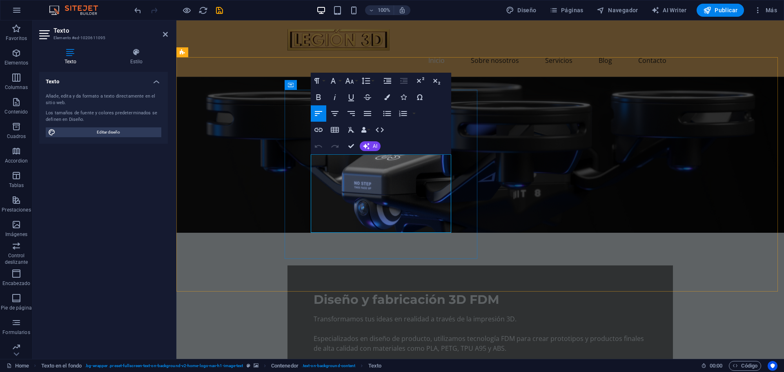
click at [366, 314] on p "Transformamos tus ideas en realidad a través de la impresión 3D." at bounding box center [479, 319] width 333 height 10
drag, startPoint x: 311, startPoint y: 190, endPoint x: 307, endPoint y: 150, distance: 39.8
click at [307, 265] on div "Diseño y fabricación 3D FDM Transformamos tus ideas en realidad a través de la …" at bounding box center [479, 322] width 385 height 114
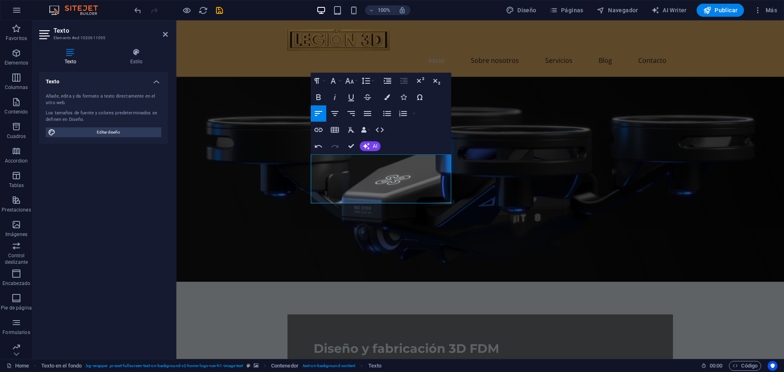
click at [511, 169] on figure at bounding box center [479, 179] width 607 height 205
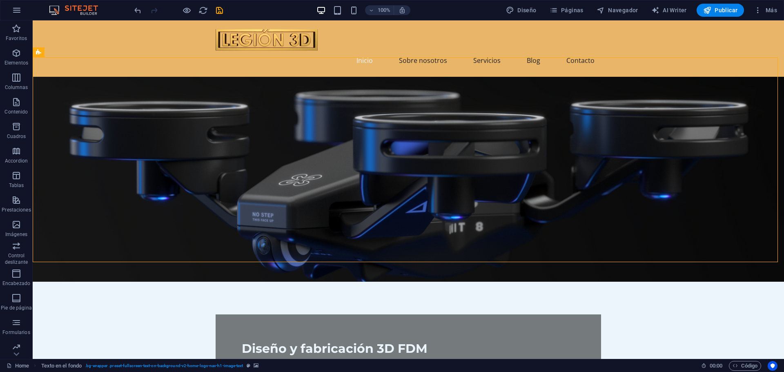
click at [496, 138] on figure at bounding box center [408, 179] width 751 height 205
click at [439, 91] on figure at bounding box center [408, 179] width 751 height 205
select select "%"
select select "rem"
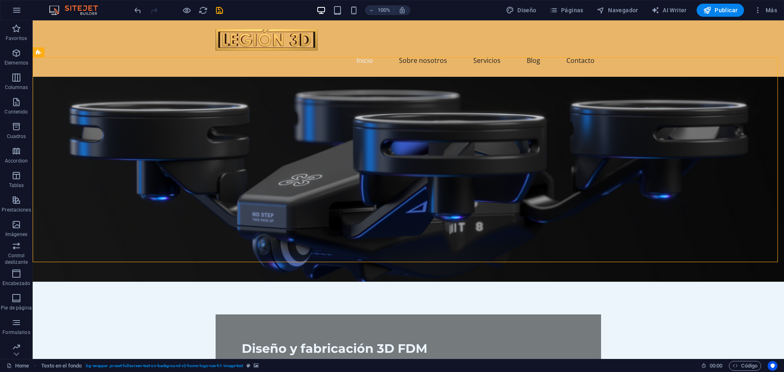
select select "rem"
select select "px"
select select "preset-fullscreen-text-on-background-v2-home-logo-nav-h1-image-text"
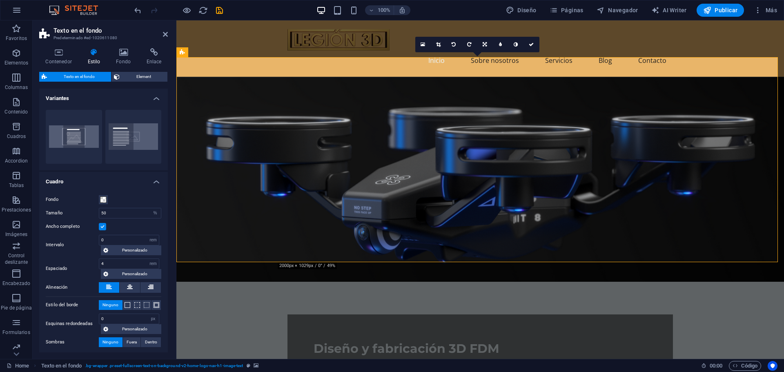
click at [212, 123] on figure at bounding box center [479, 179] width 607 height 205
click at [221, 122] on figure at bounding box center [479, 179] width 607 height 205
click at [123, 56] on icon at bounding box center [123, 52] width 27 height 8
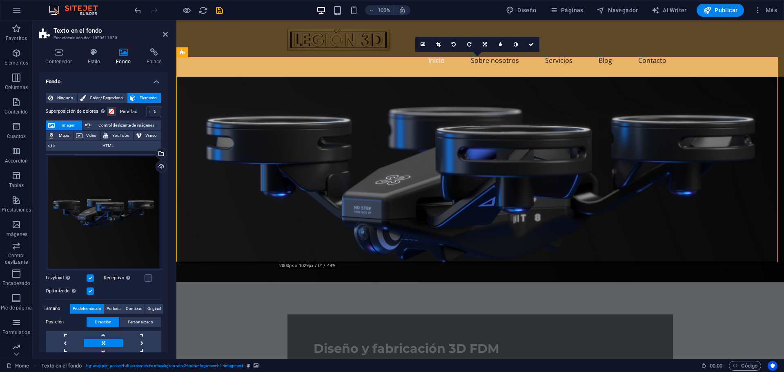
click at [153, 110] on div "%" at bounding box center [154, 112] width 11 height 10
click at [151, 113] on div "%" at bounding box center [154, 112] width 11 height 10
click at [110, 111] on span at bounding box center [111, 111] width 7 height 7
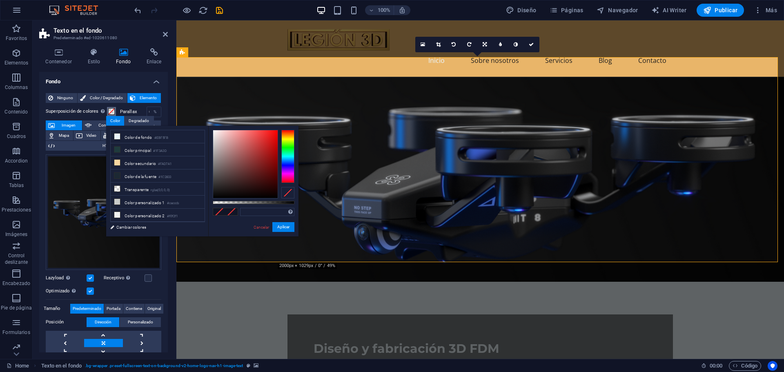
click at [110, 111] on span at bounding box center [111, 111] width 7 height 7
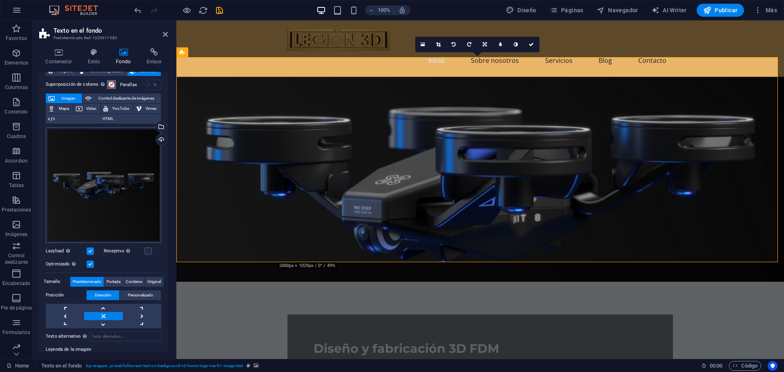
scroll to position [41, 0]
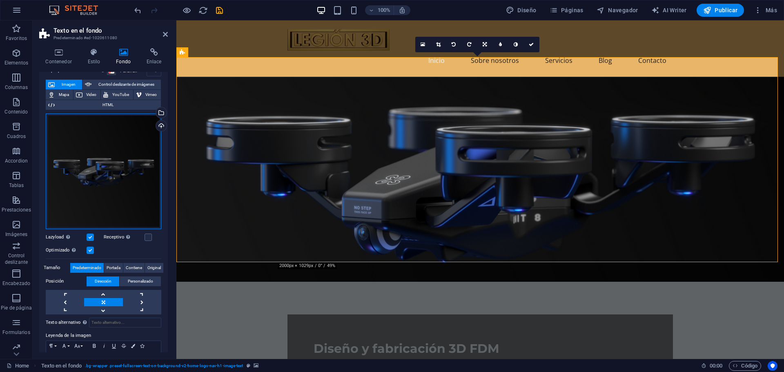
click at [103, 191] on div "Arrastra archivos aquí, haz clic para escoger archivos o selecciona archivos de…" at bounding box center [104, 171] width 116 height 116
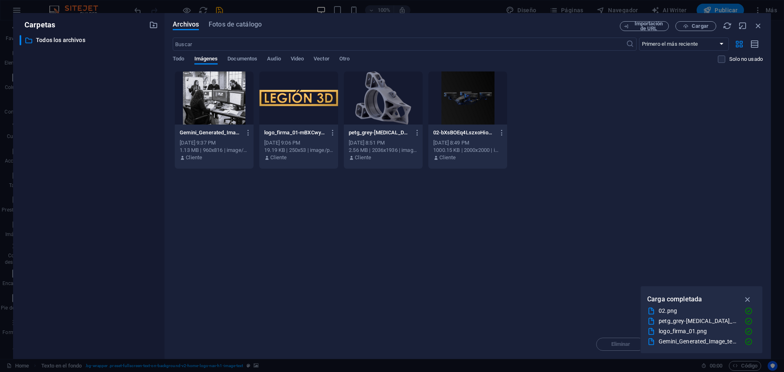
click at [462, 98] on div at bounding box center [467, 97] width 79 height 53
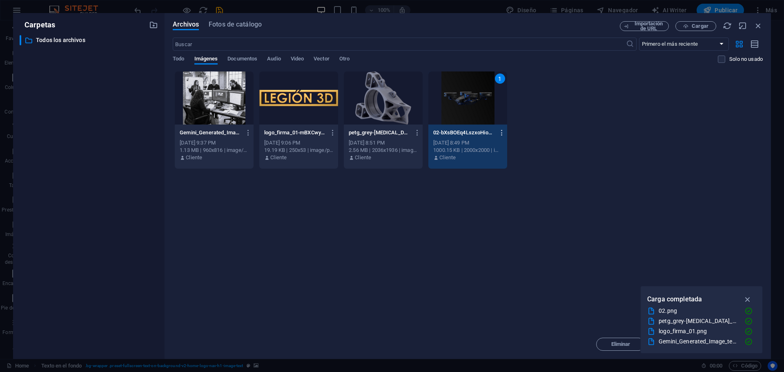
click at [501, 132] on icon "button" at bounding box center [502, 132] width 8 height 7
click at [501, 132] on div at bounding box center [392, 186] width 784 height 372
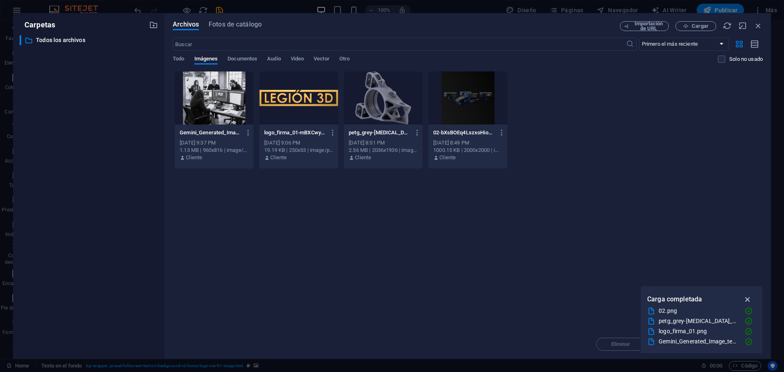
click at [747, 299] on icon "button" at bounding box center [747, 299] width 9 height 9
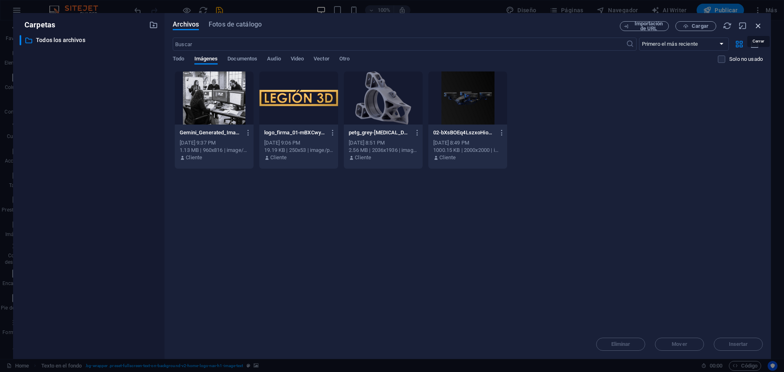
click at [758, 24] on icon "button" at bounding box center [757, 25] width 9 height 9
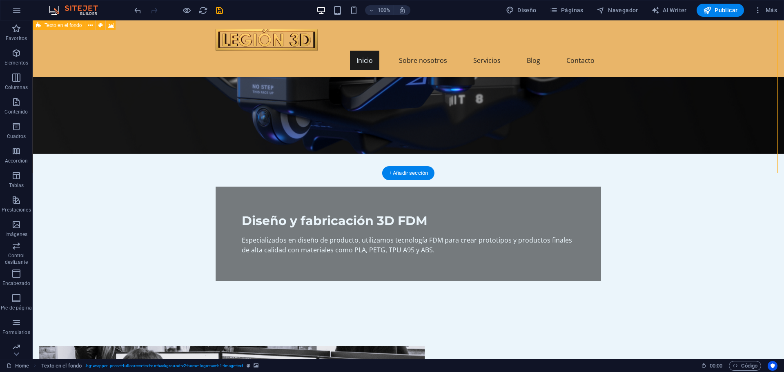
scroll to position [122, 0]
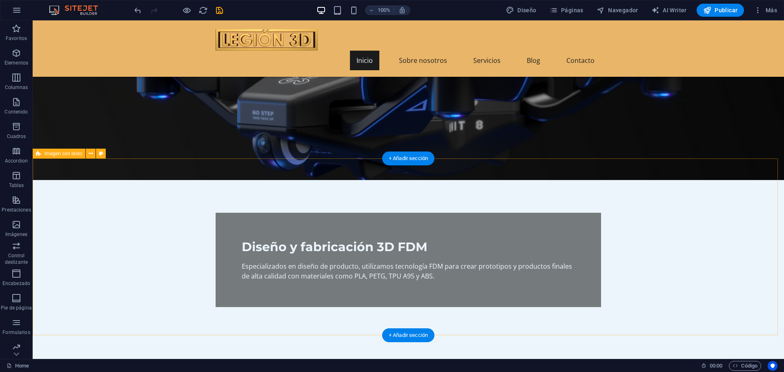
scroll to position [82, 0]
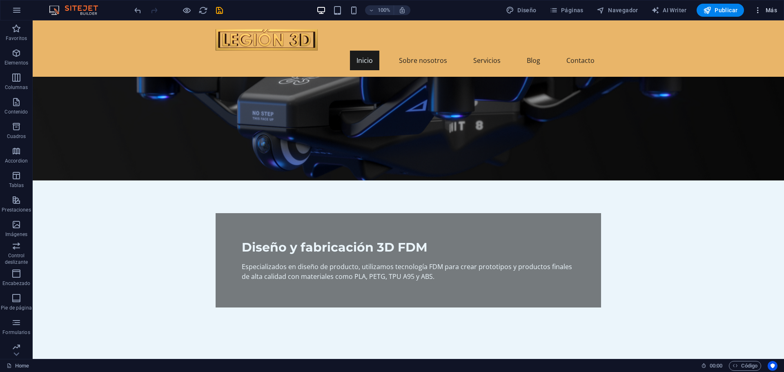
click at [771, 7] on span "Más" at bounding box center [764, 10] width 23 height 8
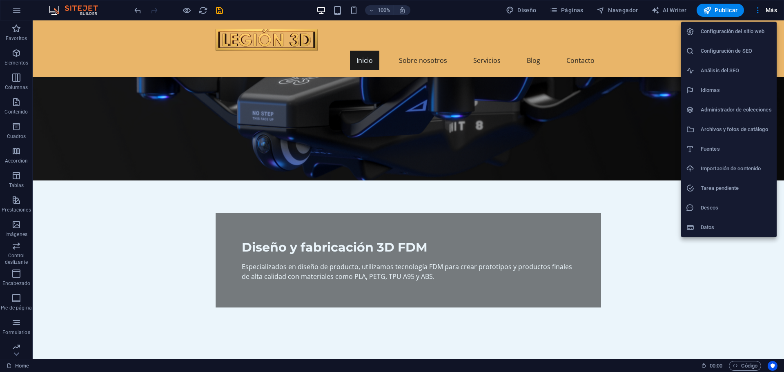
click at [129, 196] on div at bounding box center [392, 186] width 784 height 372
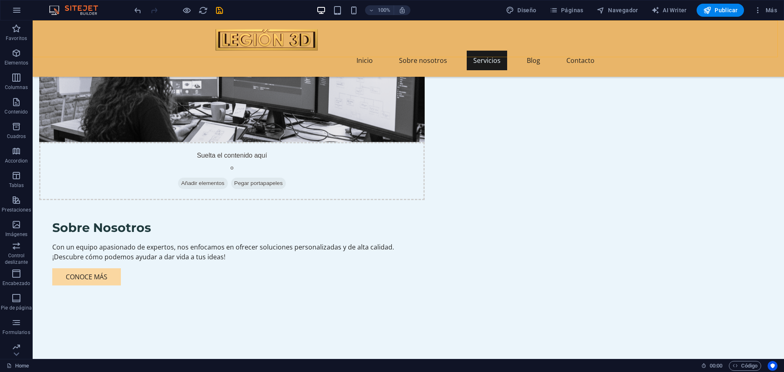
scroll to position [449, 0]
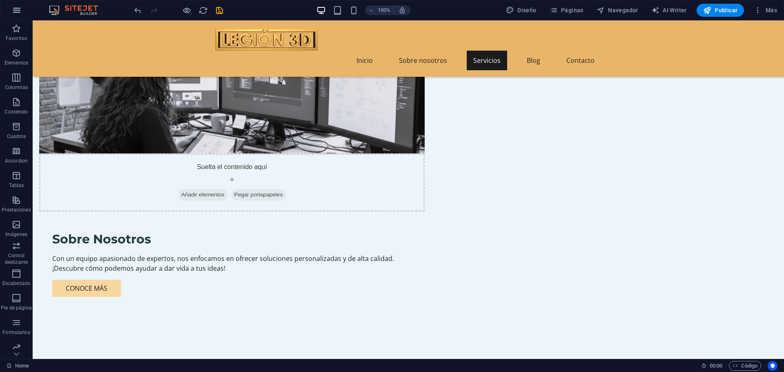
click at [13, 9] on icon "button" at bounding box center [17, 10] width 10 height 10
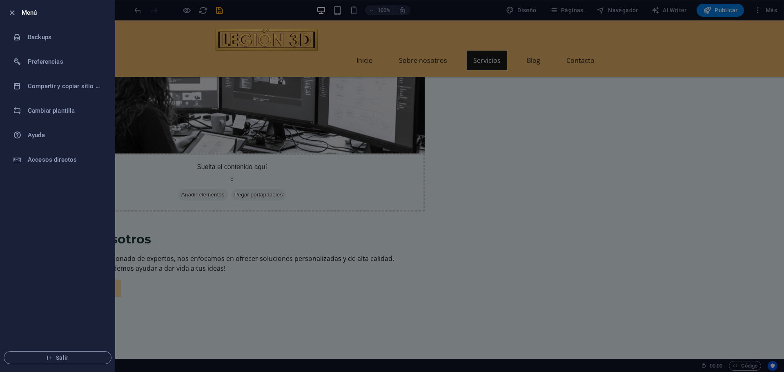
click at [156, 126] on div at bounding box center [392, 186] width 784 height 372
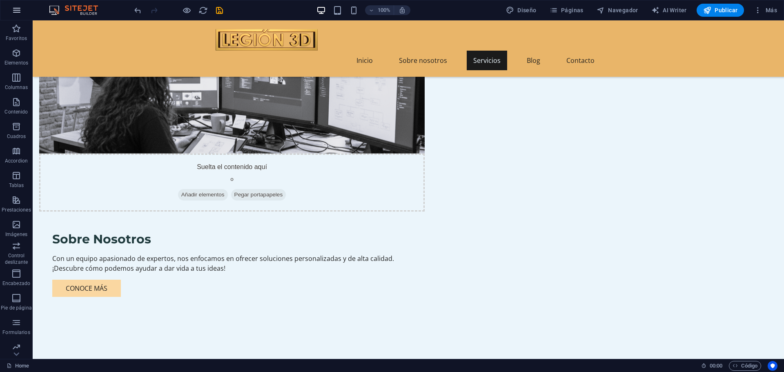
click at [18, 9] on icon "button" at bounding box center [17, 10] width 10 height 10
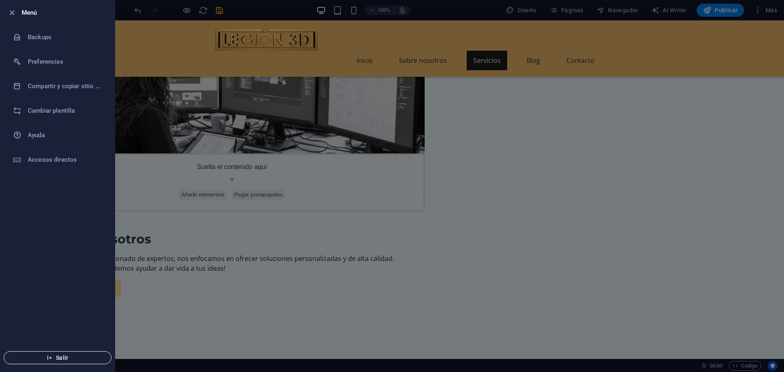
click at [78, 358] on span "Salir" at bounding box center [58, 357] width 94 height 7
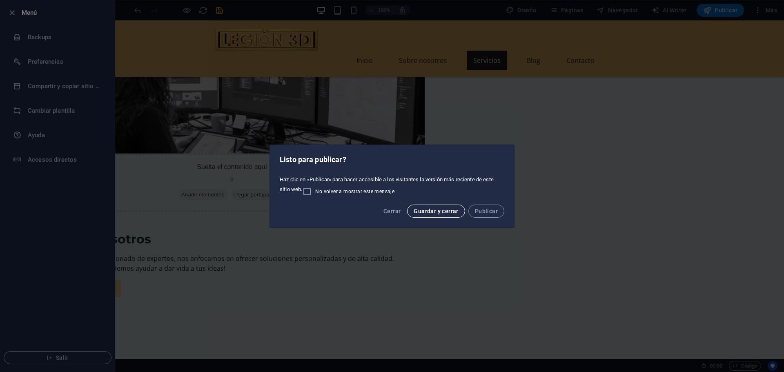
click at [424, 211] on span "Guardar y cerrar" at bounding box center [435, 211] width 44 height 7
checkbox input "false"
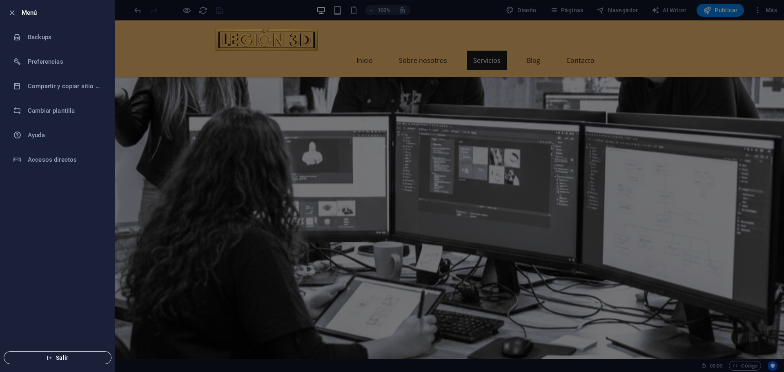
click at [69, 356] on span "Salir" at bounding box center [58, 357] width 94 height 7
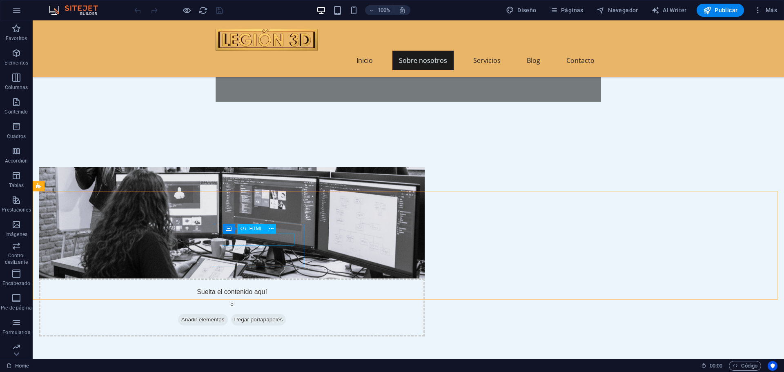
scroll to position [327, 0]
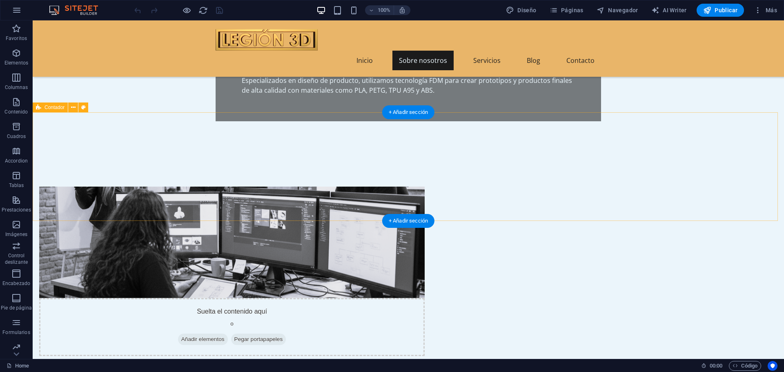
scroll to position [286, 0]
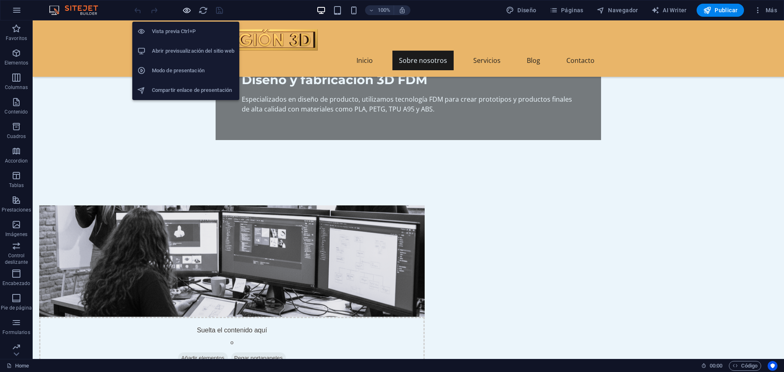
click at [188, 10] on icon "button" at bounding box center [186, 10] width 9 height 9
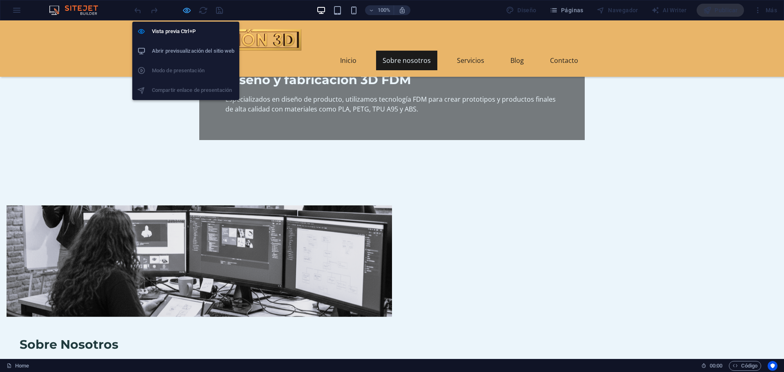
click at [184, 10] on icon "button" at bounding box center [186, 10] width 9 height 9
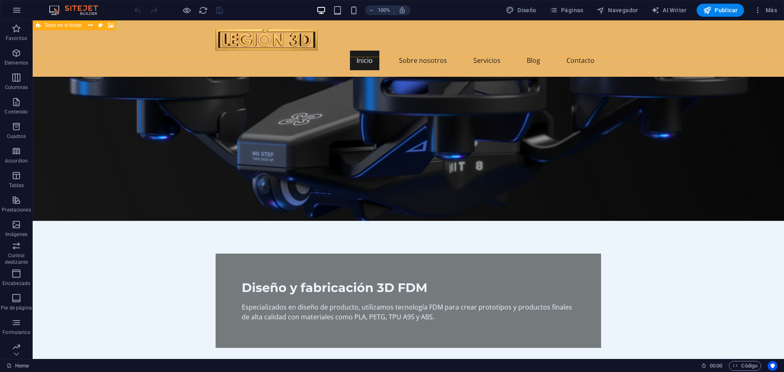
scroll to position [41, 0]
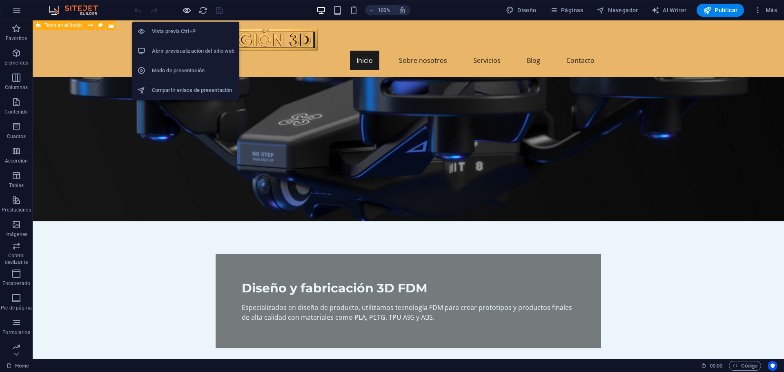
click at [185, 9] on icon "button" at bounding box center [186, 10] width 9 height 9
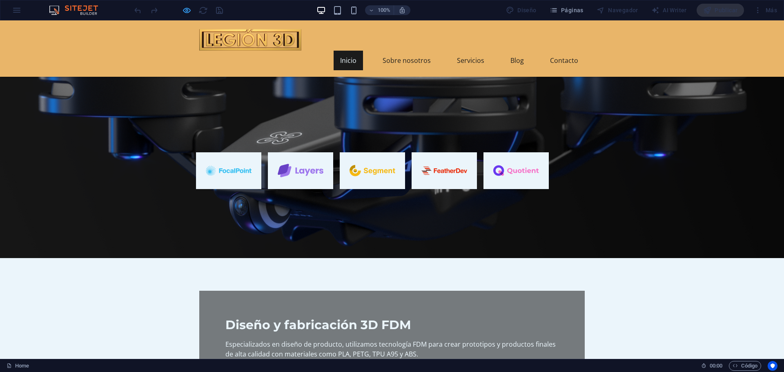
click at [186, 10] on icon "button" at bounding box center [186, 10] width 9 height 9
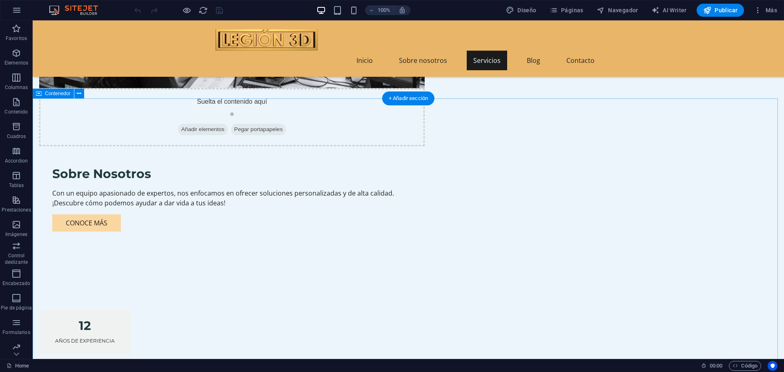
scroll to position [490, 0]
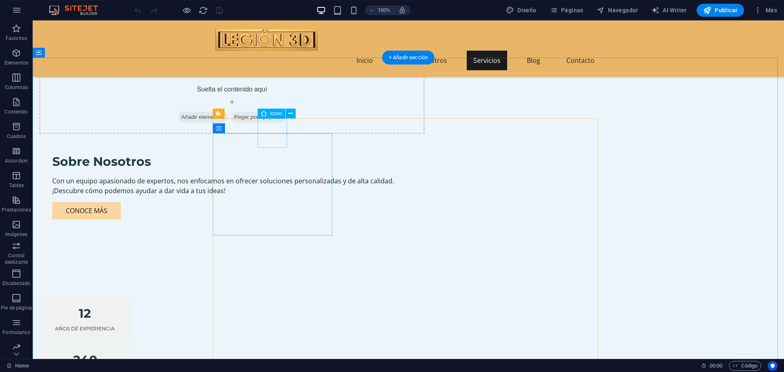
click at [288, 112] on button at bounding box center [291, 114] width 10 height 10
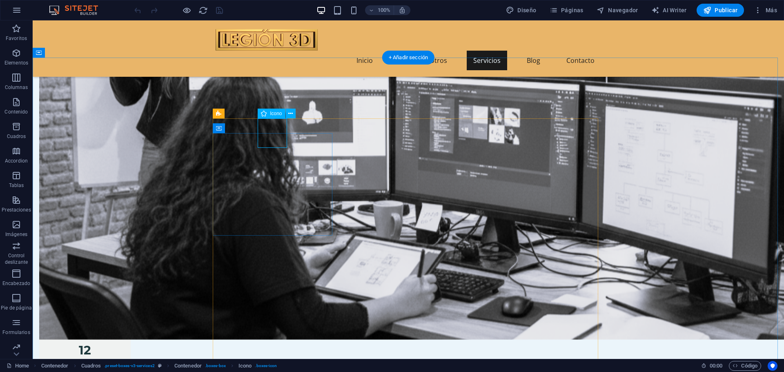
select select "xMidYMid"
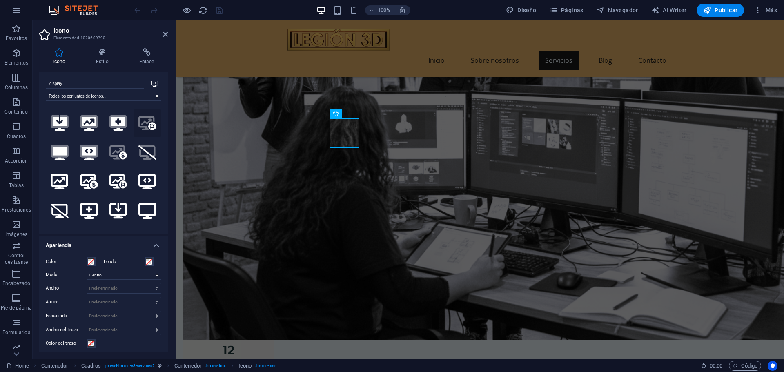
scroll to position [0, 0]
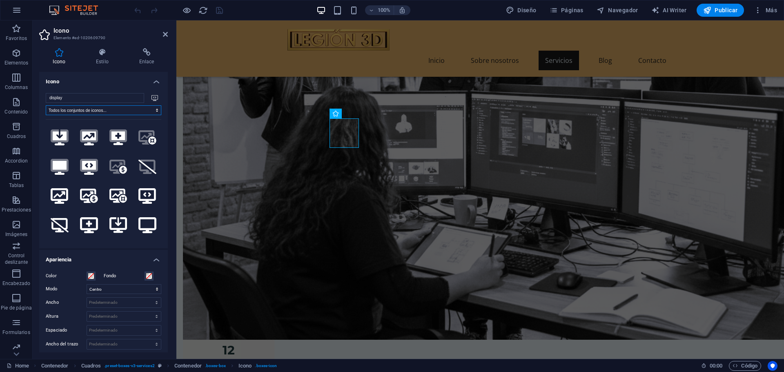
click at [122, 110] on select "Todos los conjuntos de iconos... IcoFont Ionicons FontAwesome Brands FontAwesom…" at bounding box center [104, 110] width 116 height 10
click at [111, 107] on select "Todos los conjuntos de iconos... IcoFont Ionicons FontAwesome Brands FontAwesom…" at bounding box center [104, 110] width 116 height 10
click at [121, 97] on input "display" at bounding box center [95, 98] width 98 height 10
click at [151, 96] on icon at bounding box center [154, 98] width 7 height 6
click at [137, 97] on input "display" at bounding box center [95, 98] width 98 height 10
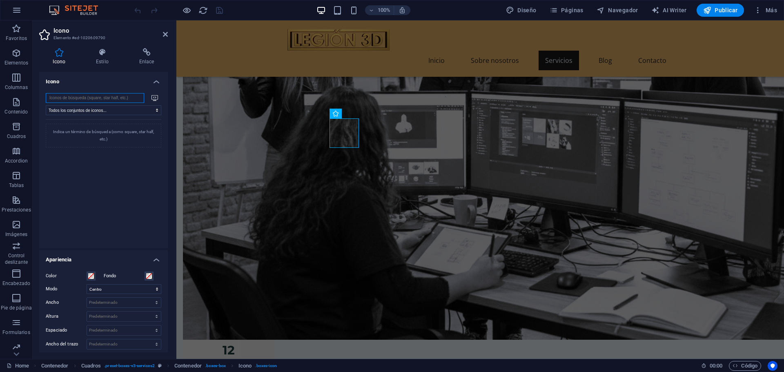
click at [117, 100] on input "search" at bounding box center [95, 98] width 98 height 10
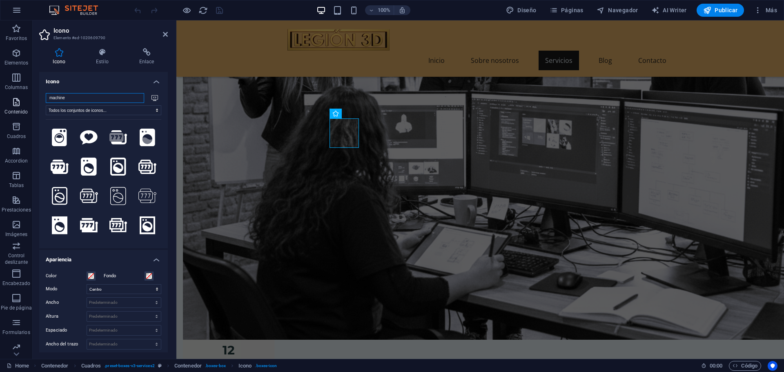
drag, startPoint x: 65, startPoint y: 96, endPoint x: 14, endPoint y: 98, distance: 51.4
click at [14, 98] on section "Favoritos Elementos Columnas Contenido Cuadros Accordion Tablas Prestaciones Im…" at bounding box center [392, 189] width 784 height 338
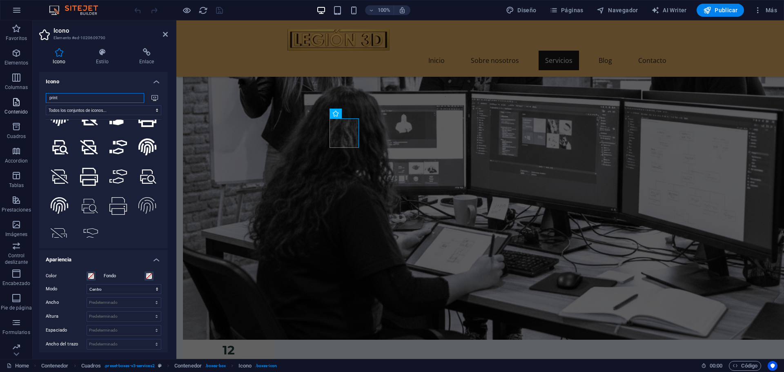
drag, startPoint x: 62, startPoint y: 97, endPoint x: 11, endPoint y: 97, distance: 51.8
click at [11, 97] on section "Favoritos Elementos Columnas Contenido Cuadros Accordion Tablas Prestaciones Im…" at bounding box center [392, 189] width 784 height 338
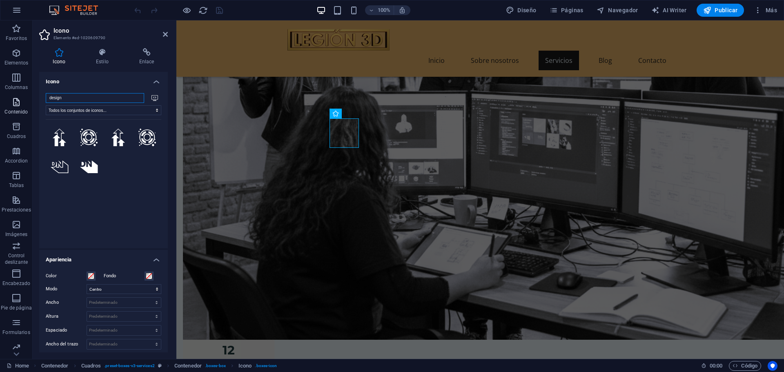
drag, startPoint x: 64, startPoint y: 96, endPoint x: 27, endPoint y: 95, distance: 36.3
click at [27, 95] on section "Favoritos Elementos Columnas Contenido Cuadros Accordion Tablas Prestaciones Im…" at bounding box center [392, 189] width 784 height 338
type input "fabrication"
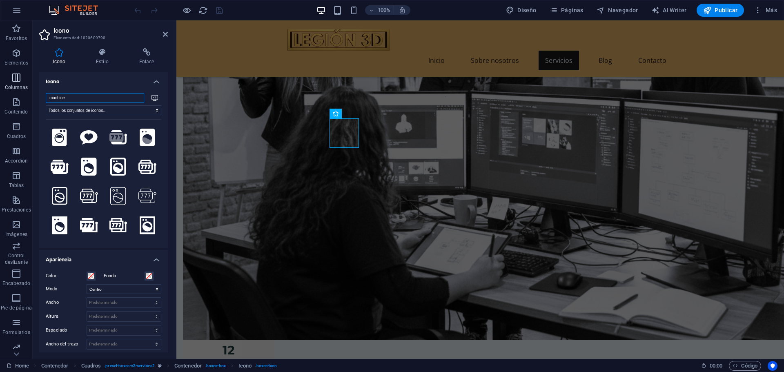
drag, startPoint x: 71, startPoint y: 98, endPoint x: 14, endPoint y: 93, distance: 56.9
click at [14, 93] on section "Favoritos Elementos Columnas Contenido Cuadros Accordion Tablas Prestaciones Im…" at bounding box center [392, 189] width 784 height 338
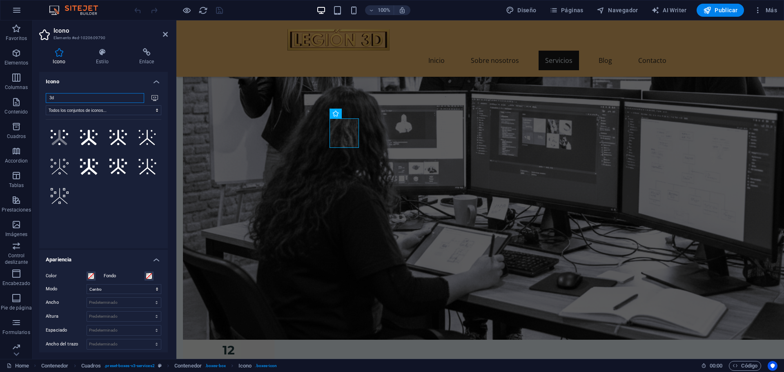
drag, startPoint x: 58, startPoint y: 98, endPoint x: 41, endPoint y: 98, distance: 16.7
click at [41, 98] on div "3d Todos los conjuntos de iconos... IcoFont Ionicons FontAwesome Brands FontAwe…" at bounding box center [103, 168] width 129 height 162
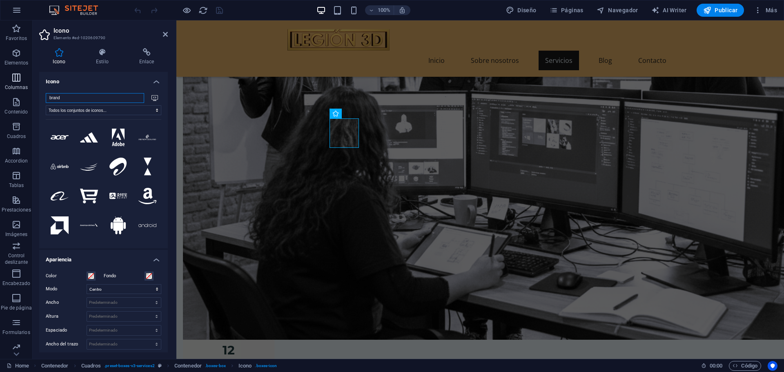
click at [20, 93] on section "Favoritos Elementos Columnas Contenido Cuadros Accordion Tablas Prestaciones Im…" at bounding box center [392, 189] width 784 height 338
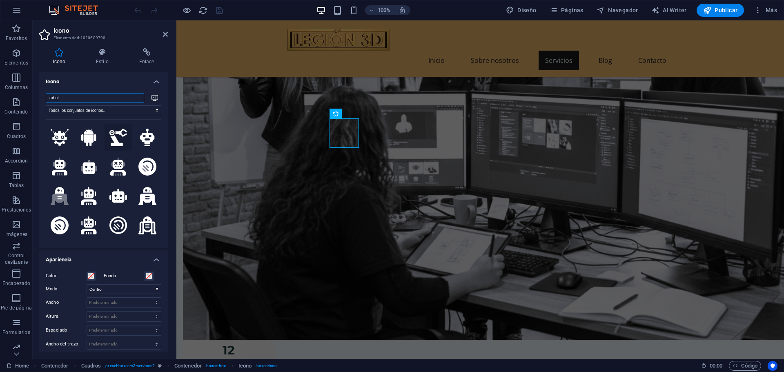
type input "robot"
click at [116, 134] on icon at bounding box center [118, 138] width 18 height 18
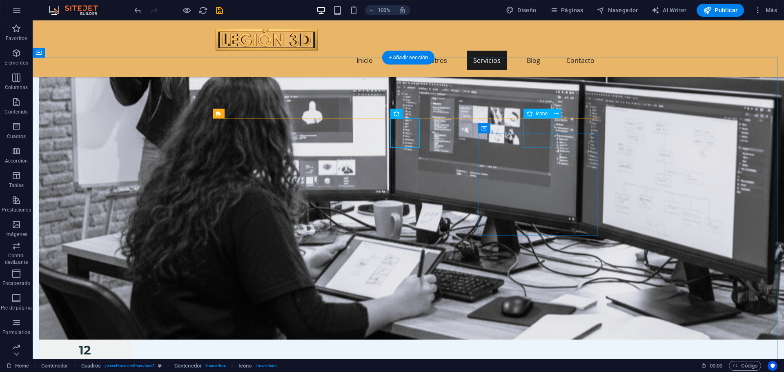
select select "xMidYMid"
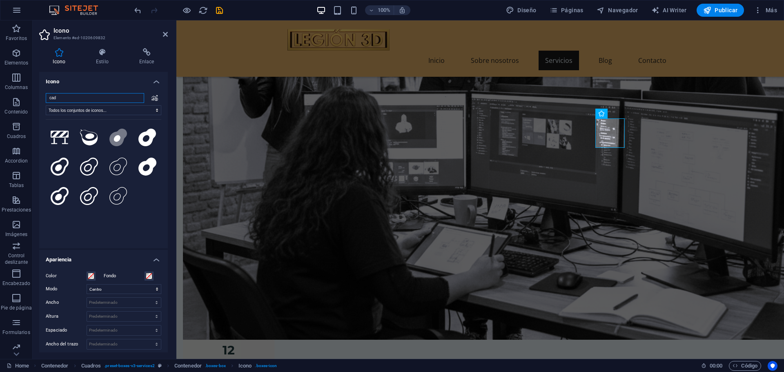
drag, startPoint x: 67, startPoint y: 97, endPoint x: 35, endPoint y: 96, distance: 31.8
click at [29, 95] on section "Favoritos Elementos Columnas Contenido Cuadros Accordion Tablas Prestaciones Im…" at bounding box center [392, 189] width 784 height 338
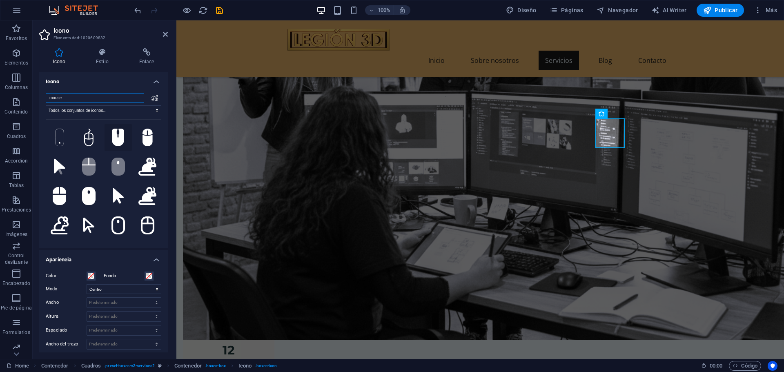
type input "mouse"
click at [117, 139] on icon at bounding box center [118, 138] width 12 height 18
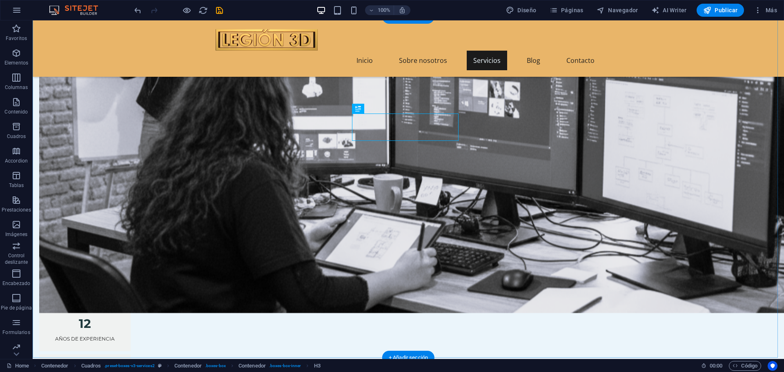
scroll to position [531, 0]
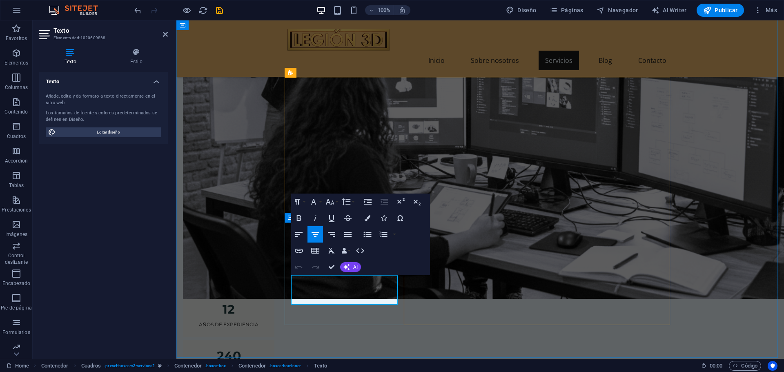
drag, startPoint x: 306, startPoint y: 289, endPoint x: 358, endPoint y: 287, distance: 52.7
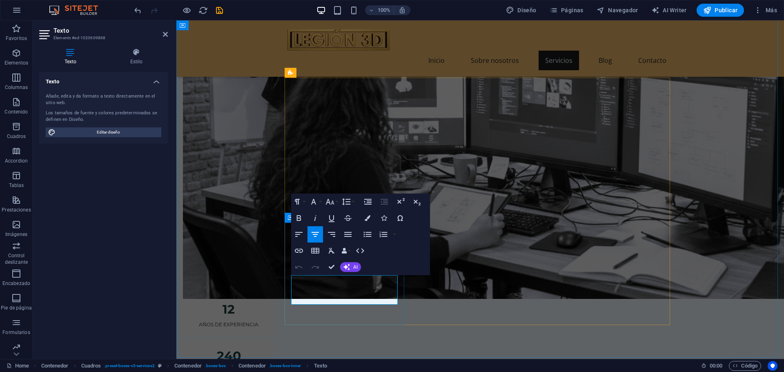
drag, startPoint x: 389, startPoint y: 292, endPoint x: 394, endPoint y: 297, distance: 7.5
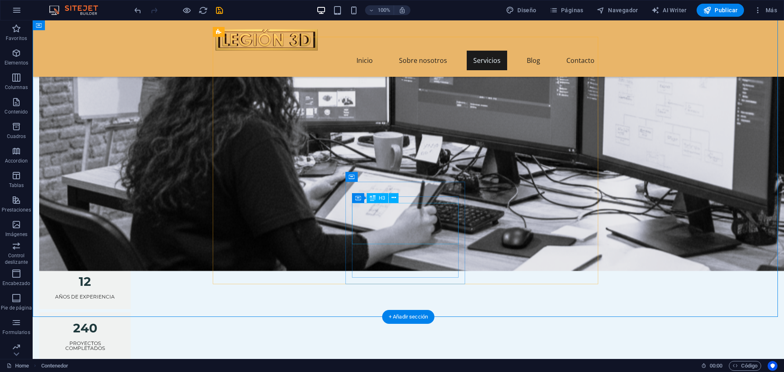
scroll to position [571, 0]
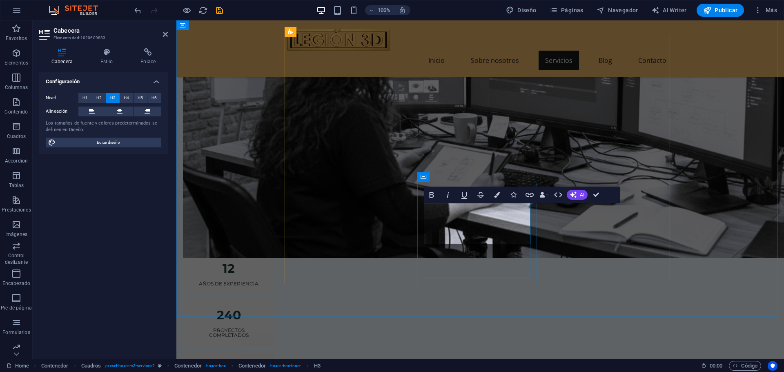
drag, startPoint x: 453, startPoint y: 221, endPoint x: 430, endPoint y: 206, distance: 27.5
drag, startPoint x: 504, startPoint y: 210, endPoint x: 453, endPoint y: 210, distance: 51.4
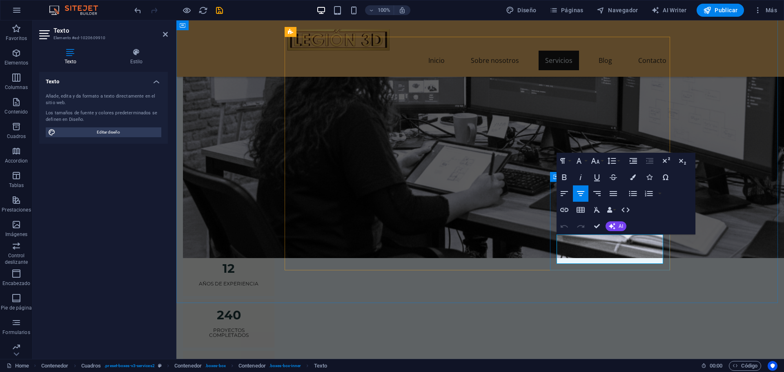
drag, startPoint x: 638, startPoint y: 249, endPoint x: 591, endPoint y: 248, distance: 47.3
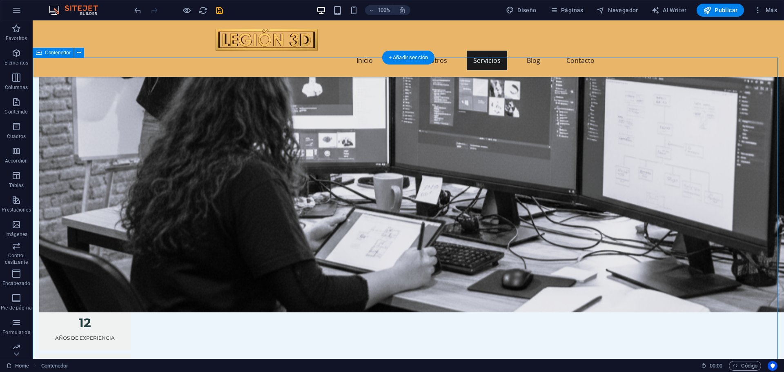
scroll to position [531, 0]
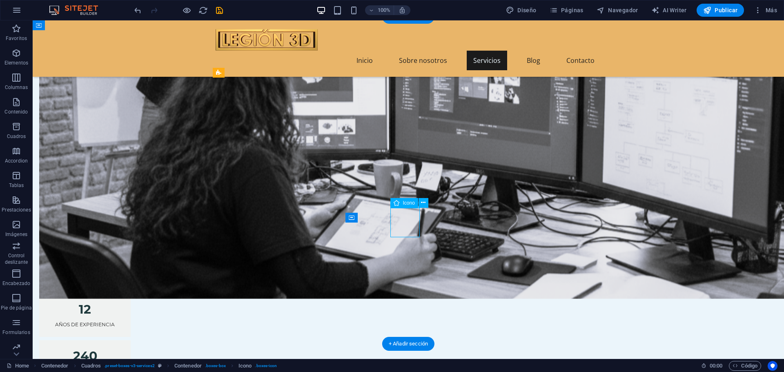
select select "xMidYMid"
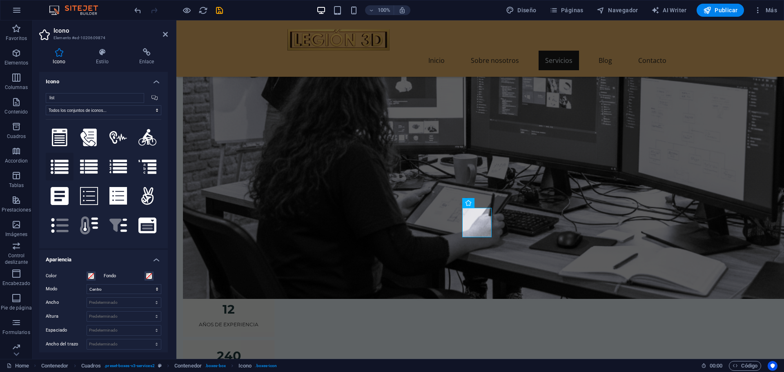
type input "list"
click at [61, 164] on icon at bounding box center [60, 167] width 18 height 14
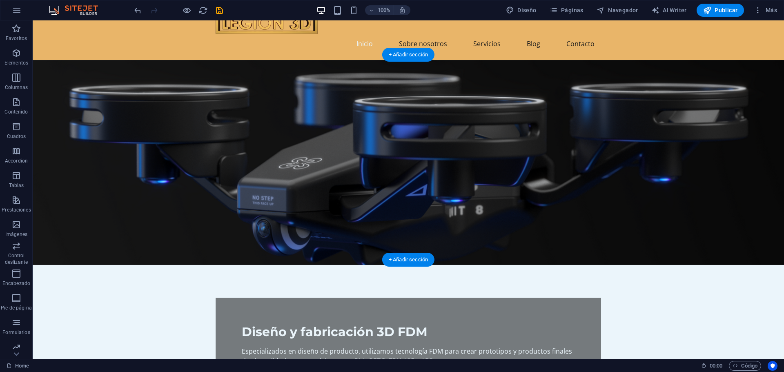
scroll to position [0, 0]
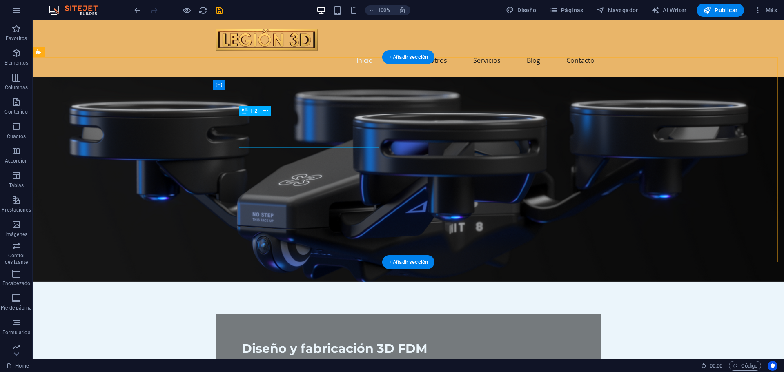
click at [276, 340] on div "Diseño y fabricación 3D FDM" at bounding box center [408, 348] width 333 height 16
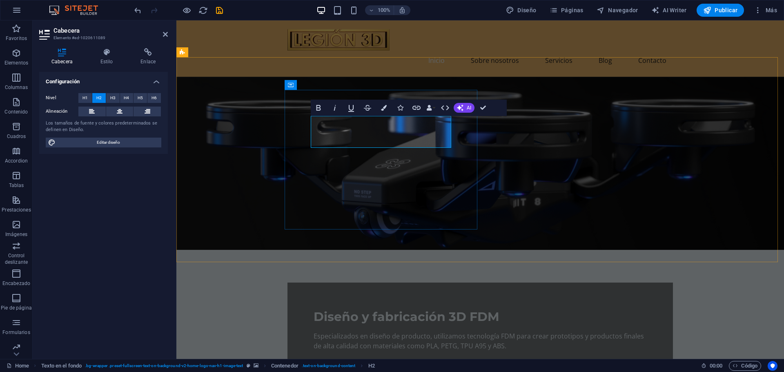
click at [365, 309] on h2 "Diseño y fabricación 3D FDM" at bounding box center [479, 317] width 333 height 16
drag, startPoint x: 360, startPoint y: 141, endPoint x: 336, endPoint y: 142, distance: 24.5
click at [333, 309] on h2 "Diseño y fabricación 3D FDM" at bounding box center [479, 317] width 333 height 16
click at [365, 309] on h2 "Diseño y fabricación 3D FDM" at bounding box center [479, 317] width 333 height 16
click at [356, 309] on span "Diseño y fabricación 3D FDM" at bounding box center [406, 316] width 186 height 15
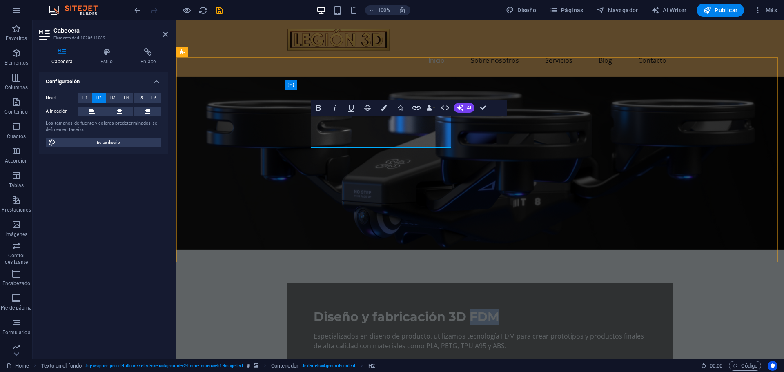
drag, startPoint x: 331, startPoint y: 137, endPoint x: 370, endPoint y: 137, distance: 38.4
click at [370, 309] on h2 "Diseño y fabricación 3D FDM" at bounding box center [479, 317] width 333 height 16
drag, startPoint x: 164, startPoint y: 36, endPoint x: 168, endPoint y: 39, distance: 5.0
click at [164, 36] on icon at bounding box center [165, 34] width 5 height 7
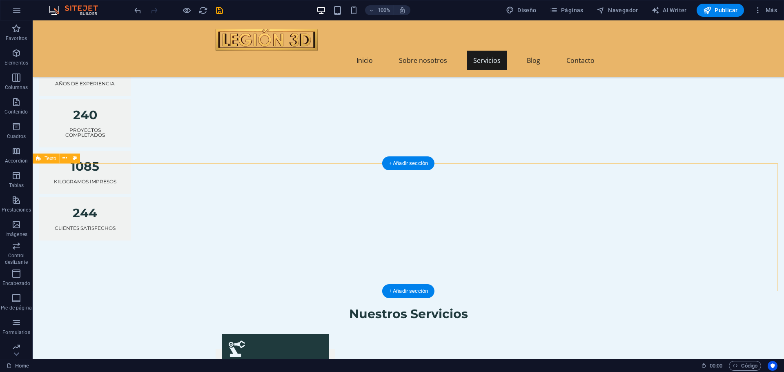
scroll to position [694, 0]
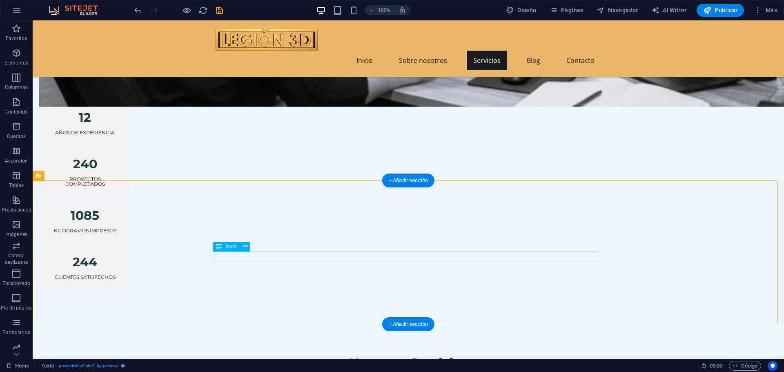
scroll to position [735, 0]
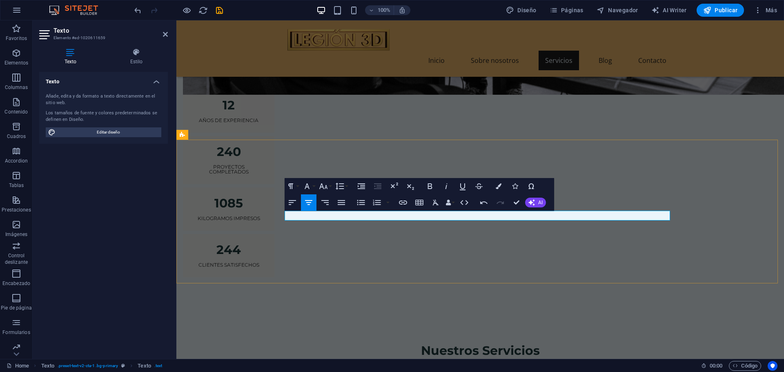
drag, startPoint x: 536, startPoint y: 214, endPoint x: 596, endPoint y: 213, distance: 60.0
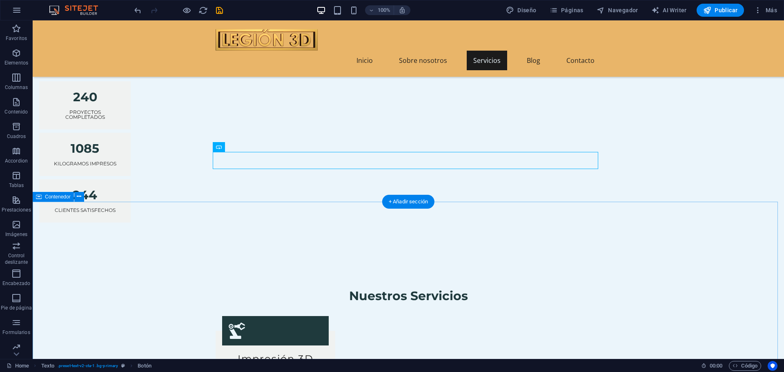
scroll to position [776, 0]
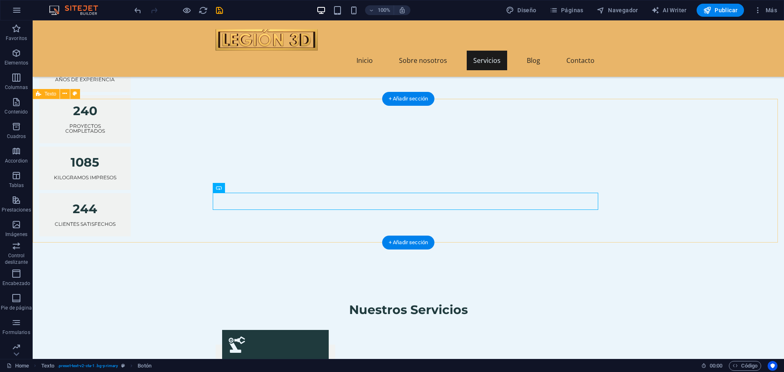
drag, startPoint x: 450, startPoint y: 217, endPoint x: 416, endPoint y: 211, distance: 34.9
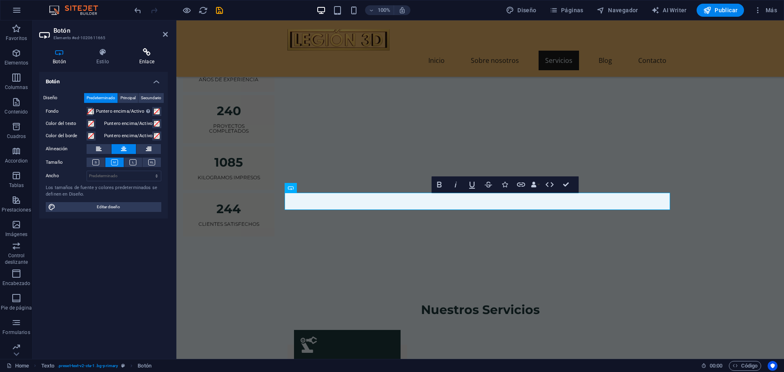
click at [148, 56] on h4 "Enlace" at bounding box center [147, 56] width 42 height 17
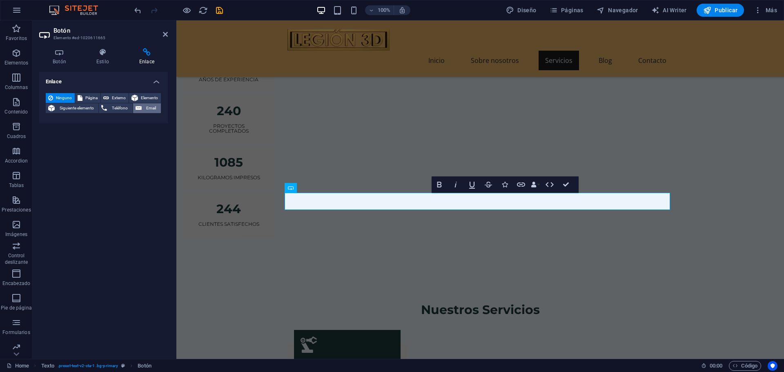
click at [149, 108] on span "Email" at bounding box center [151, 108] width 14 height 10
click at [116, 124] on input "Email" at bounding box center [124, 122] width 75 height 10
type input "I"
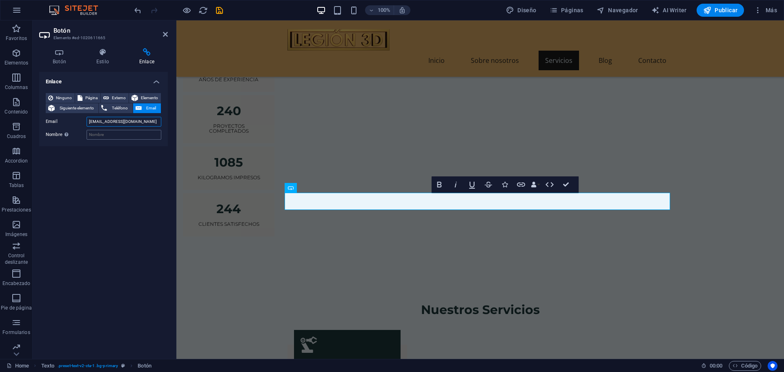
type input "info@legion3d.cl"
click at [120, 136] on input "Nombre Una descripción adicional del enlace no debería ser igual al texto del e…" at bounding box center [124, 135] width 75 height 10
type input "Legión 3D"
click at [167, 37] on icon at bounding box center [165, 34] width 5 height 7
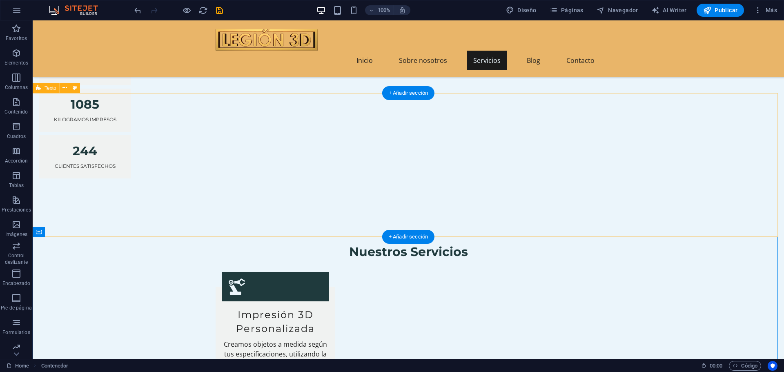
scroll to position [898, 0]
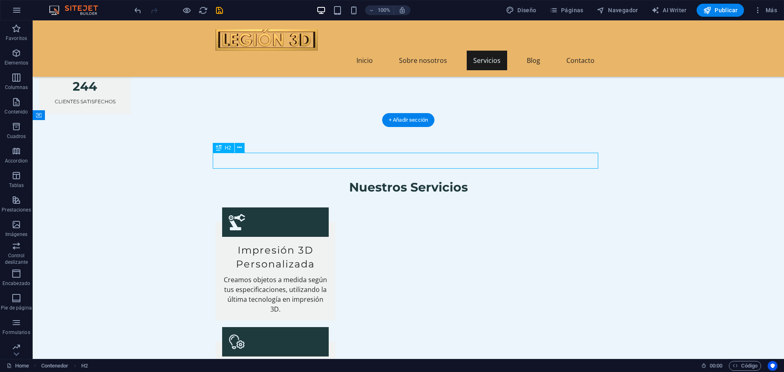
drag, startPoint x: 401, startPoint y: 162, endPoint x: 257, endPoint y: 162, distance: 144.1
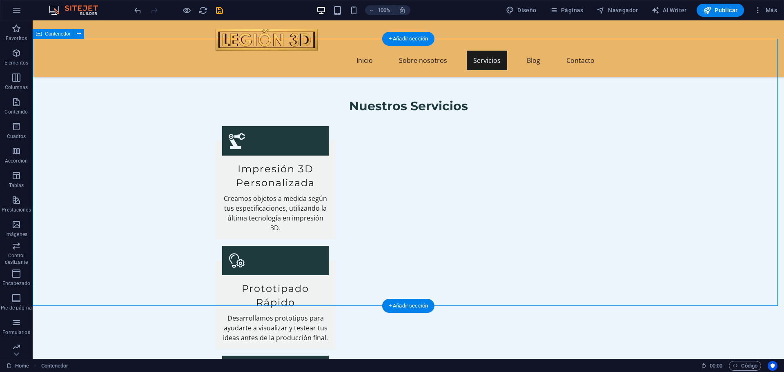
scroll to position [980, 0]
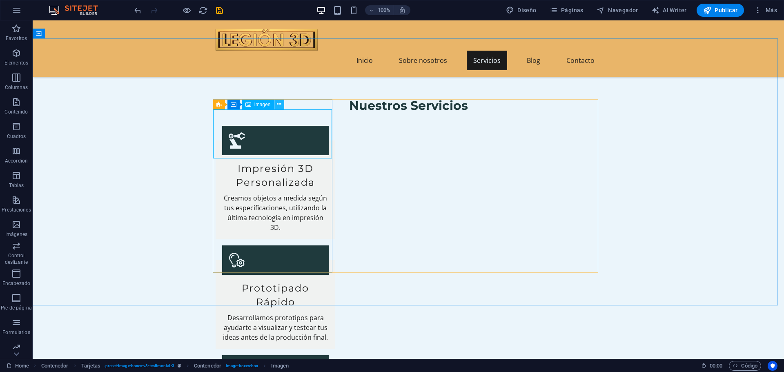
click at [280, 104] on icon at bounding box center [279, 104] width 4 height 9
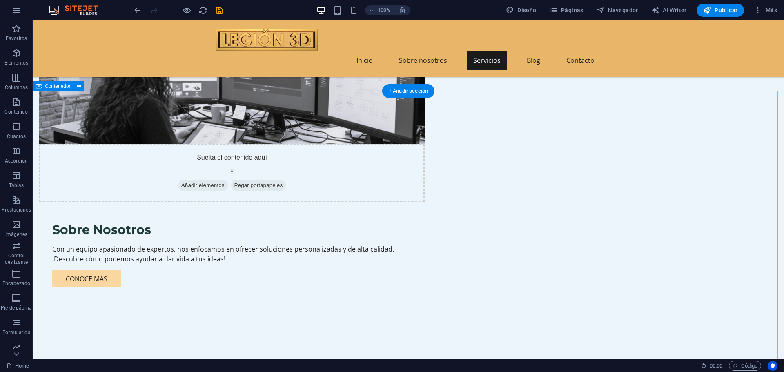
scroll to position [662, 0]
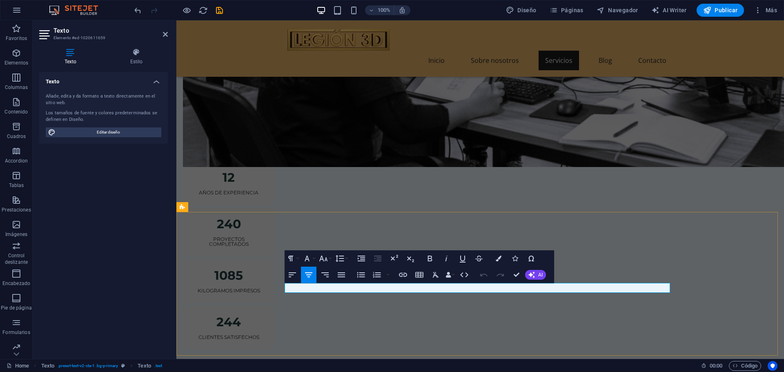
drag, startPoint x: 517, startPoint y: 275, endPoint x: 482, endPoint y: 254, distance: 40.8
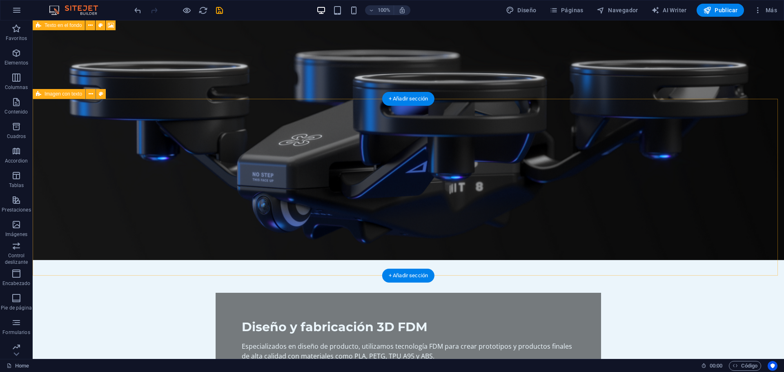
scroll to position [0, 0]
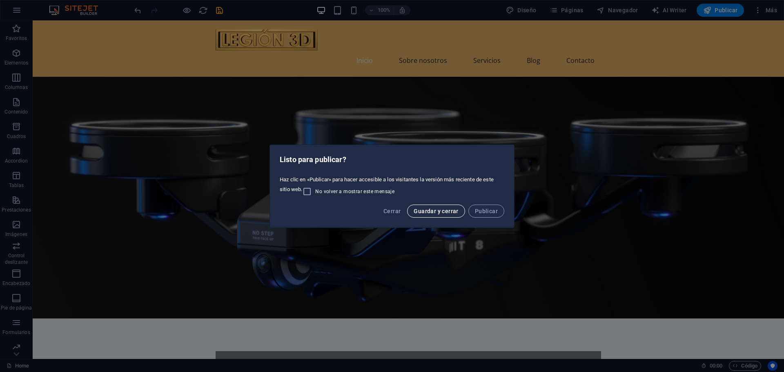
click at [428, 207] on button "Guardar y cerrar" at bounding box center [436, 210] width 58 height 13
checkbox input "false"
